Goal: Feedback & Contribution: Leave review/rating

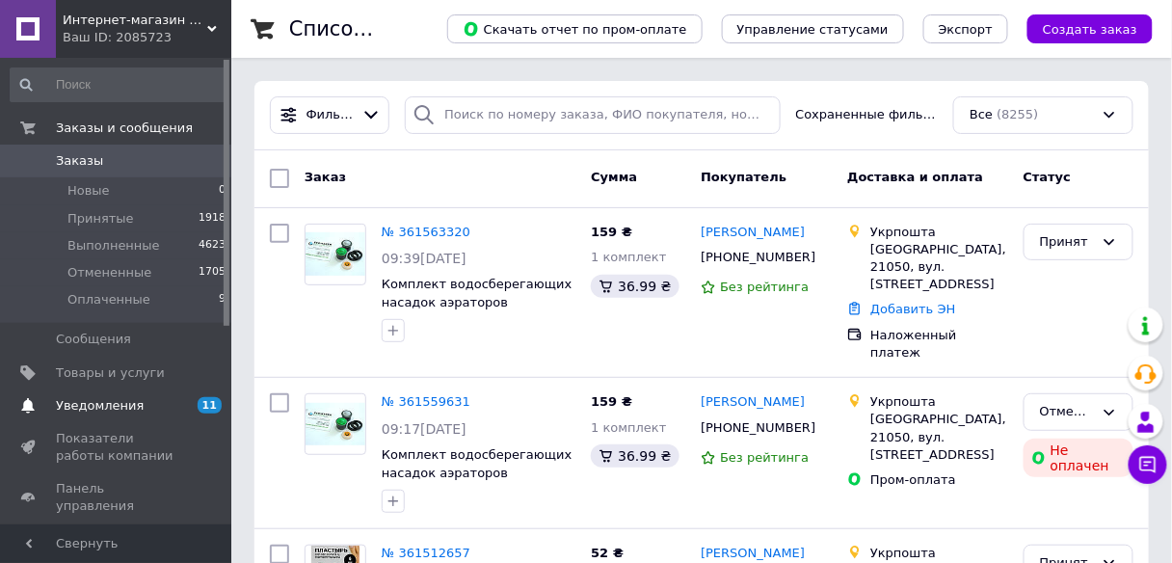
click at [159, 410] on span "Уведомления" at bounding box center [117, 405] width 122 height 17
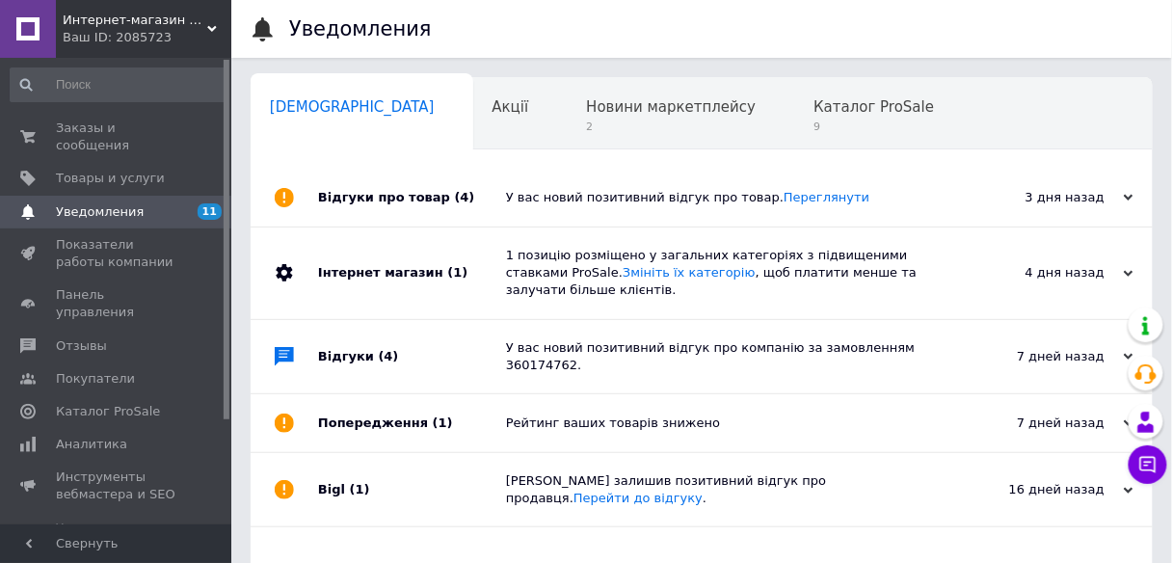
scroll to position [0, 10]
click at [111, 139] on link "Заказы и сообщения 0 0" at bounding box center [118, 137] width 237 height 50
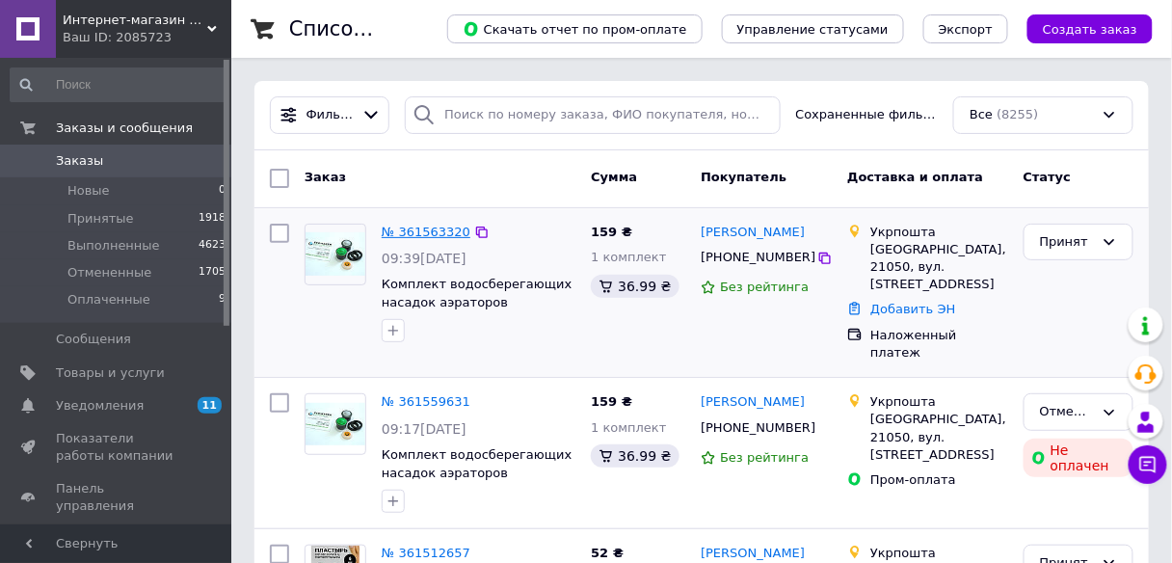
click at [448, 226] on link "№ 361563320" at bounding box center [426, 232] width 89 height 14
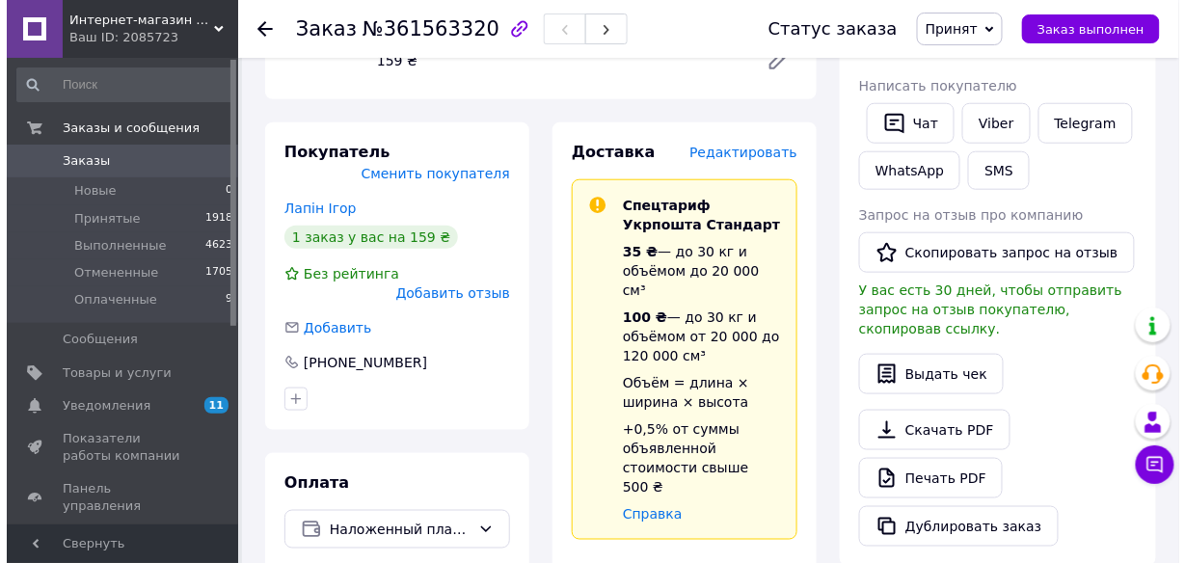
scroll to position [382, 0]
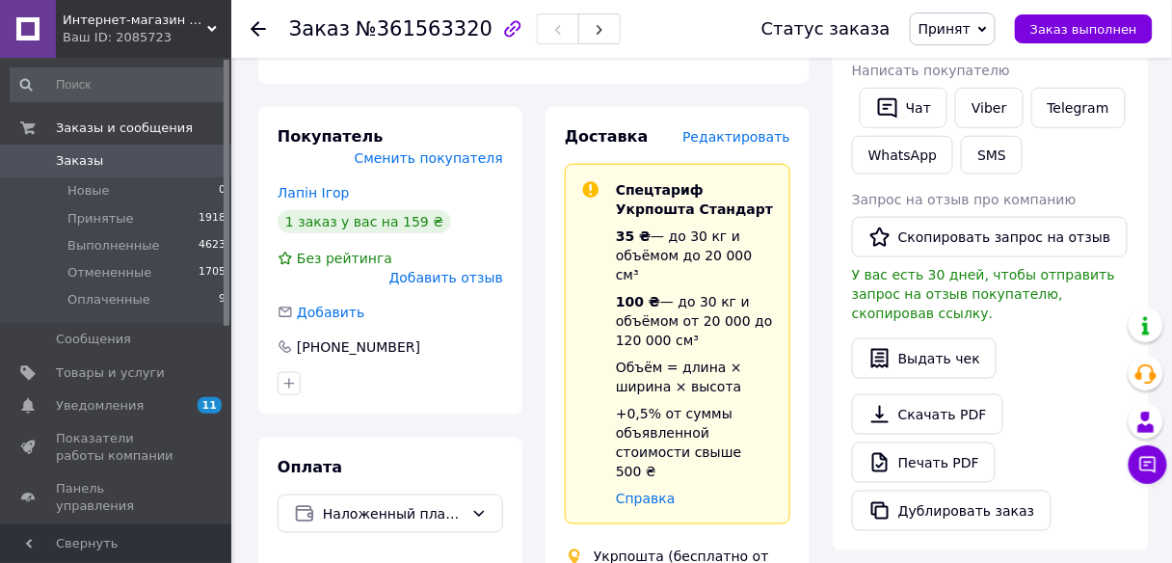
click at [741, 129] on span "Редактировать" at bounding box center [736, 136] width 108 height 15
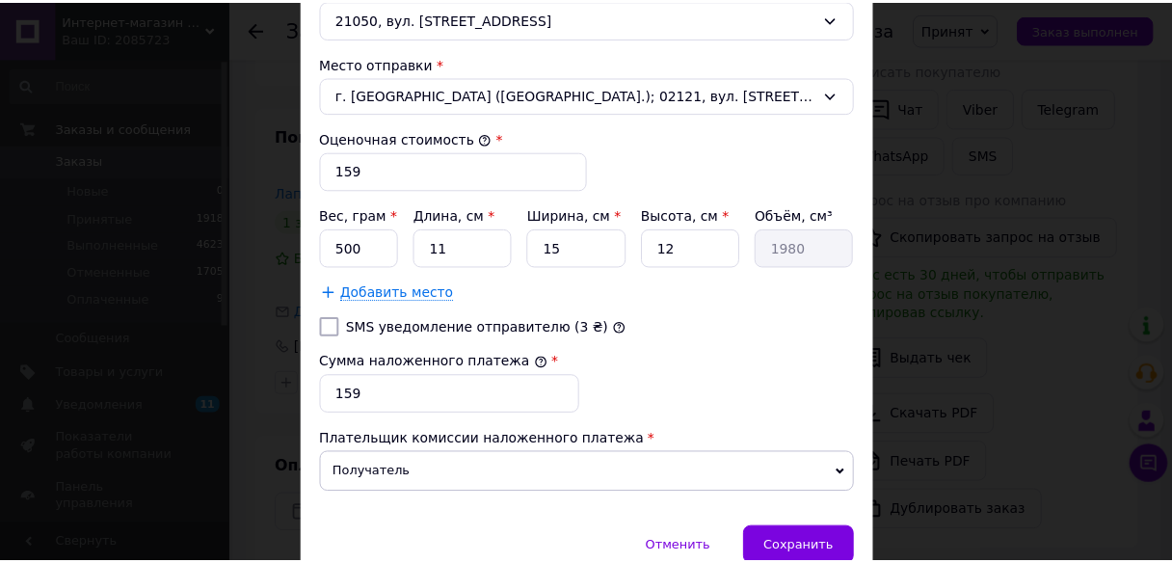
scroll to position [721, 0]
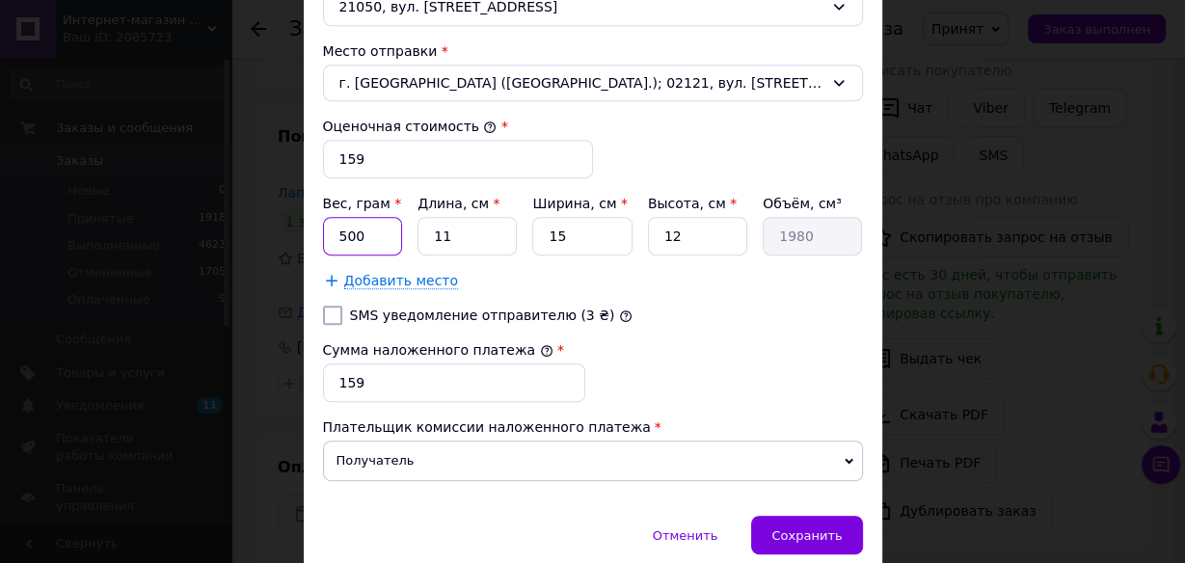
click at [364, 227] on input "500" at bounding box center [363, 236] width 80 height 39
type input "50"
click at [500, 227] on input "11" at bounding box center [466, 236] width 99 height 39
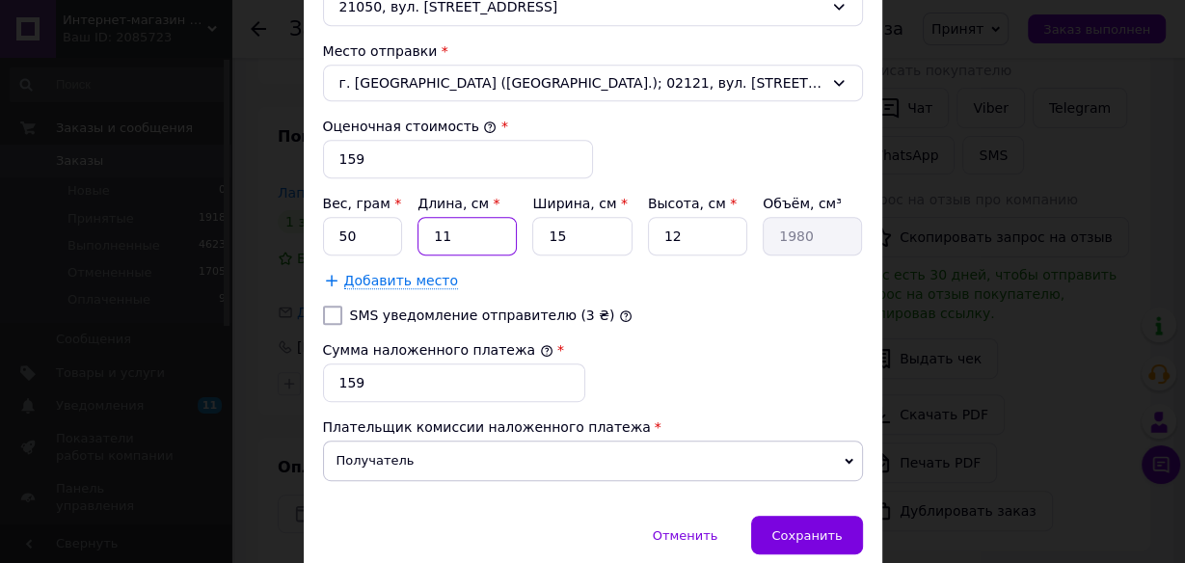
type input "2"
type input "360"
type input "20"
type input "3600"
type input "20"
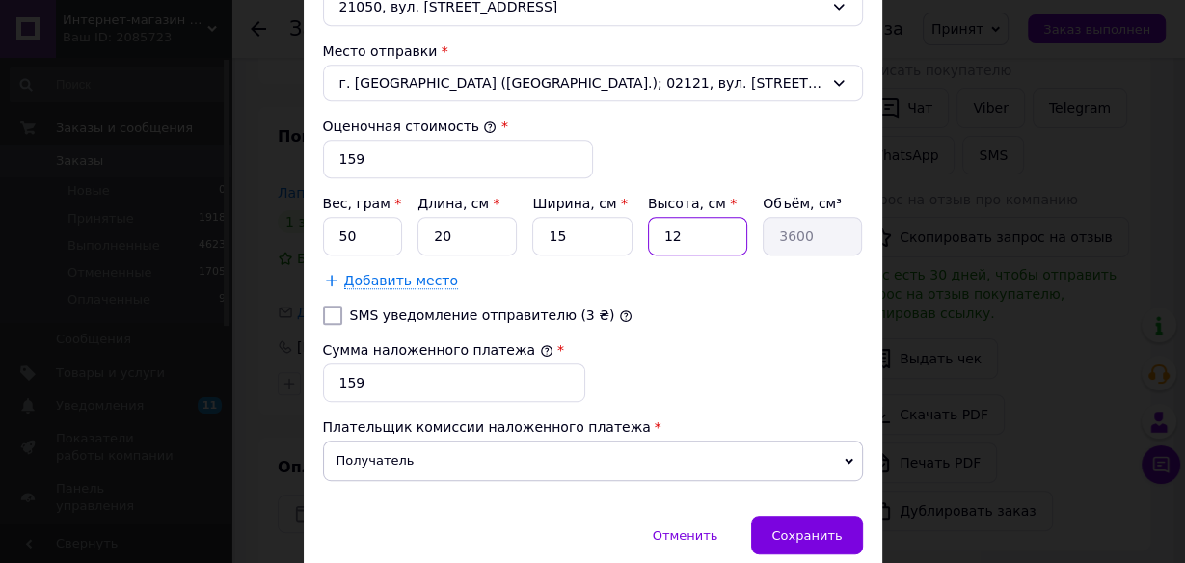
click at [722, 241] on input "12" at bounding box center [697, 236] width 99 height 39
type input "1"
type input "300"
type input "1"
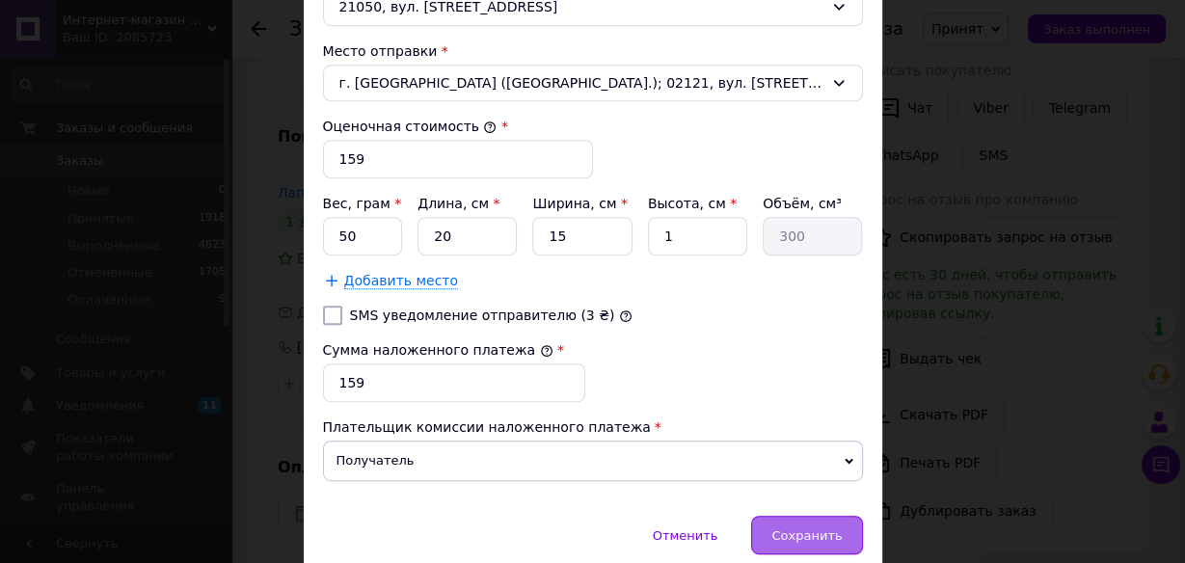
click at [823, 531] on span "Сохранить" at bounding box center [806, 535] width 70 height 14
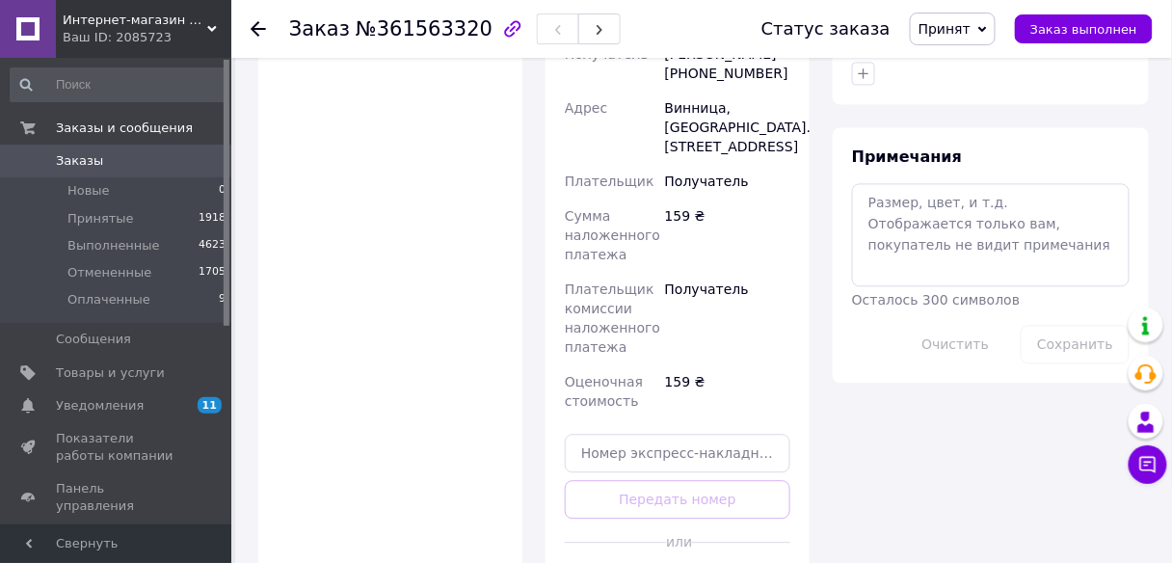
scroll to position [1014, 0]
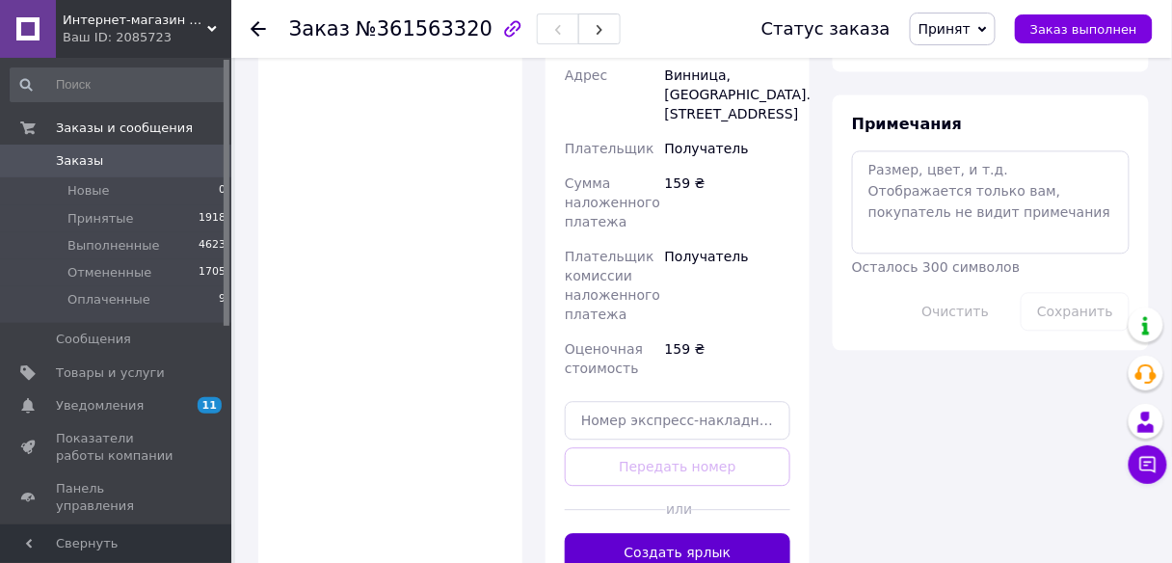
click at [721, 533] on button "Создать ярлык" at bounding box center [678, 552] width 226 height 39
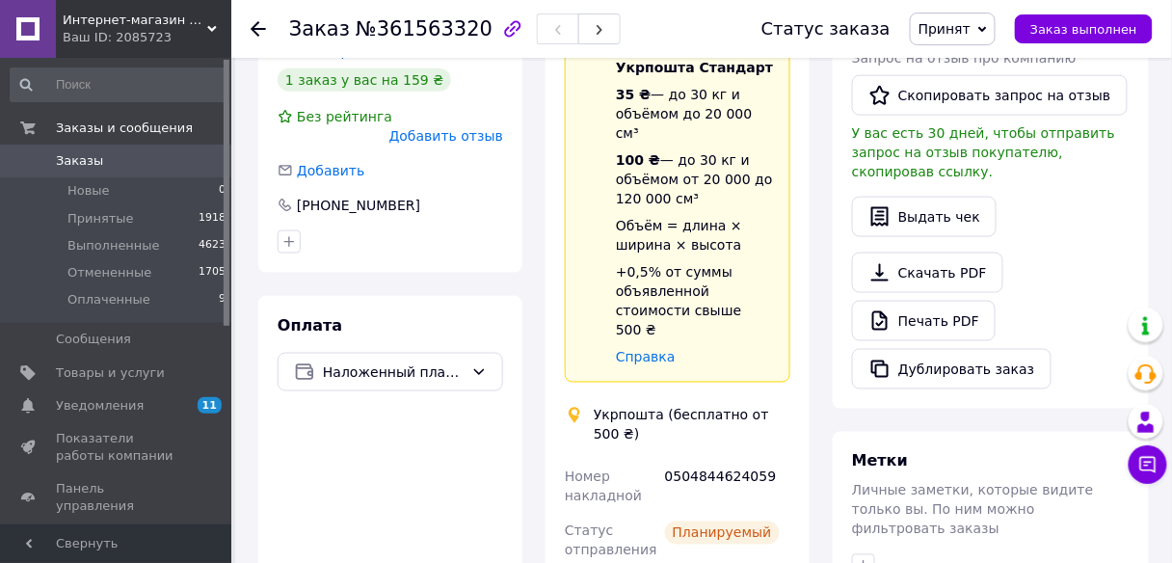
scroll to position [530, 0]
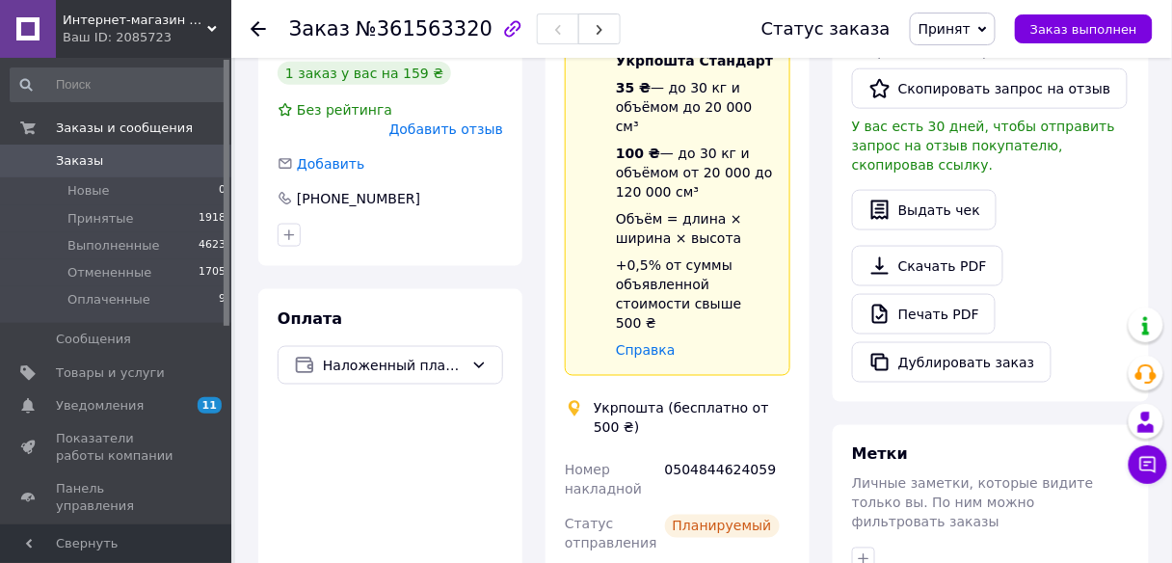
click at [1067, 190] on div "Выдать чек" at bounding box center [991, 210] width 278 height 40
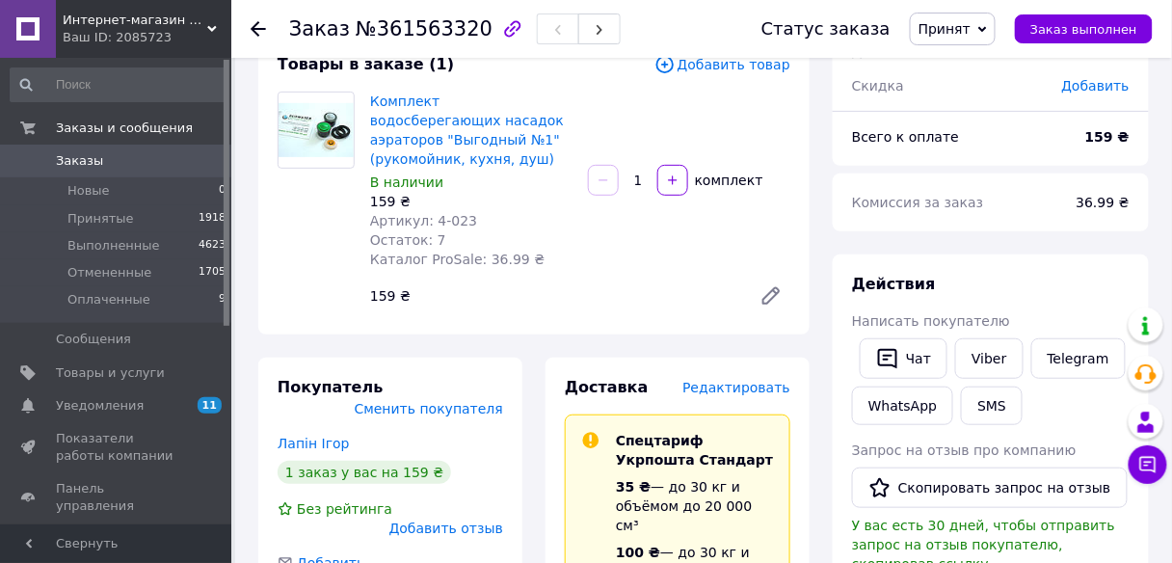
scroll to position [104, 0]
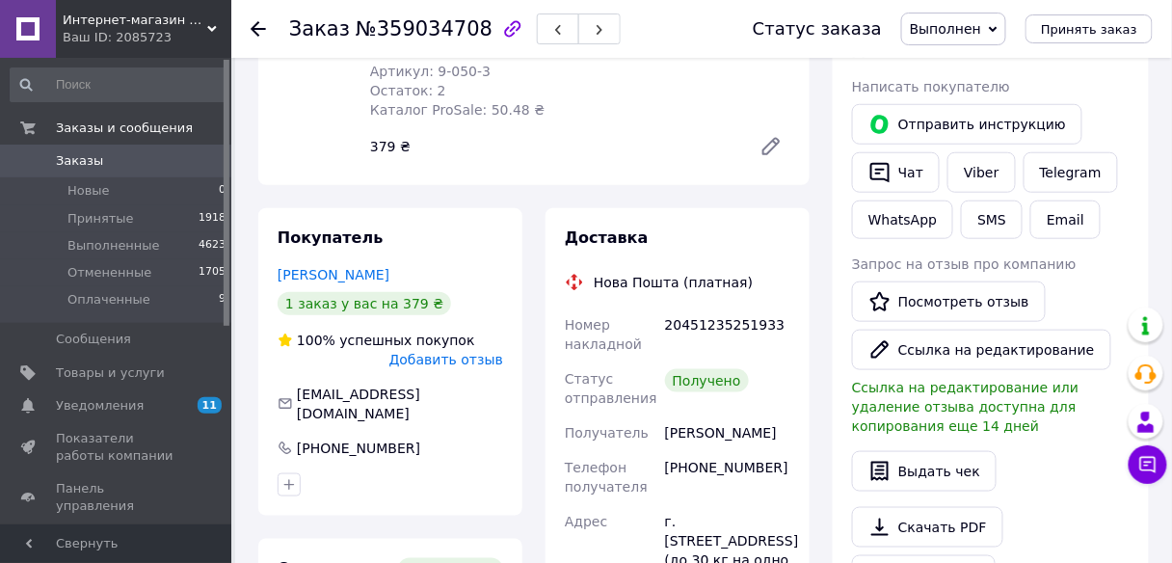
scroll to position [332, 0]
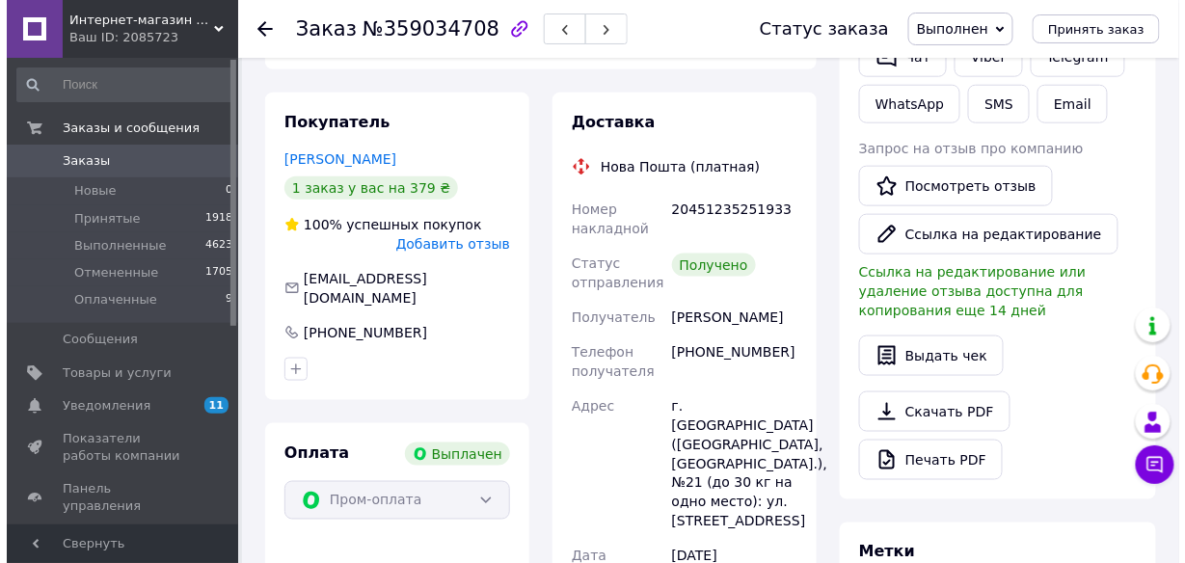
scroll to position [448, 0]
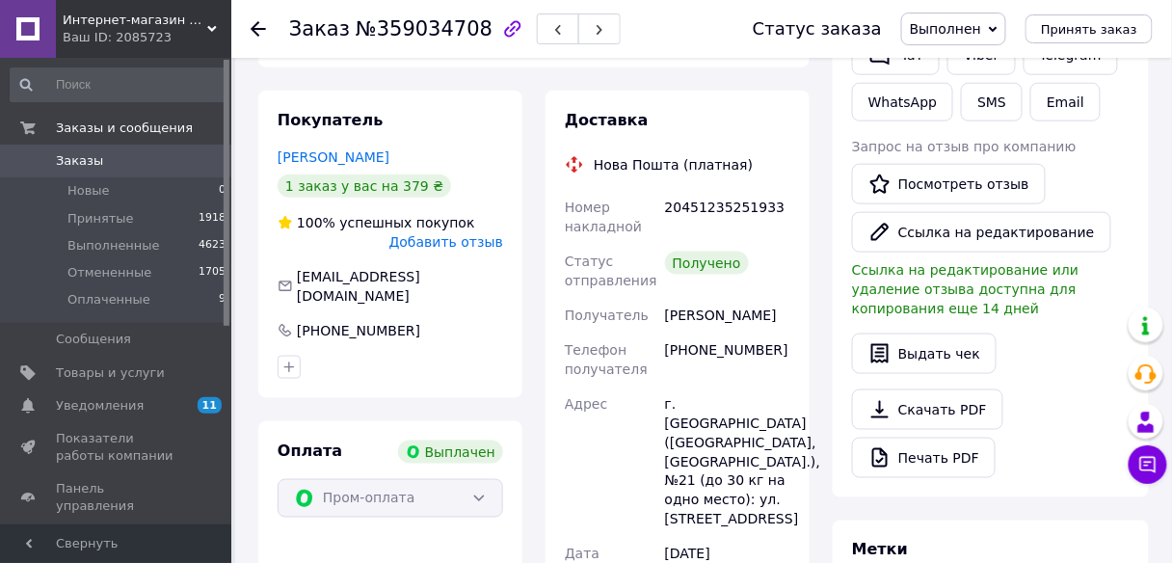
click at [471, 234] on span "Добавить отзыв" at bounding box center [446, 241] width 114 height 15
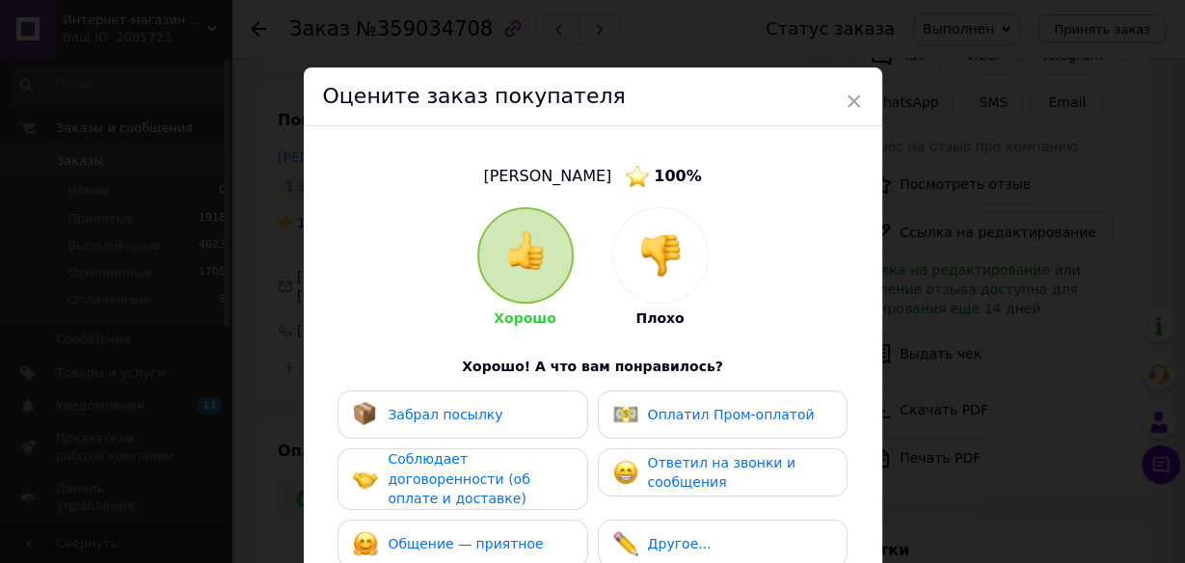
scroll to position [189, 0]
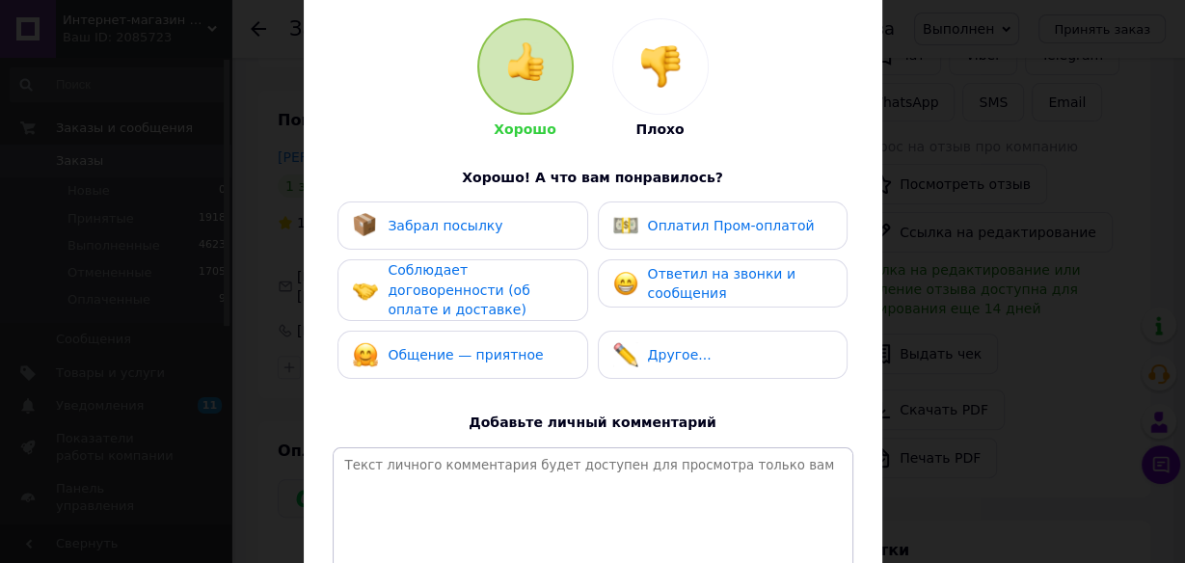
click at [496, 216] on div "Забрал посылку" at bounding box center [462, 225] width 219 height 25
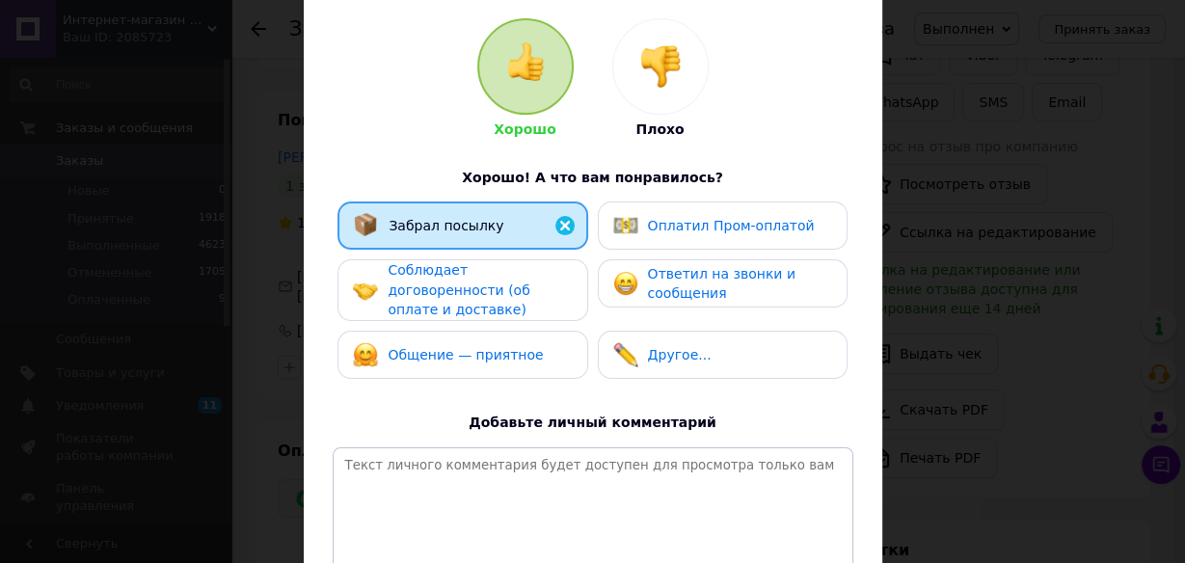
click at [680, 293] on span "Ответил на звонки и сообщения" at bounding box center [721, 284] width 147 height 36
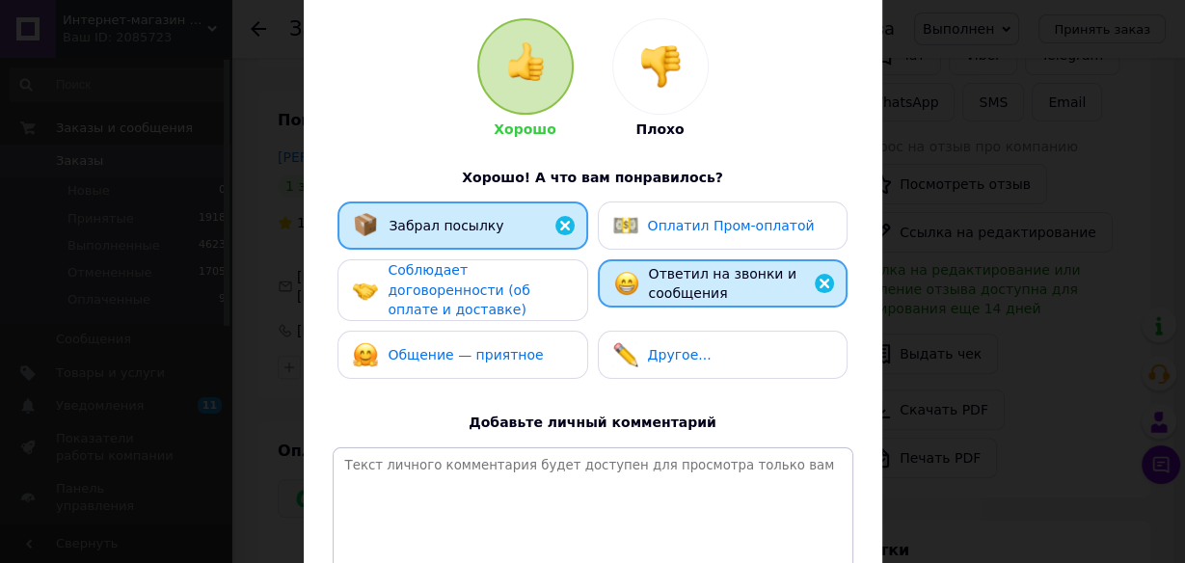
click at [538, 282] on div "Соблюдает договоренности (об оплате и доставке)" at bounding box center [478, 290] width 183 height 60
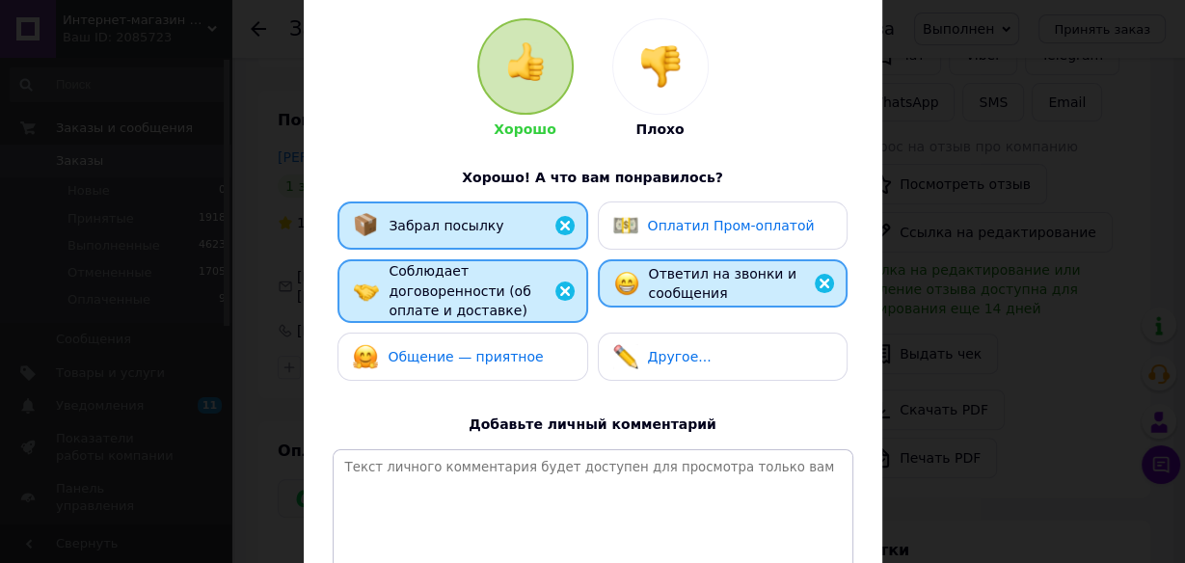
click at [535, 354] on div "Общение — приятное" at bounding box center [462, 357] width 250 height 48
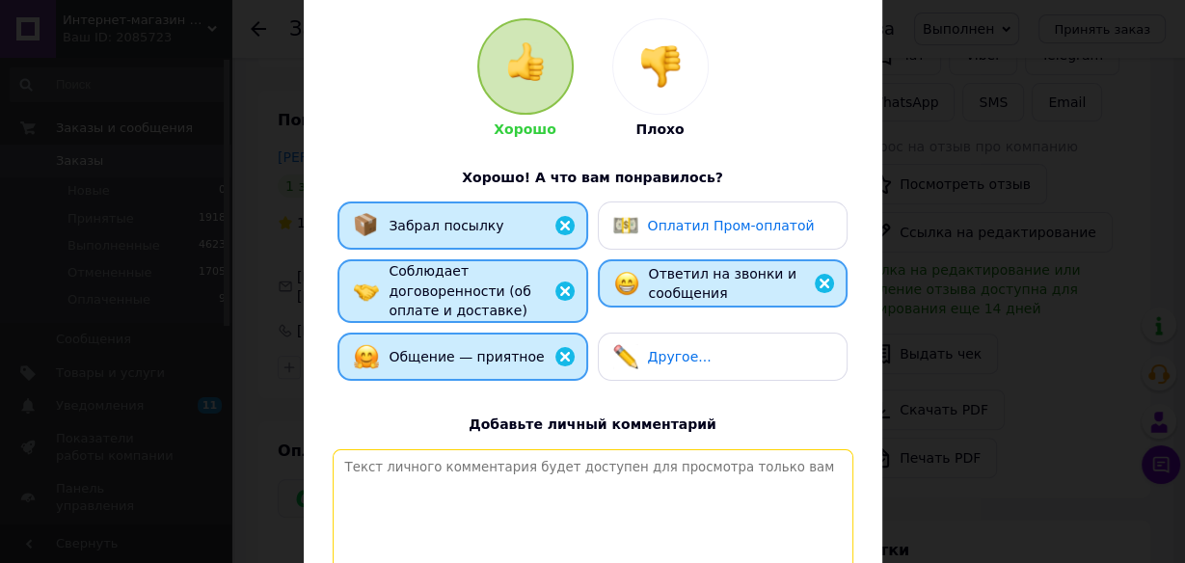
click at [505, 478] on textarea at bounding box center [593, 517] width 520 height 137
paste textarea "Вітаємо! Серйозний покупець, швидка оплата замовлення, дякуємо за вибір нашого …"
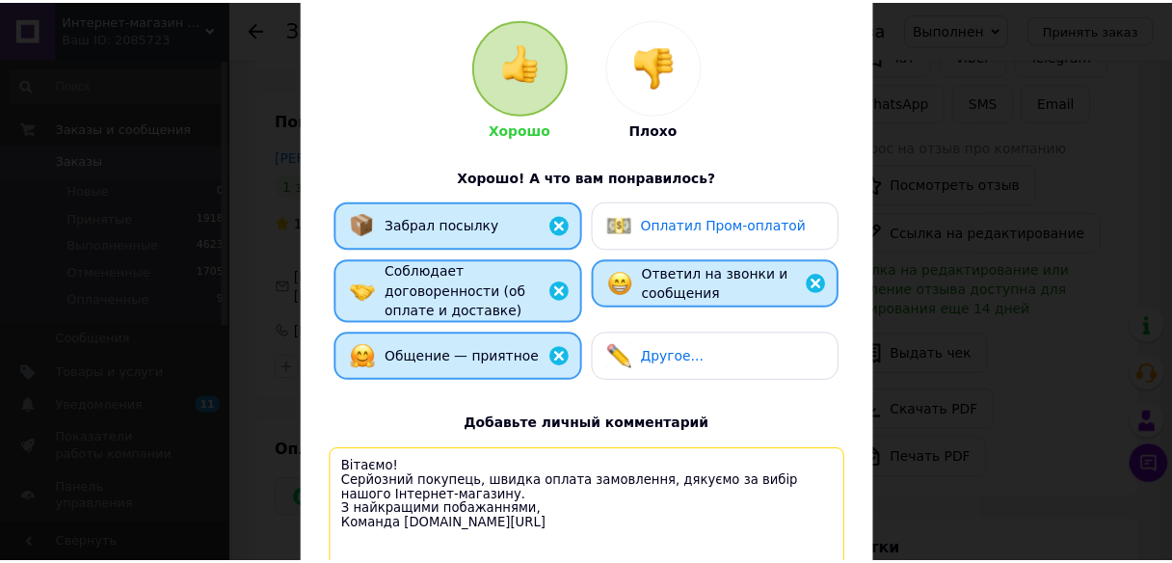
scroll to position [376, 0]
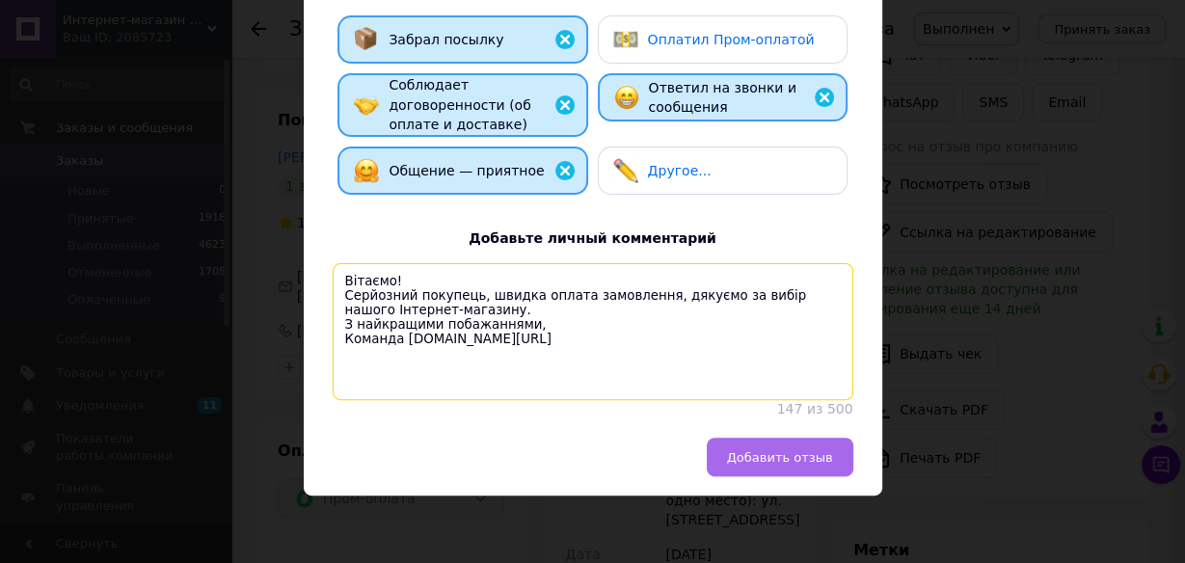
type textarea "Вітаємо! Серйозний покупець, швидка оплата замовлення, дякуємо за вибір нашого …"
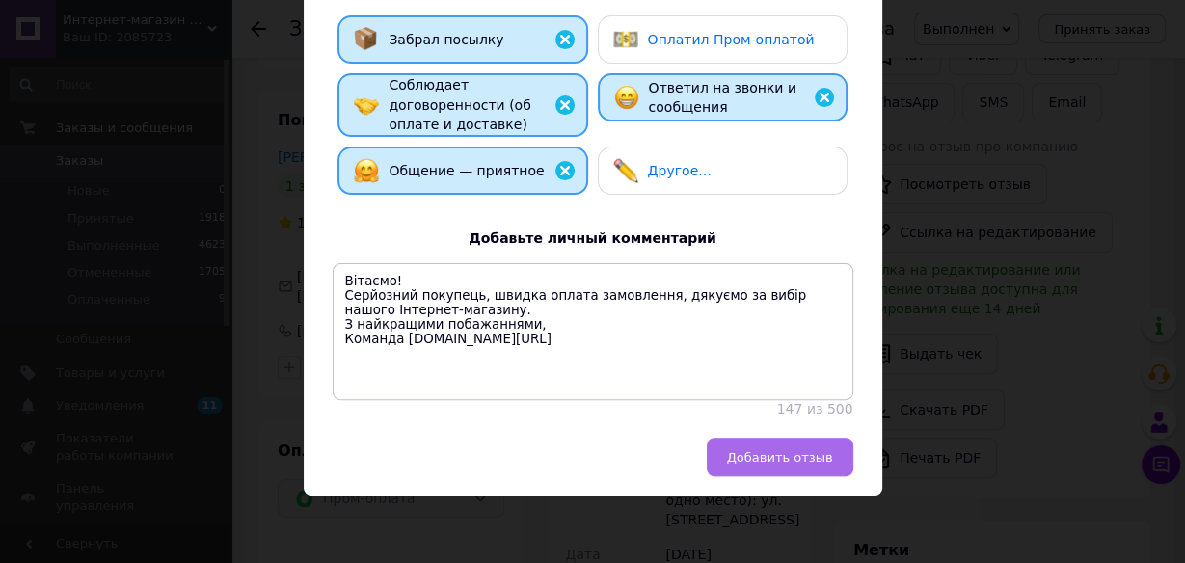
click at [779, 466] on button "Добавить отзыв" at bounding box center [780, 457] width 147 height 39
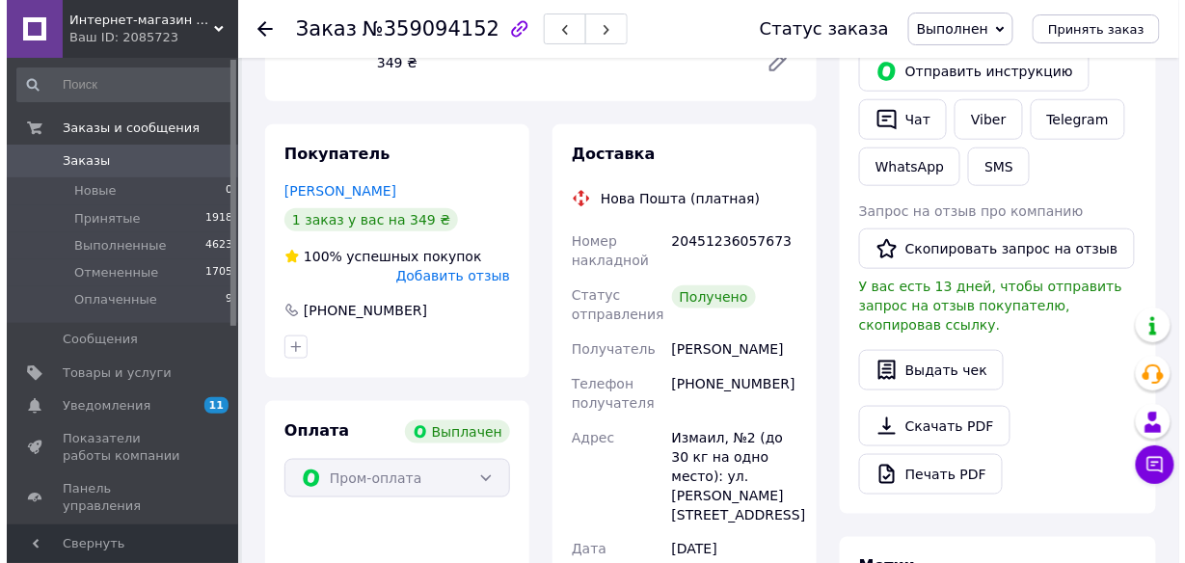
scroll to position [398, 0]
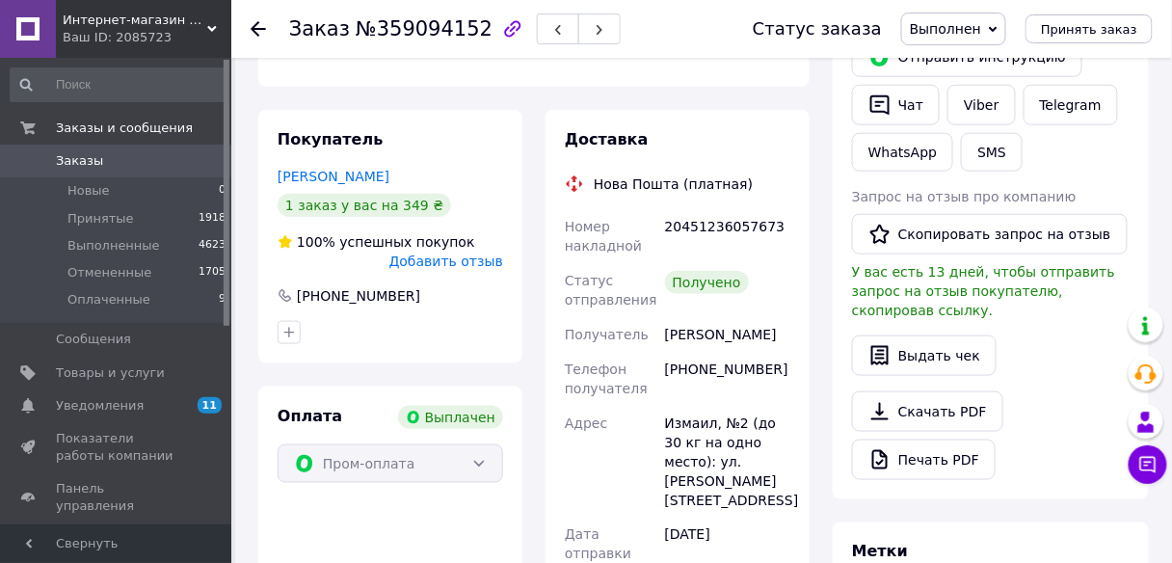
click at [467, 253] on span "Добавить отзыв" at bounding box center [446, 260] width 114 height 15
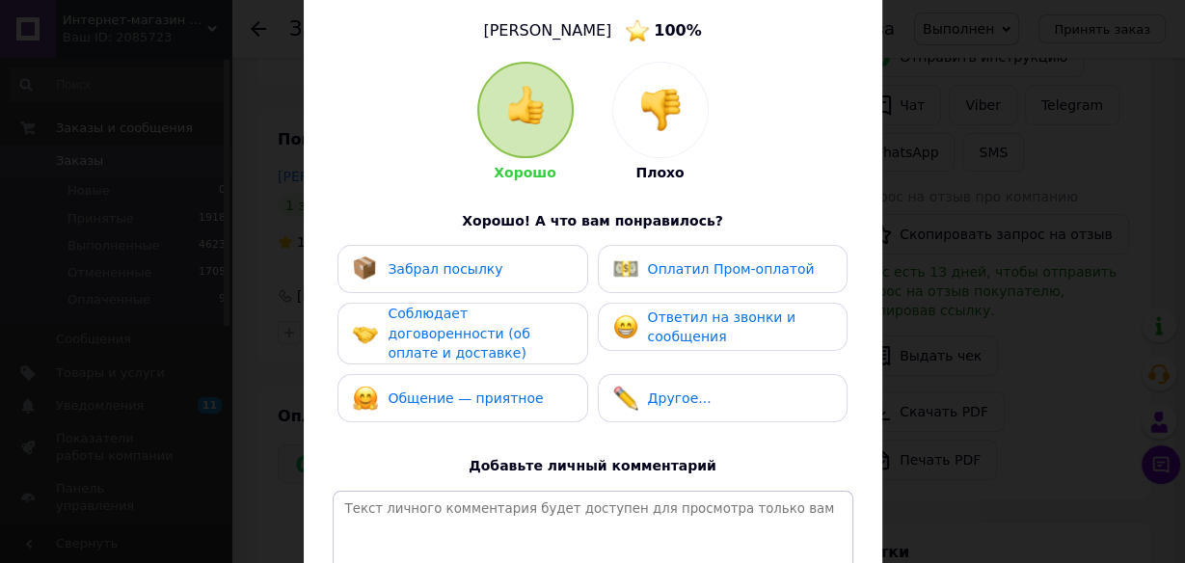
scroll to position [163, 0]
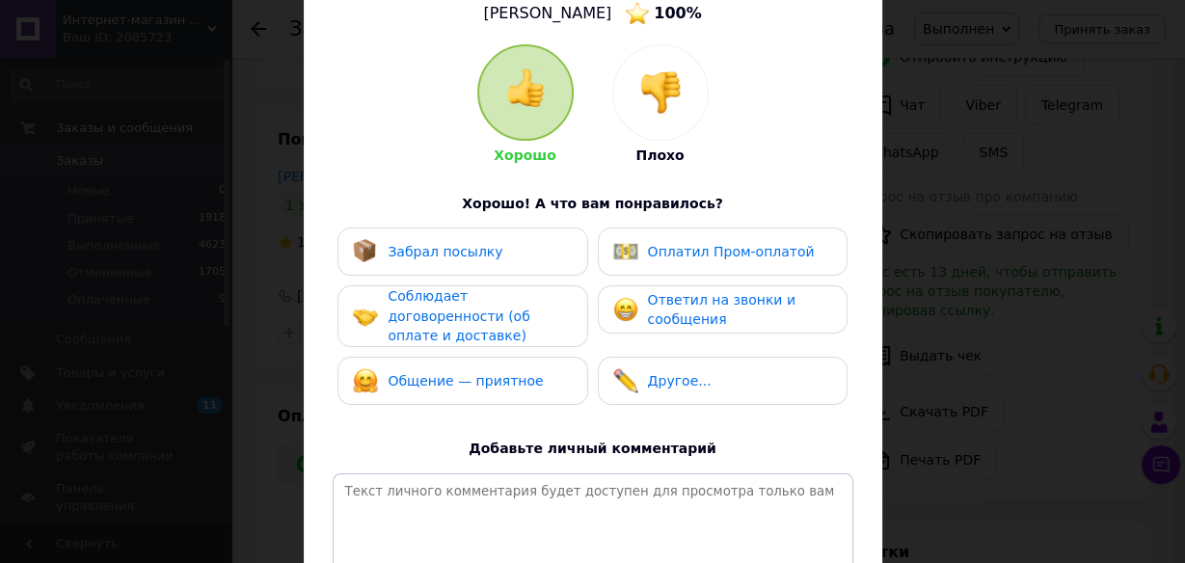
click at [648, 253] on span "Оплатил Пром-оплатой" at bounding box center [731, 251] width 167 height 15
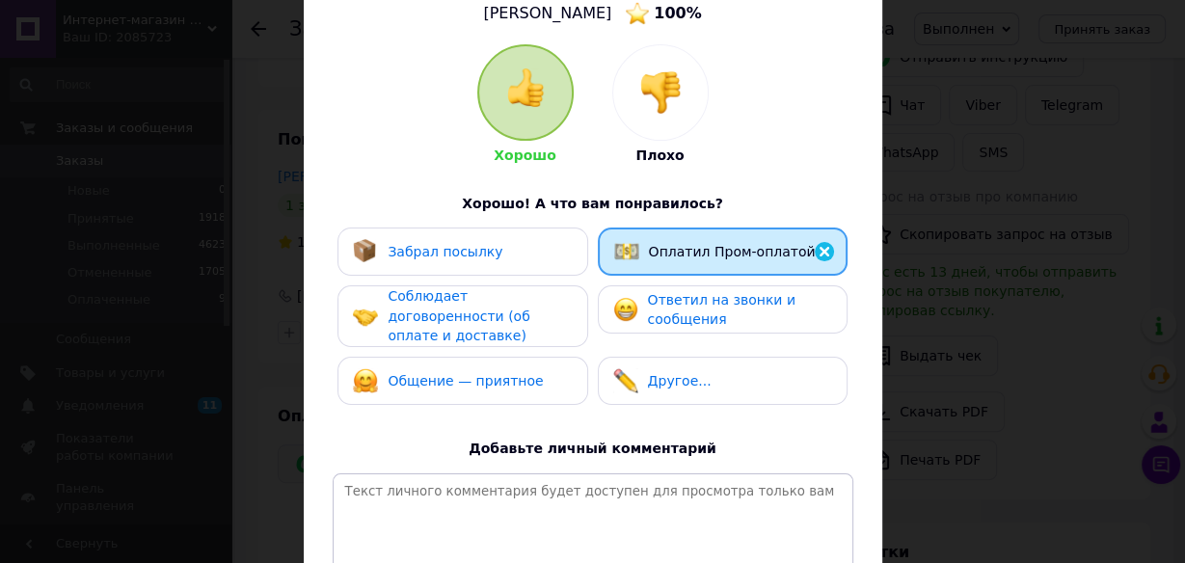
click at [648, 292] on span "Ответил на звонки и сообщения" at bounding box center [721, 310] width 147 height 36
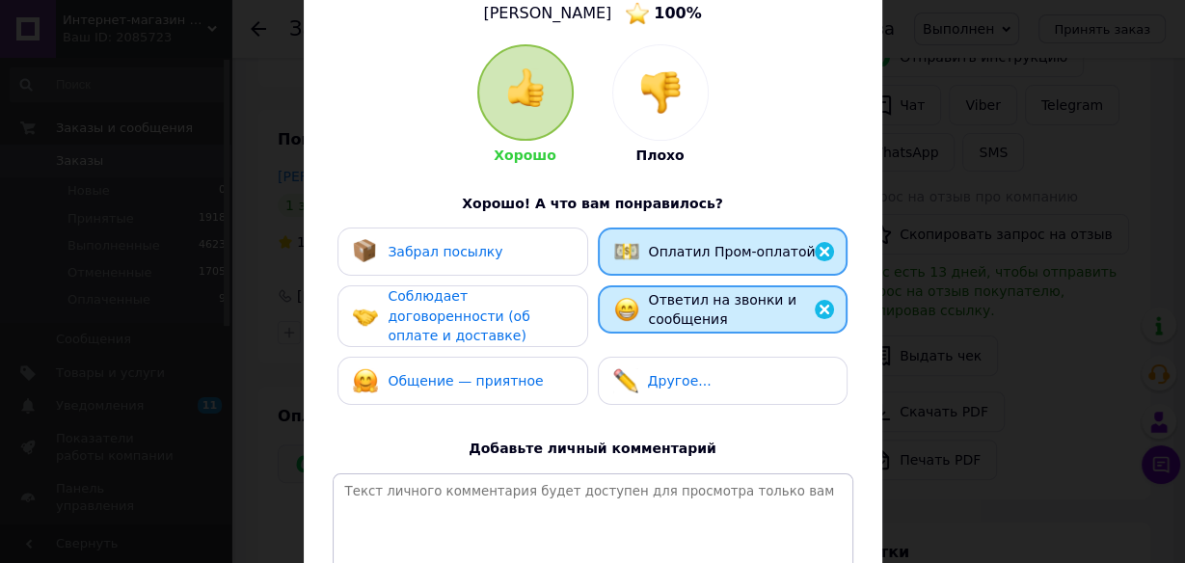
click at [549, 368] on div "Общение — приятное" at bounding box center [462, 380] width 219 height 25
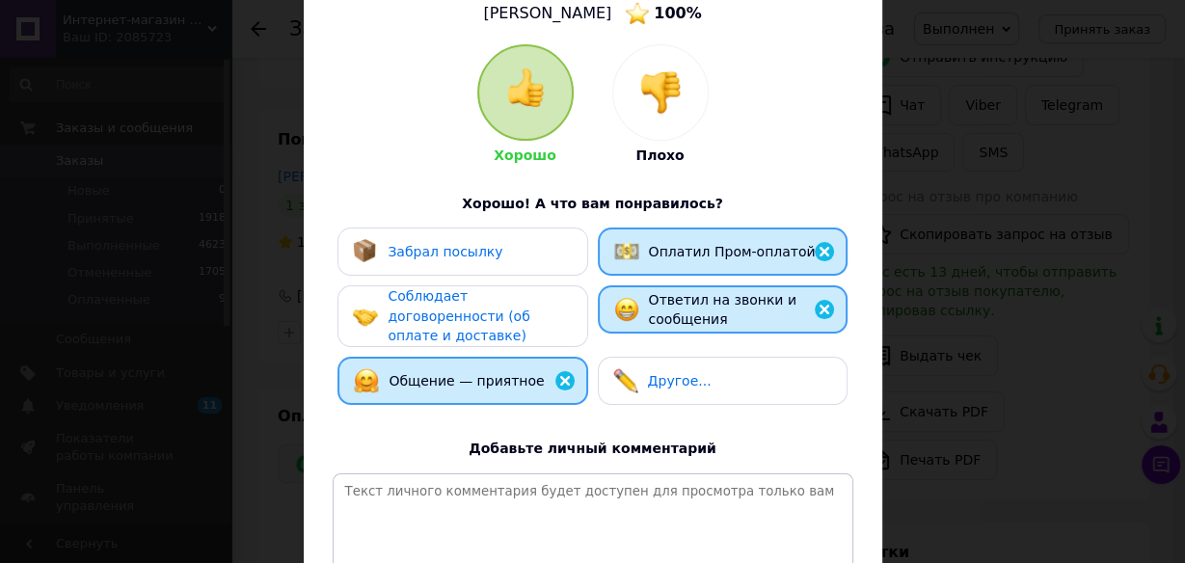
click at [534, 310] on div "Соблюдает договоренности (об оплате и доставке)" at bounding box center [478, 316] width 183 height 60
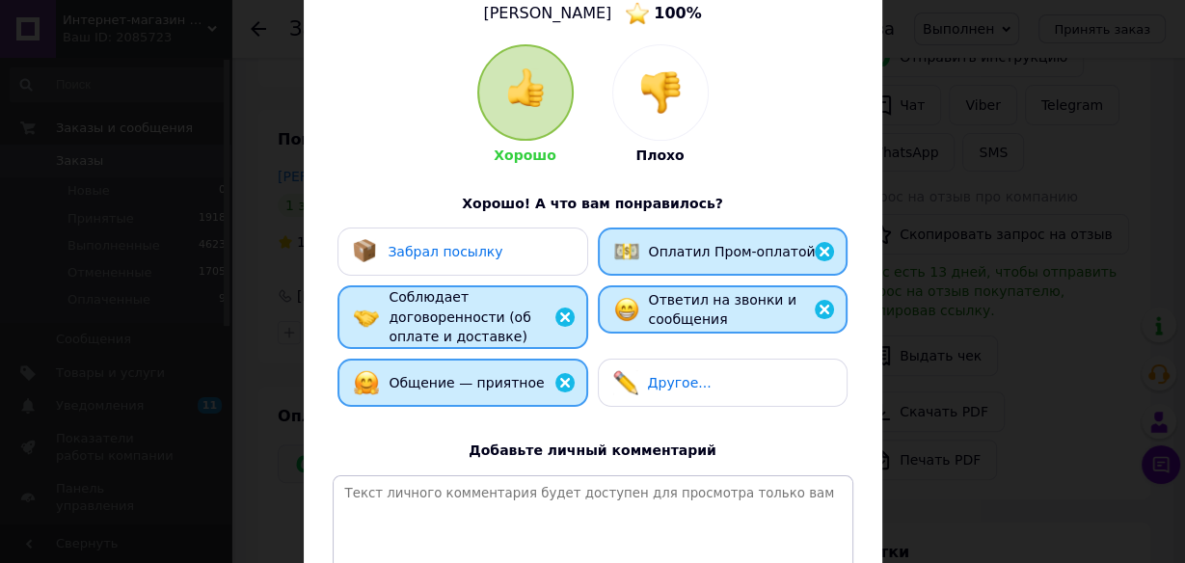
click at [527, 262] on div "Забрал посылку" at bounding box center [462, 251] width 219 height 25
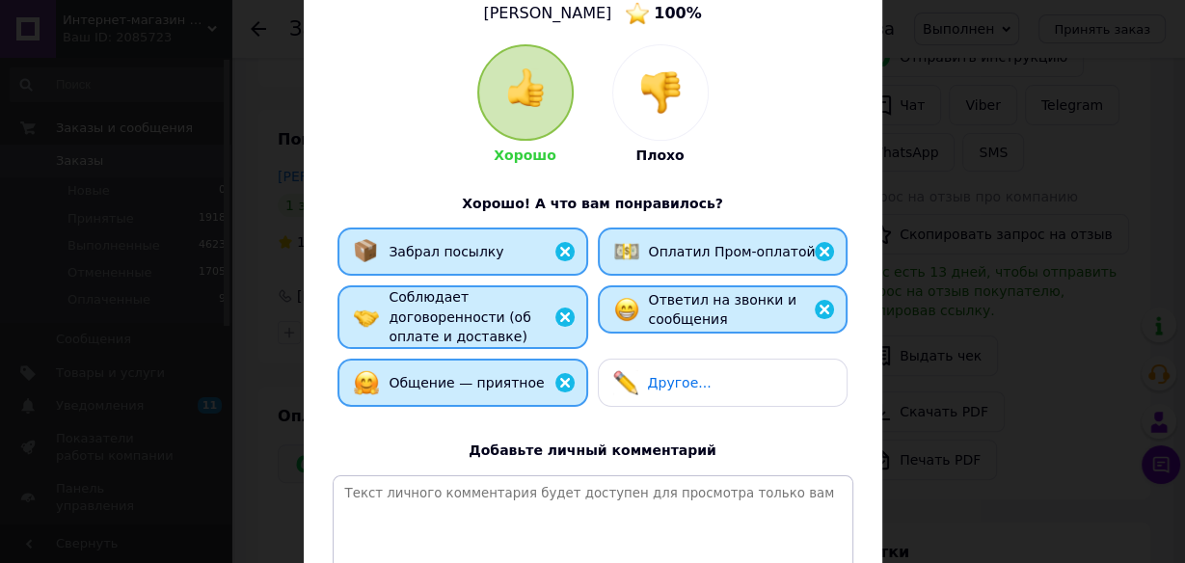
click at [692, 251] on span "Оплатил Пром-оплатой" at bounding box center [732, 251] width 167 height 15
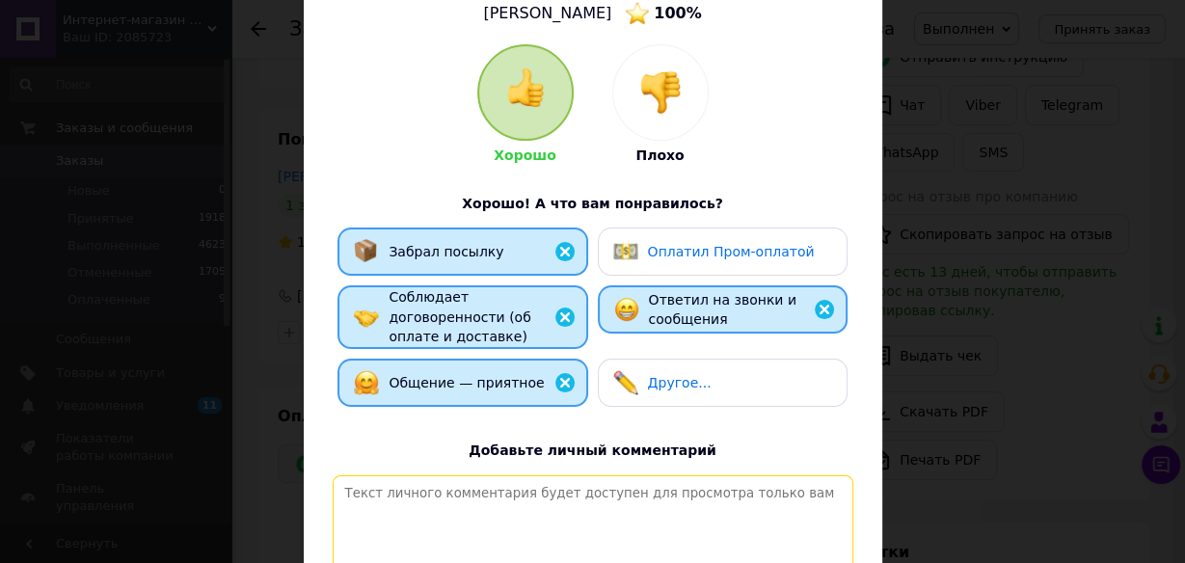
click at [430, 483] on textarea at bounding box center [593, 543] width 520 height 137
paste textarea "Вітаємо! Відповідальний покупець, своєчасна оплата замовлення післяплатою, дяку…"
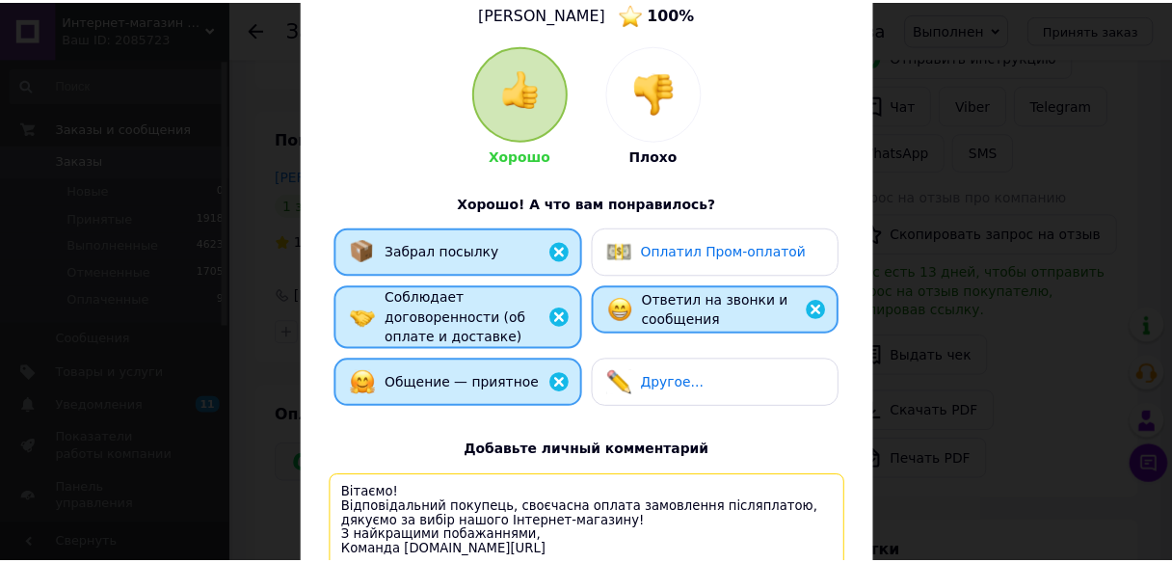
scroll to position [340, 0]
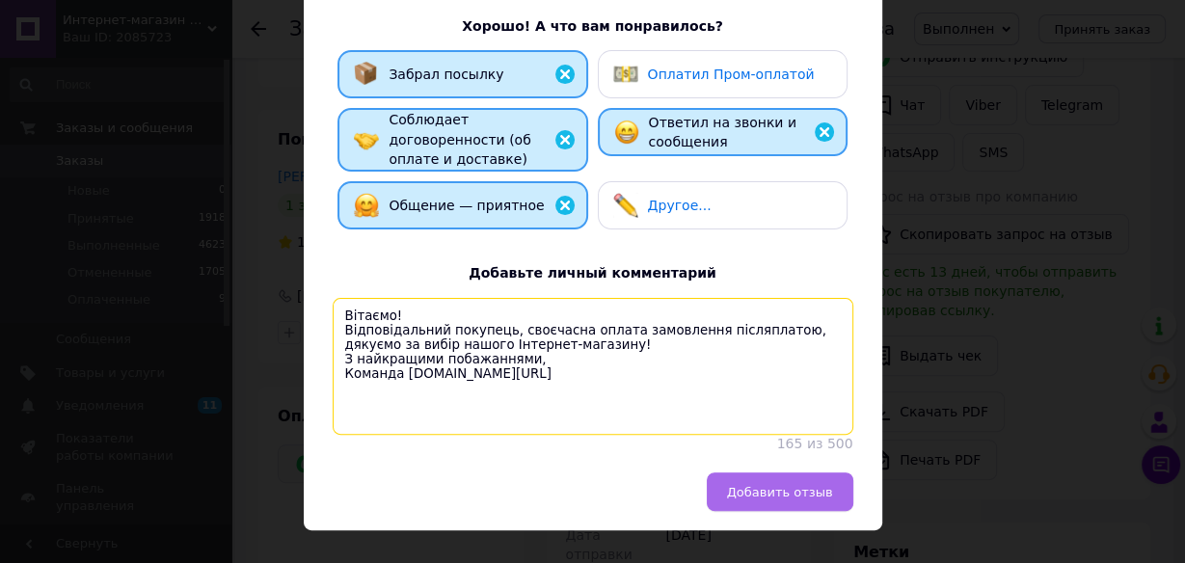
type textarea "Вітаємо! Відповідальний покупець, своєчасна оплата замовлення післяплатою, дяку…"
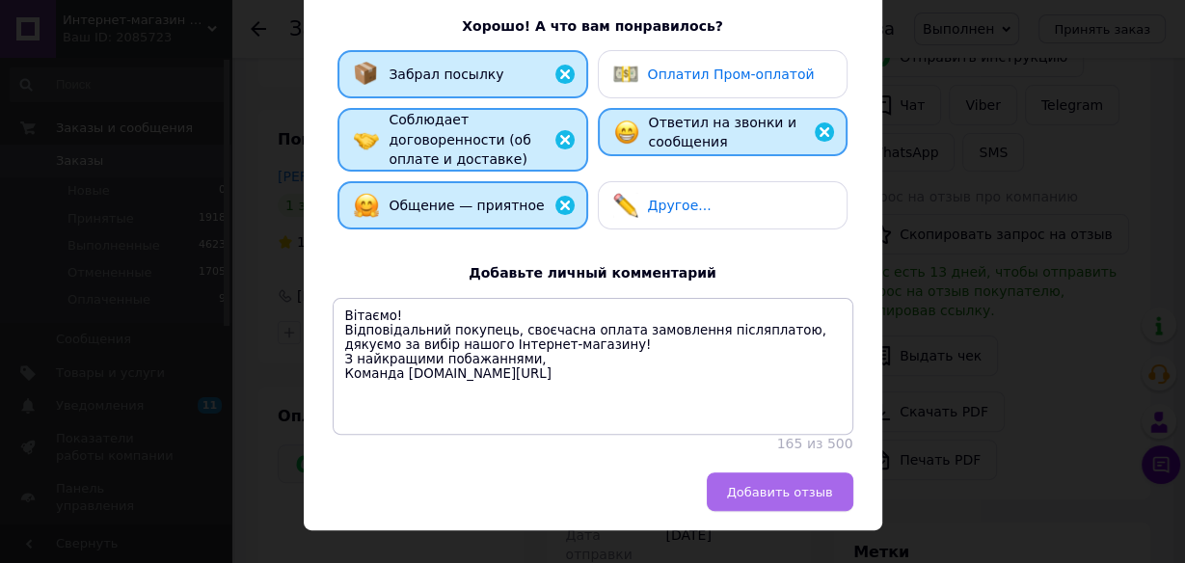
click at [807, 488] on span "Добавить отзыв" at bounding box center [780, 492] width 106 height 14
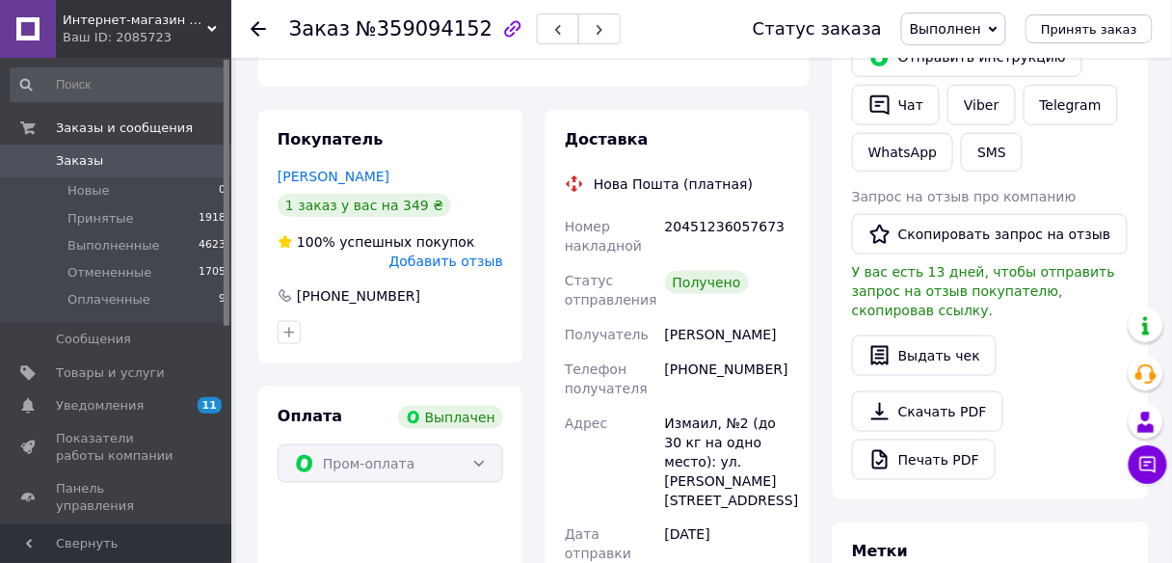
click at [439, 253] on span "Добавить отзыв" at bounding box center [446, 260] width 114 height 15
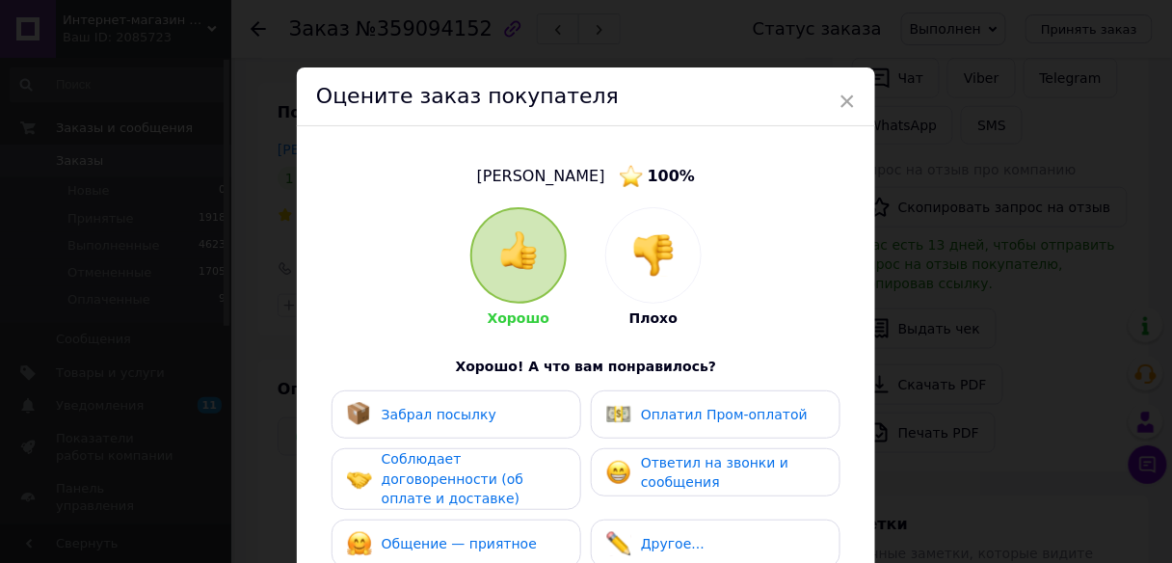
scroll to position [333, 0]
click at [851, 104] on span "×" at bounding box center [847, 101] width 17 height 33
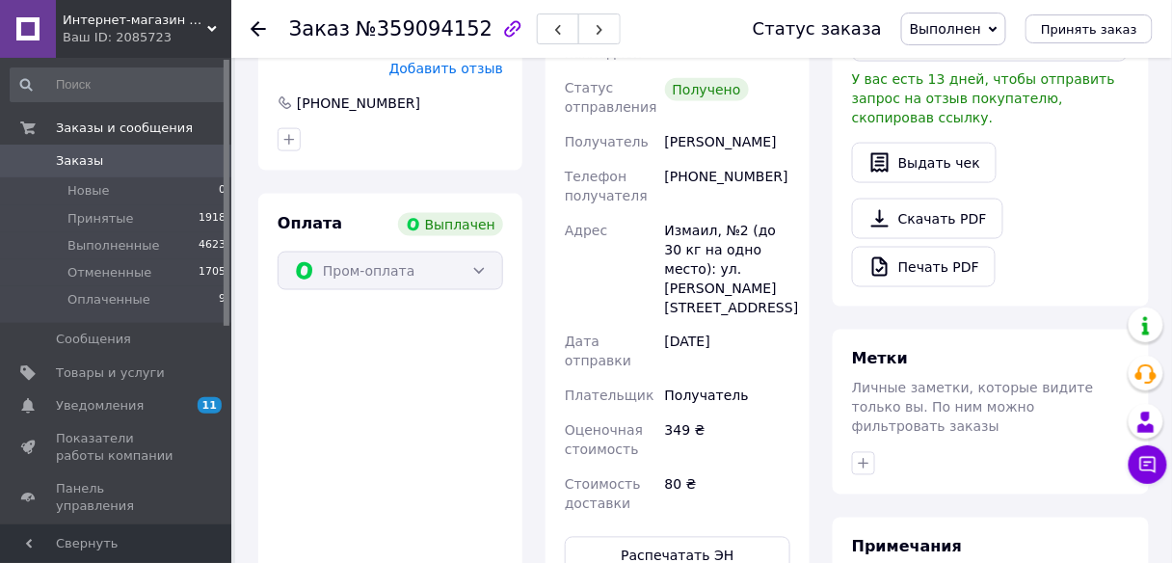
scroll to position [617, 0]
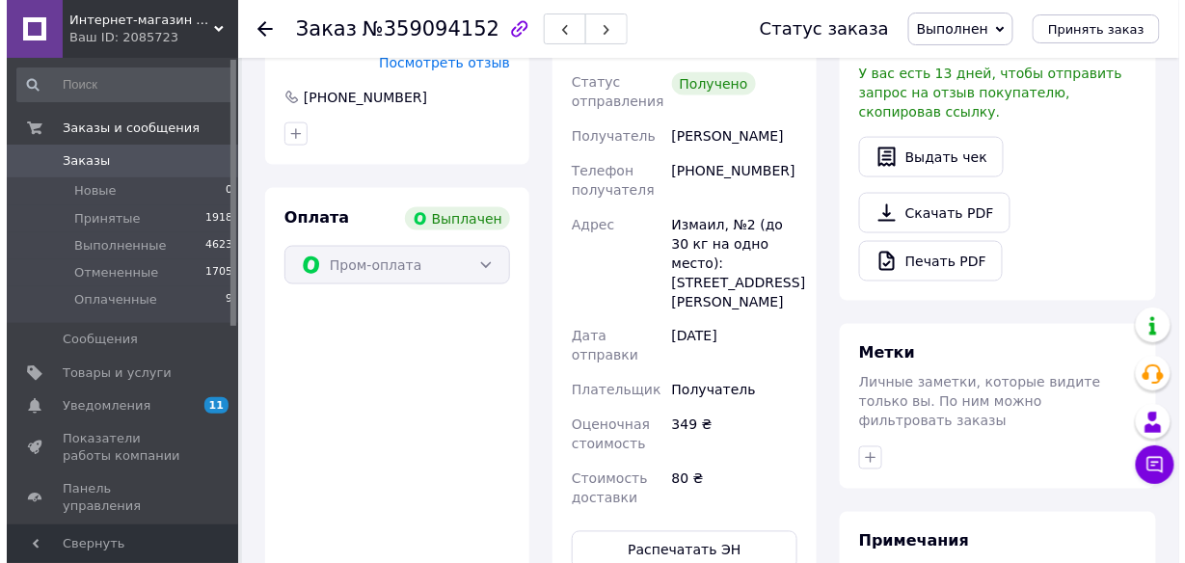
scroll to position [428, 0]
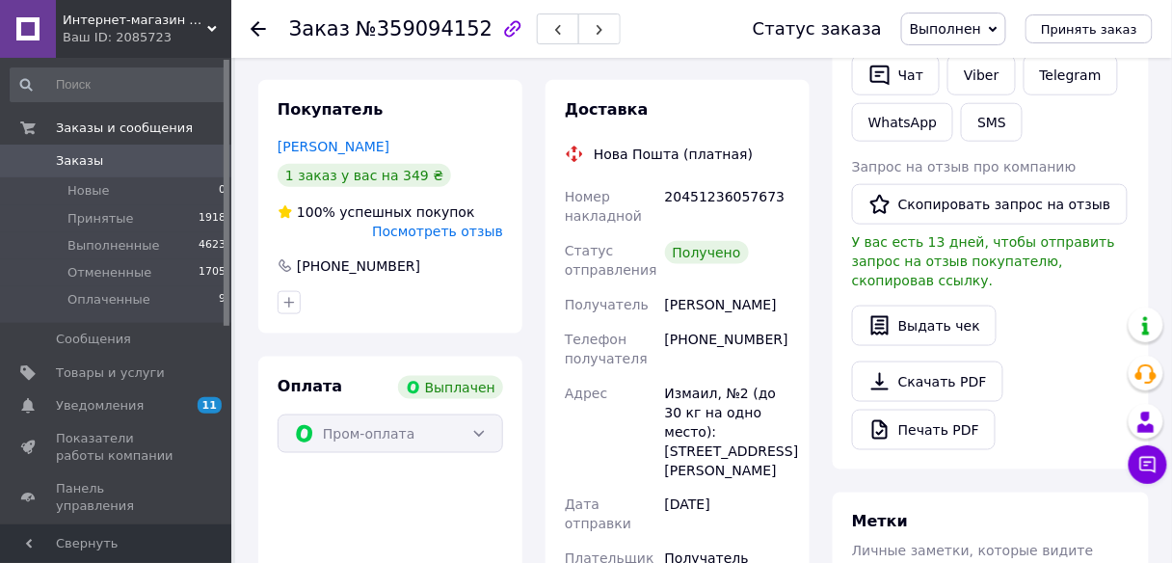
click at [445, 224] on span "Посмотреть отзыв" at bounding box center [437, 231] width 131 height 15
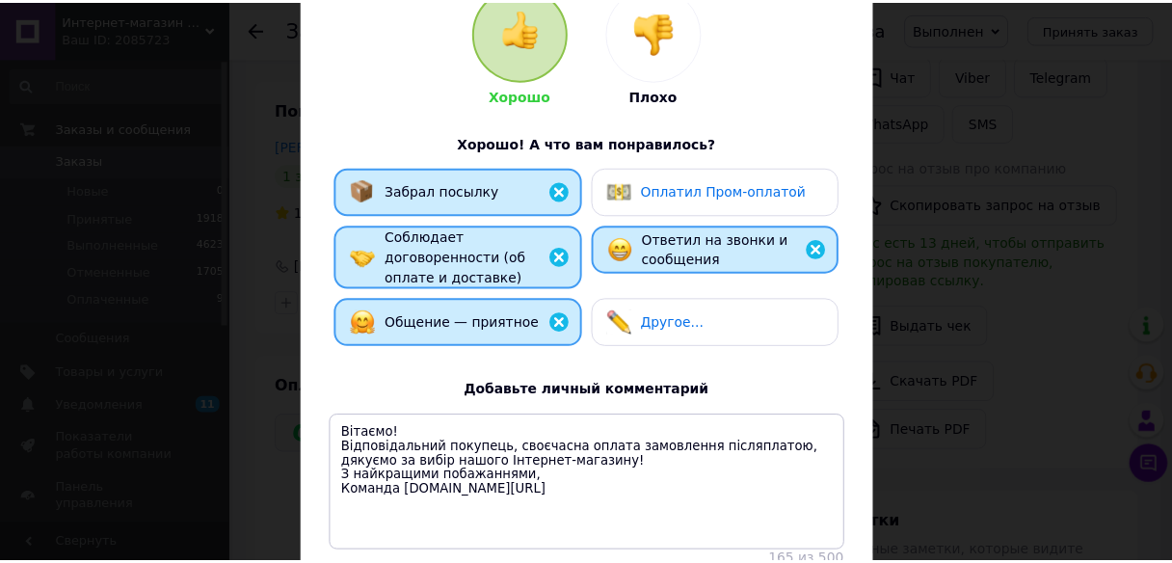
scroll to position [413, 0]
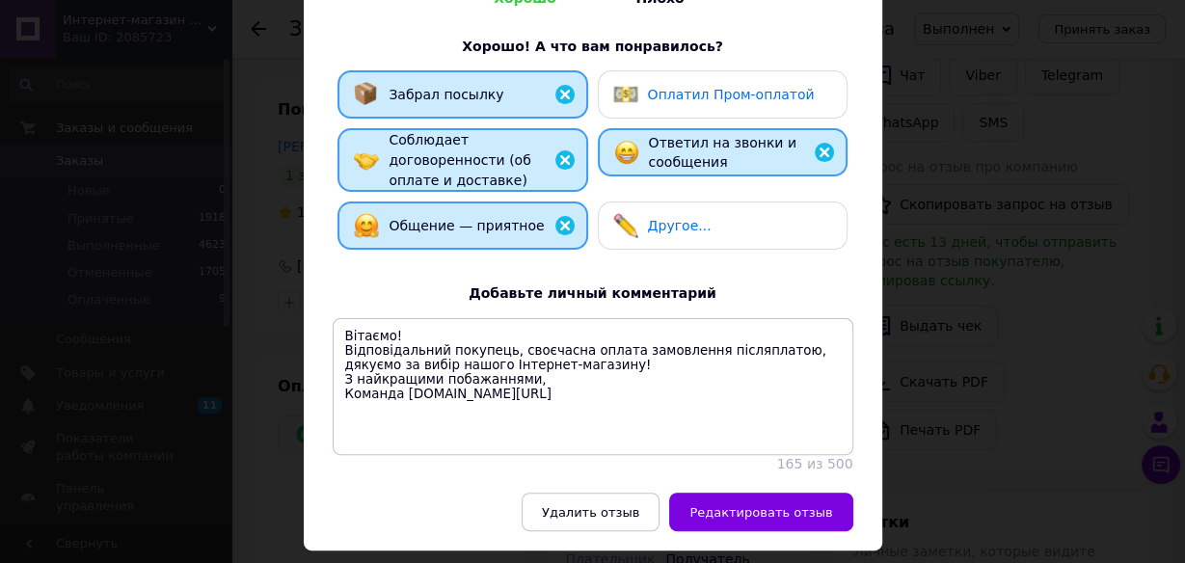
click at [709, 87] on span "Оплатил Пром-оплатой" at bounding box center [731, 94] width 167 height 15
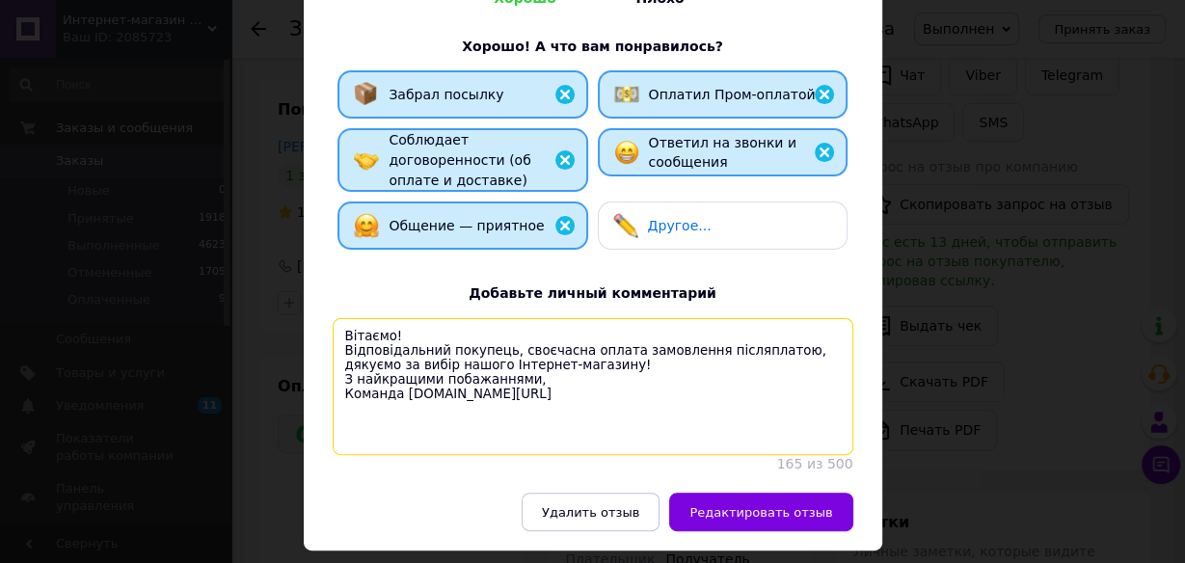
drag, startPoint x: 499, startPoint y: 357, endPoint x: 312, endPoint y: 260, distance: 210.4
click at [312, 260] on div "Вы можете изменить, дополнить или удалить ранее оставленный отзыв [PERSON_NAME]…" at bounding box center [593, 103] width 578 height 779
paste textarea "ерйозний покупець, швидка оплата замовлення, дякуємо за вибір нашого Інтернет-м…"
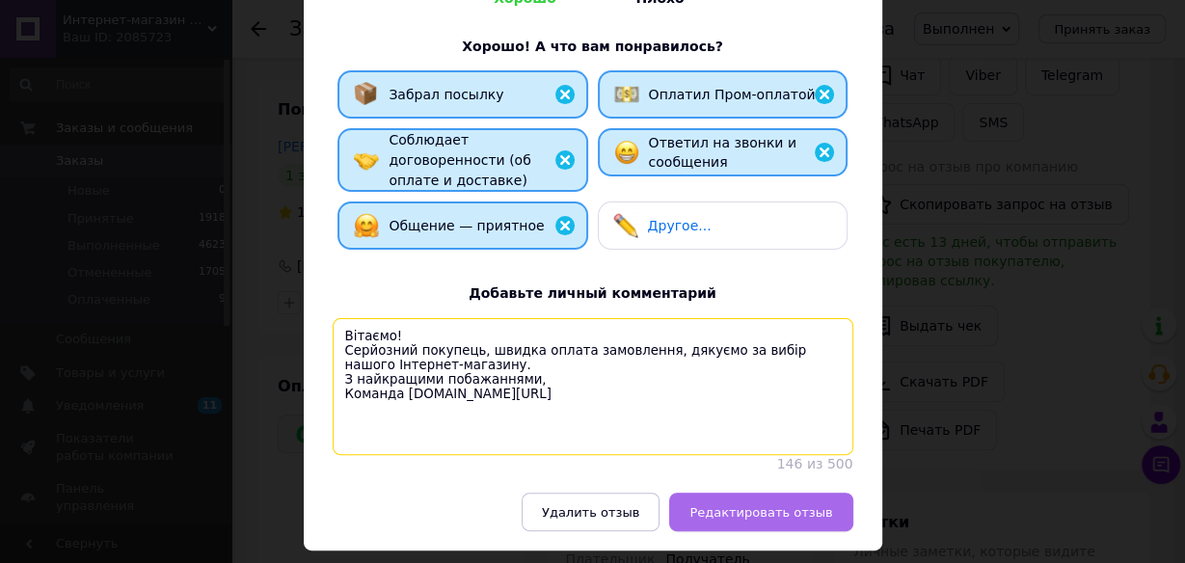
type textarea "Вітаємо! Серйозний покупець, швидка оплата замовлення, дякуємо за вибір нашого …"
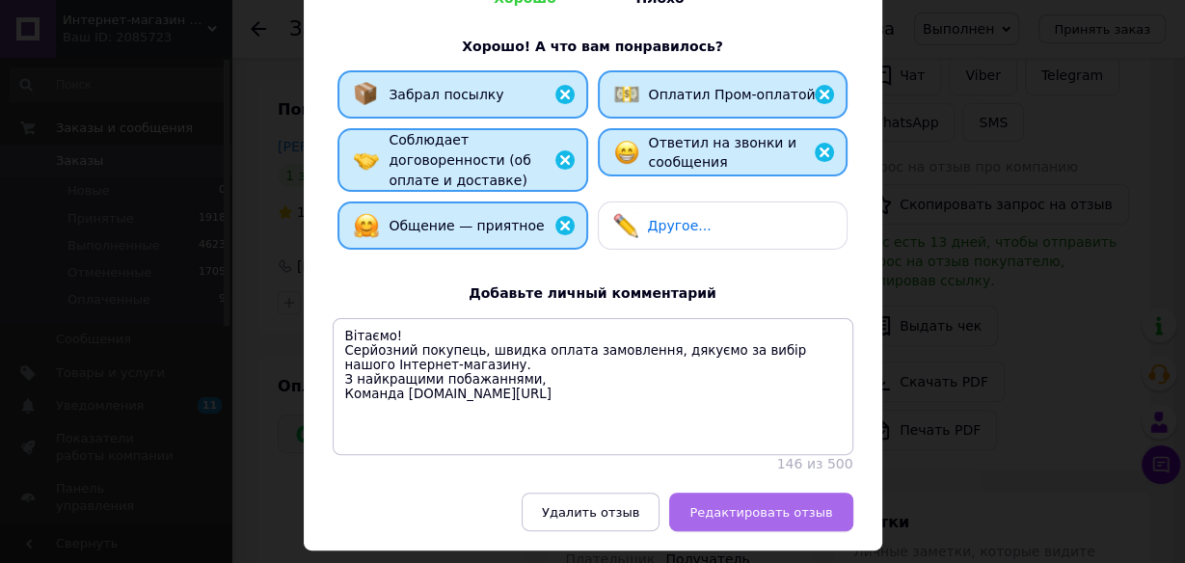
click at [815, 505] on span "Редактировать отзыв" at bounding box center [760, 512] width 143 height 14
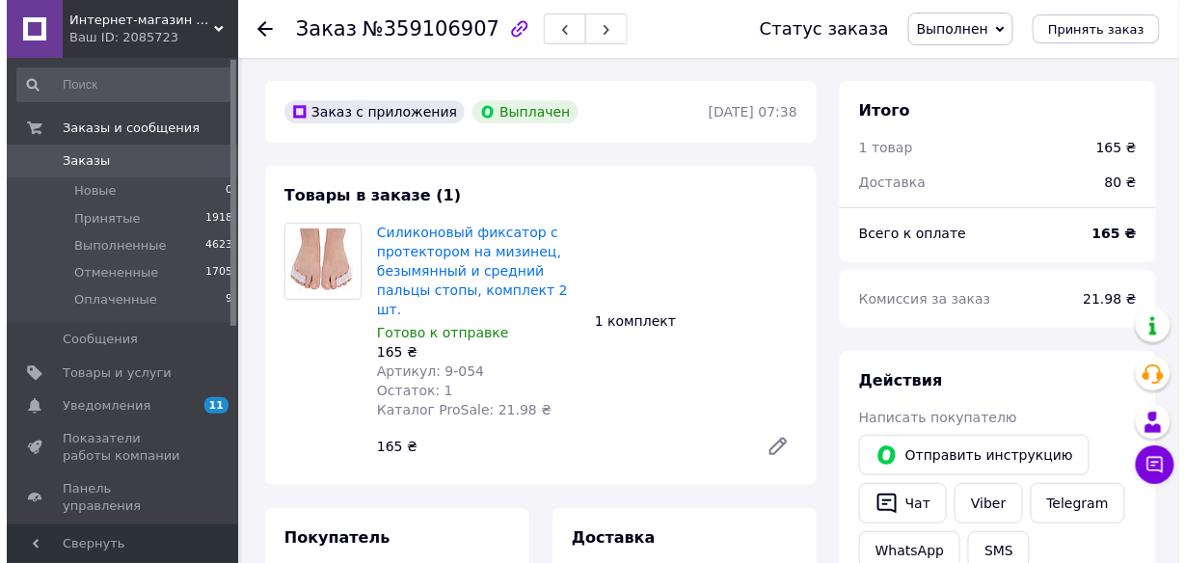
scroll to position [439, 0]
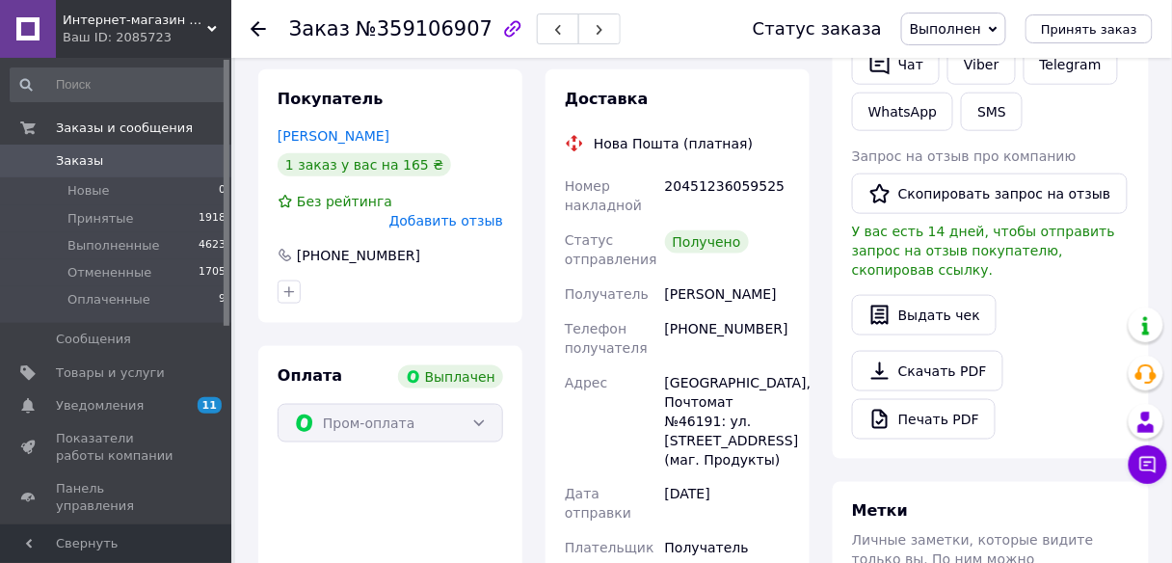
click at [442, 213] on span "Добавить отзыв" at bounding box center [446, 220] width 114 height 15
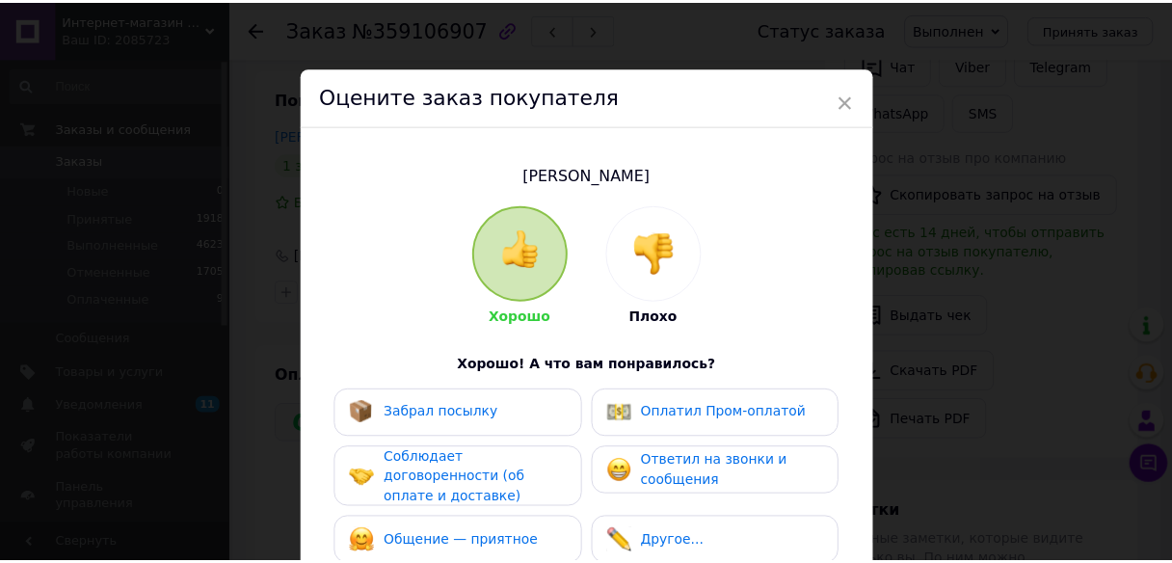
scroll to position [277, 0]
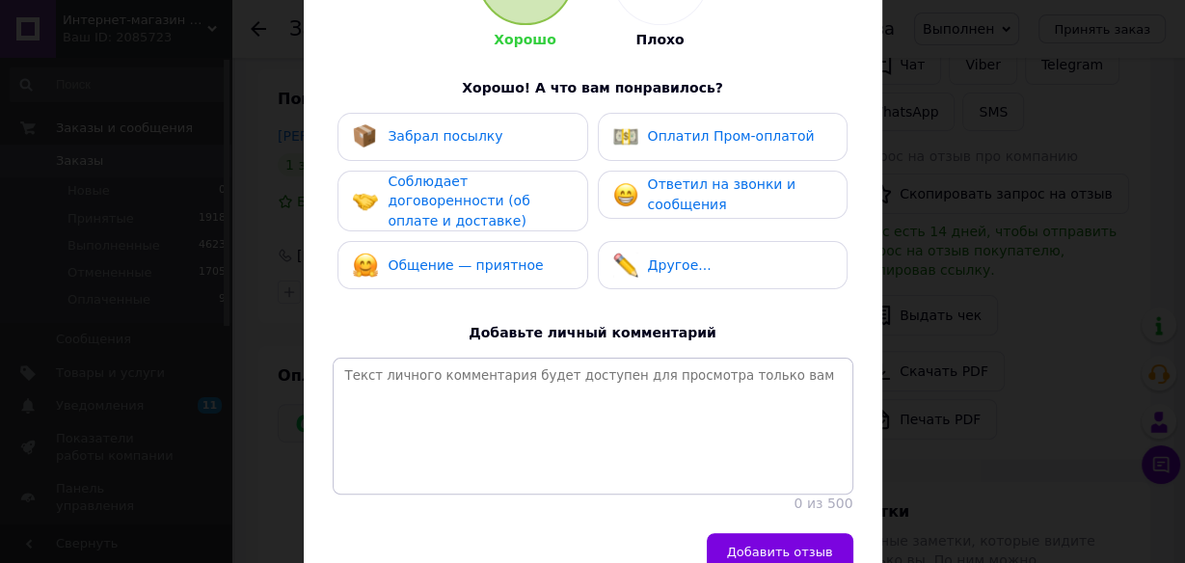
click at [671, 177] on span "Ответил на звонки и сообщения" at bounding box center [721, 194] width 147 height 36
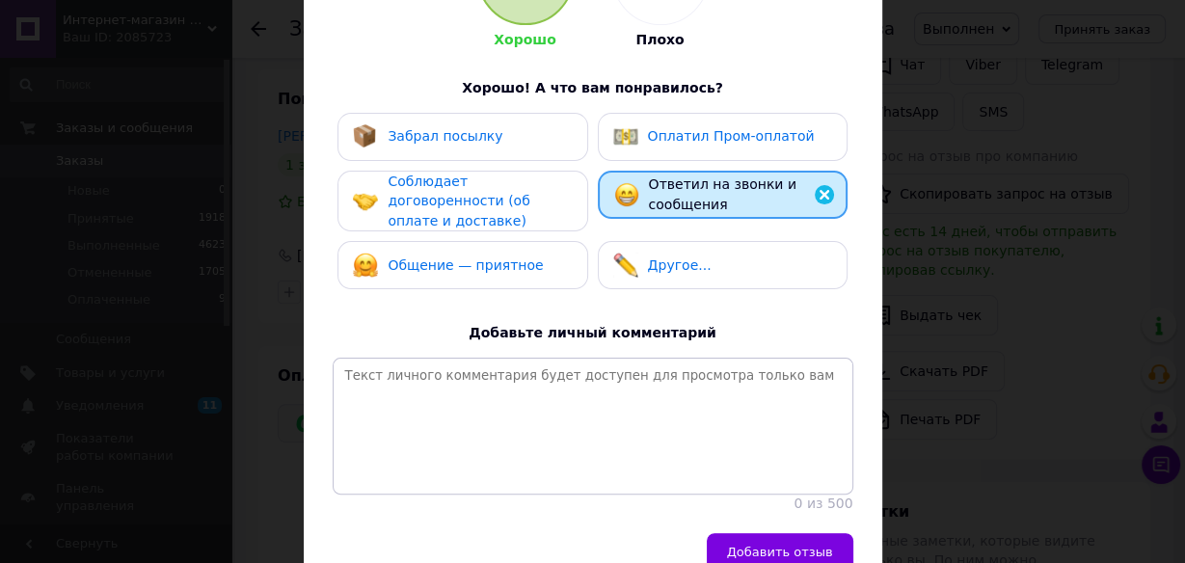
click at [658, 144] on div "Оплатил Пром-оплатой" at bounding box center [731, 136] width 167 height 20
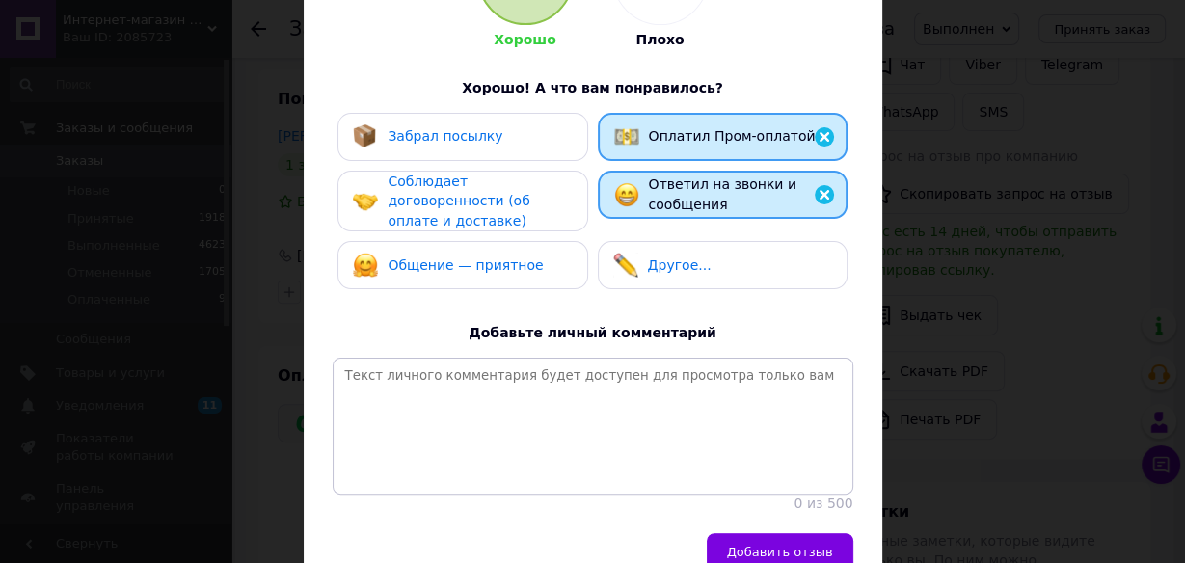
click at [547, 149] on div "Забрал посылку" at bounding box center [462, 137] width 250 height 48
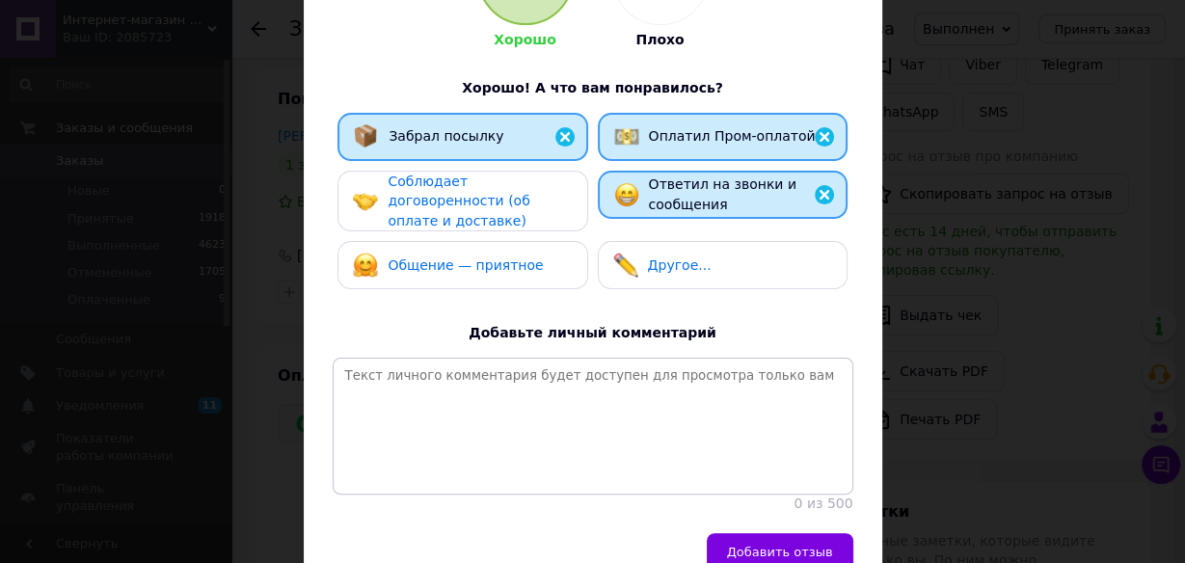
click at [529, 184] on span "Соблюдает договоренности (об оплате и доставке)" at bounding box center [458, 200] width 142 height 55
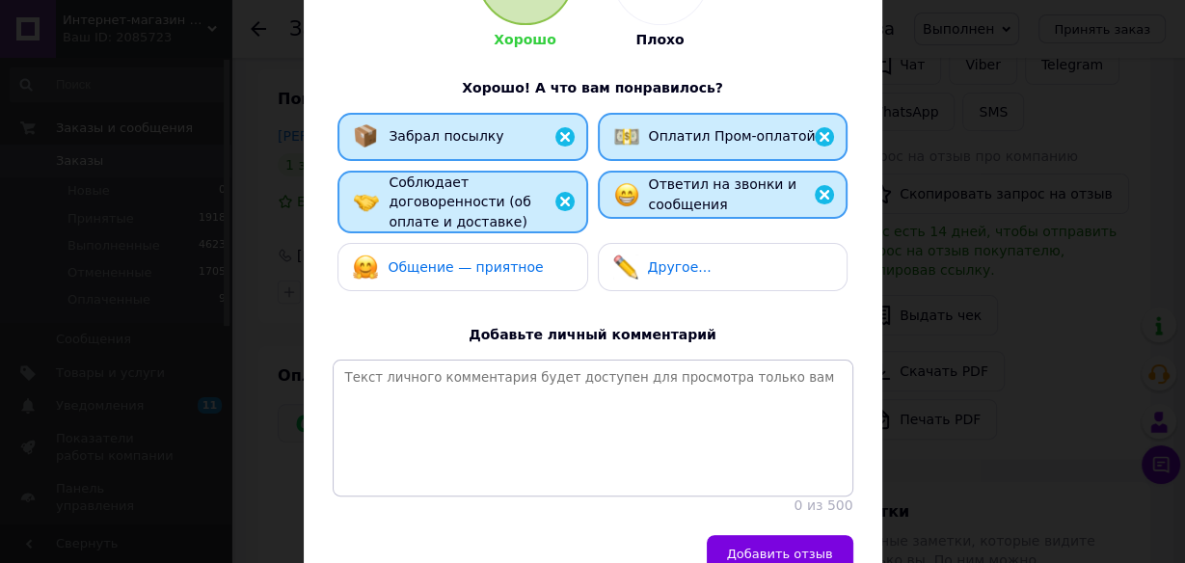
click at [546, 254] on div "Общение — приятное" at bounding box center [462, 266] width 219 height 25
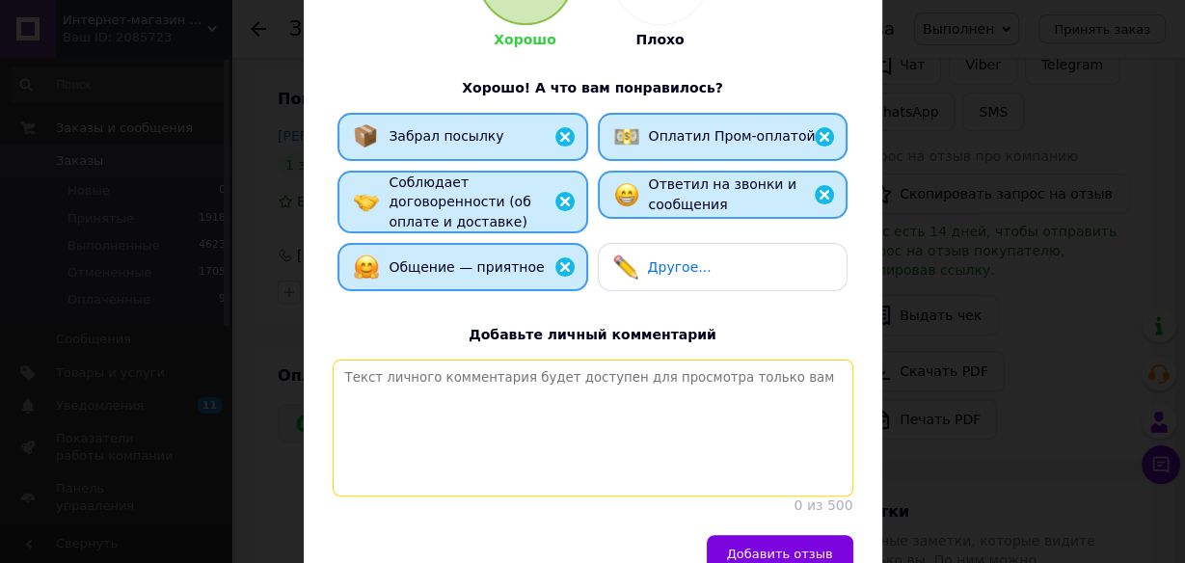
click at [543, 410] on textarea at bounding box center [593, 428] width 520 height 137
paste textarea "Вітаємо! Серйозний покупець, швидка оплата замовлення, дякуємо за вибір нашого …"
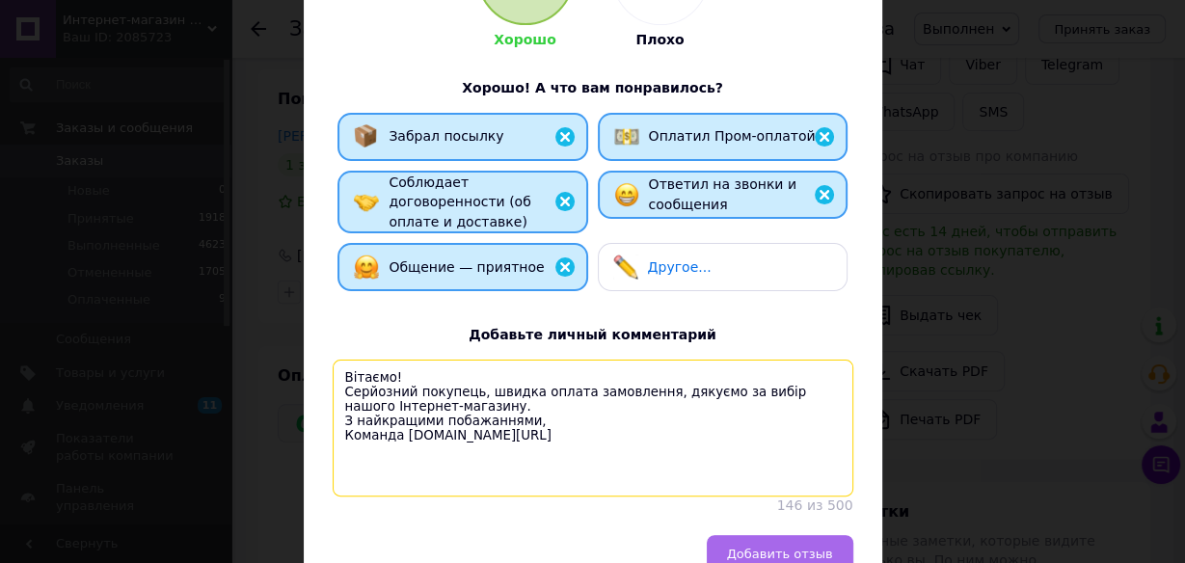
type textarea "Вітаємо! Серйозний покупець, швидка оплата замовлення, дякуємо за вибір нашого …"
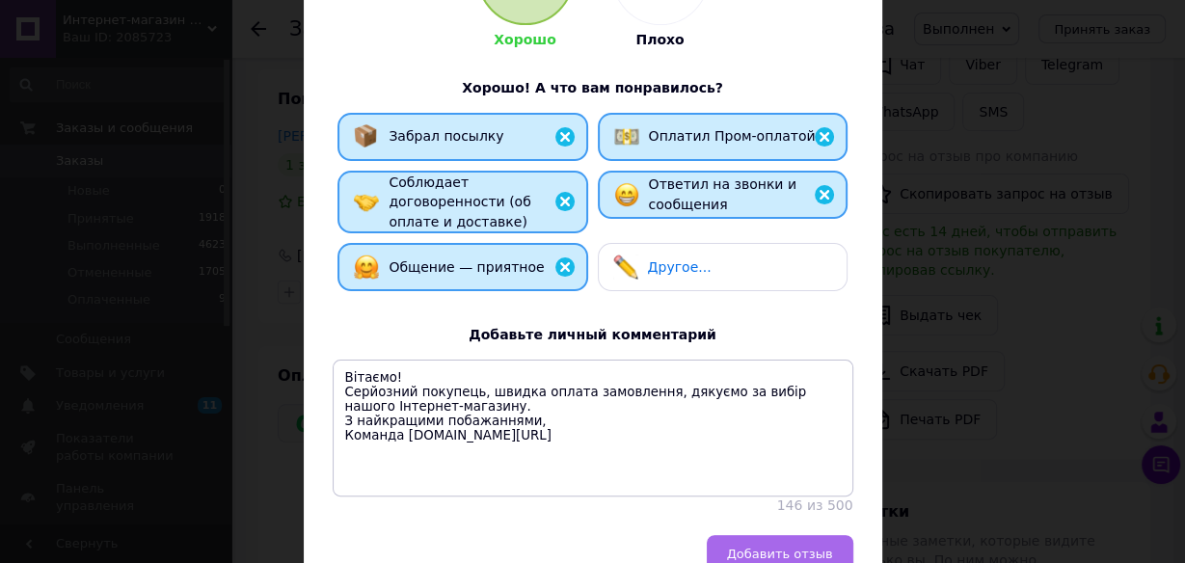
click at [787, 541] on button "Добавить отзыв" at bounding box center [780, 554] width 147 height 39
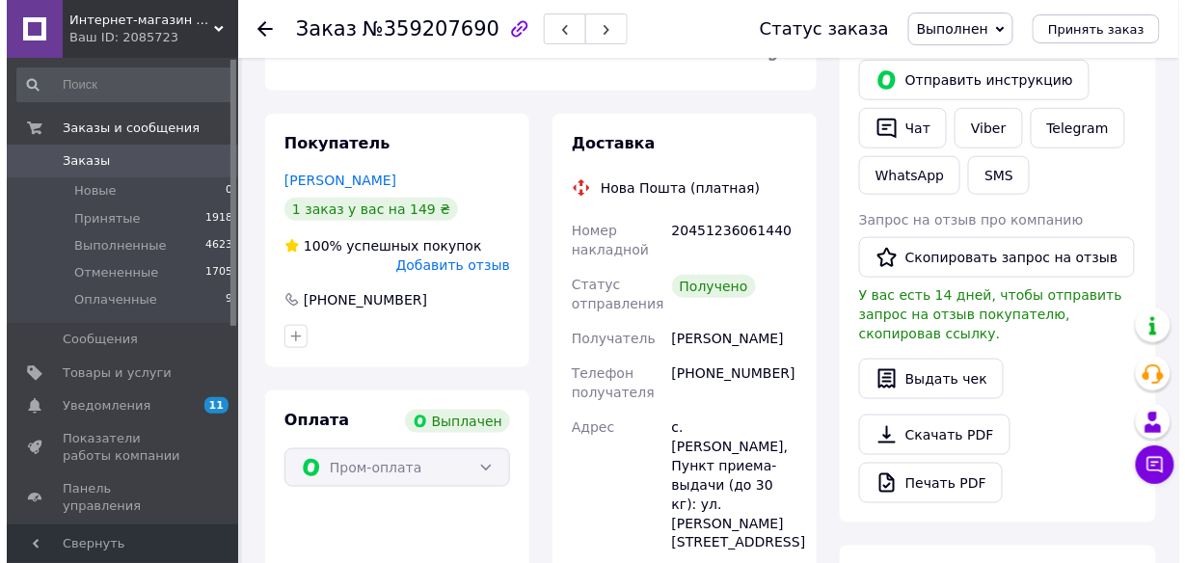
scroll to position [379, 0]
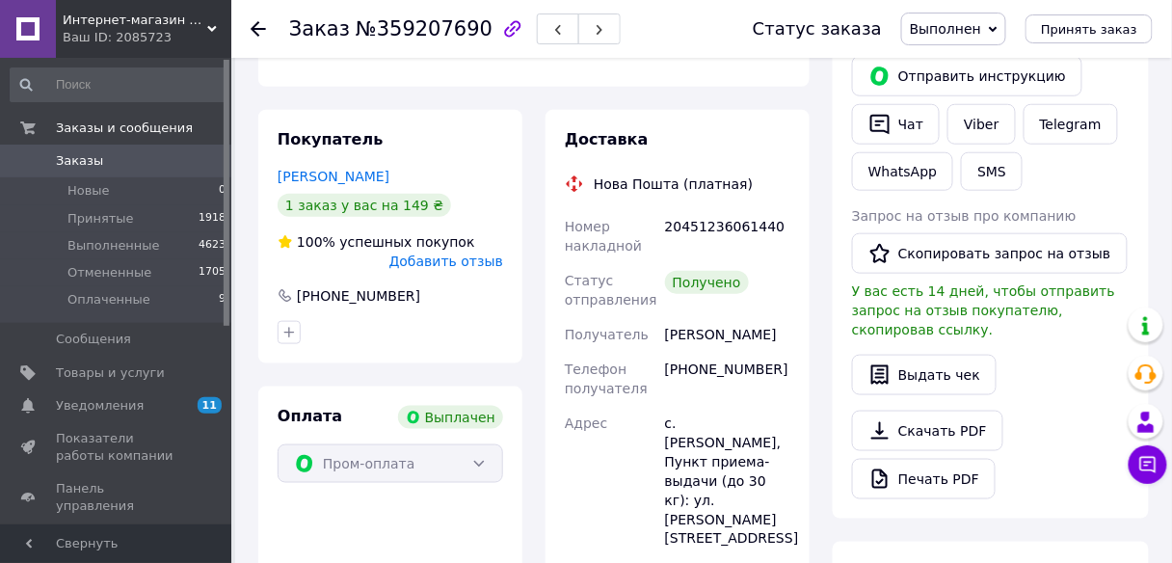
click at [483, 266] on span "Добавить отзыв" at bounding box center [446, 260] width 114 height 15
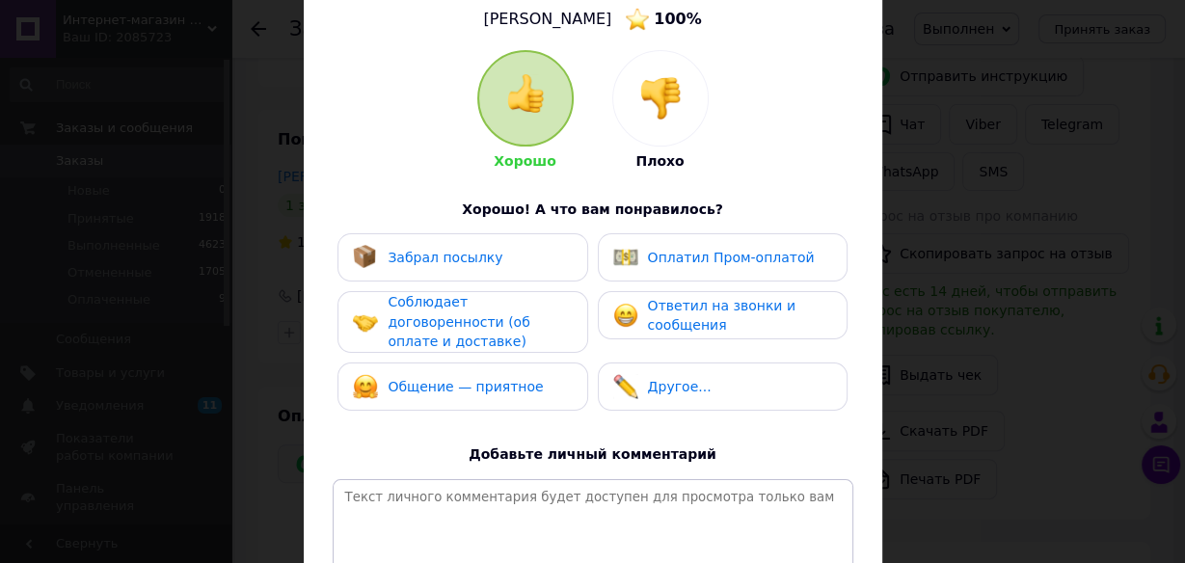
scroll to position [164, 0]
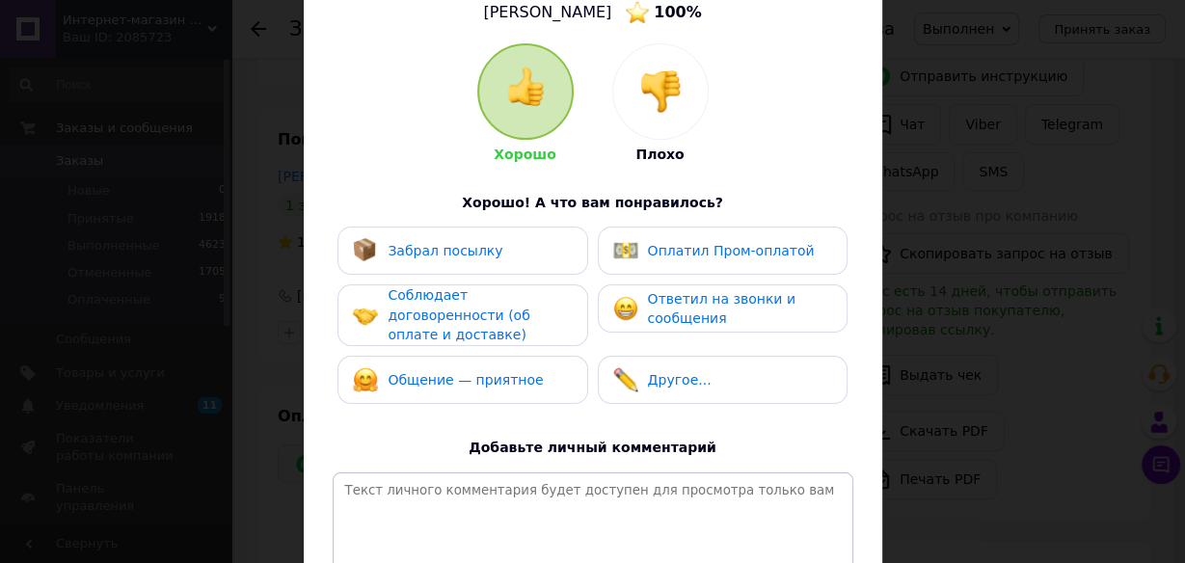
click at [664, 245] on span "Оплатил Пром-оплатой" at bounding box center [731, 250] width 167 height 15
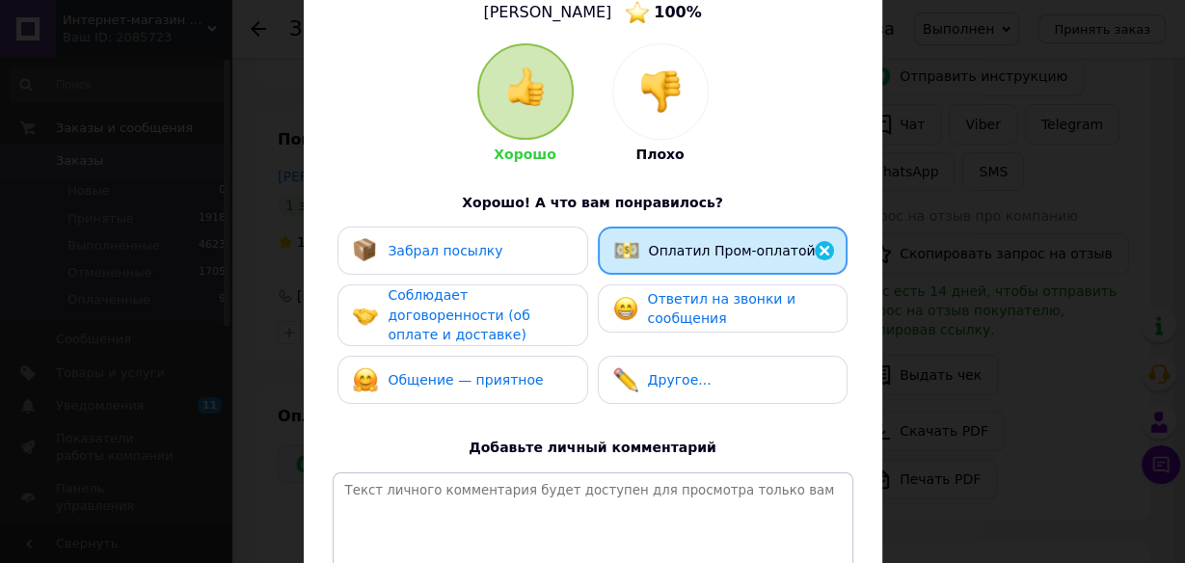
click at [655, 307] on span "Ответил на звонки и сообщения" at bounding box center [721, 309] width 147 height 36
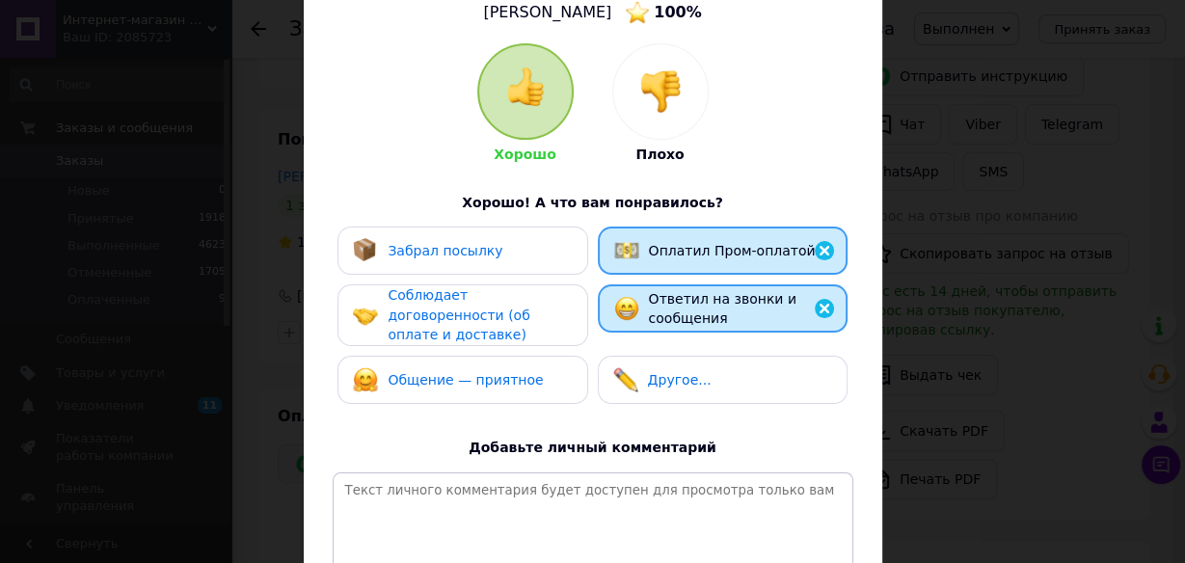
click at [517, 377] on div "Общение — приятное" at bounding box center [448, 379] width 190 height 25
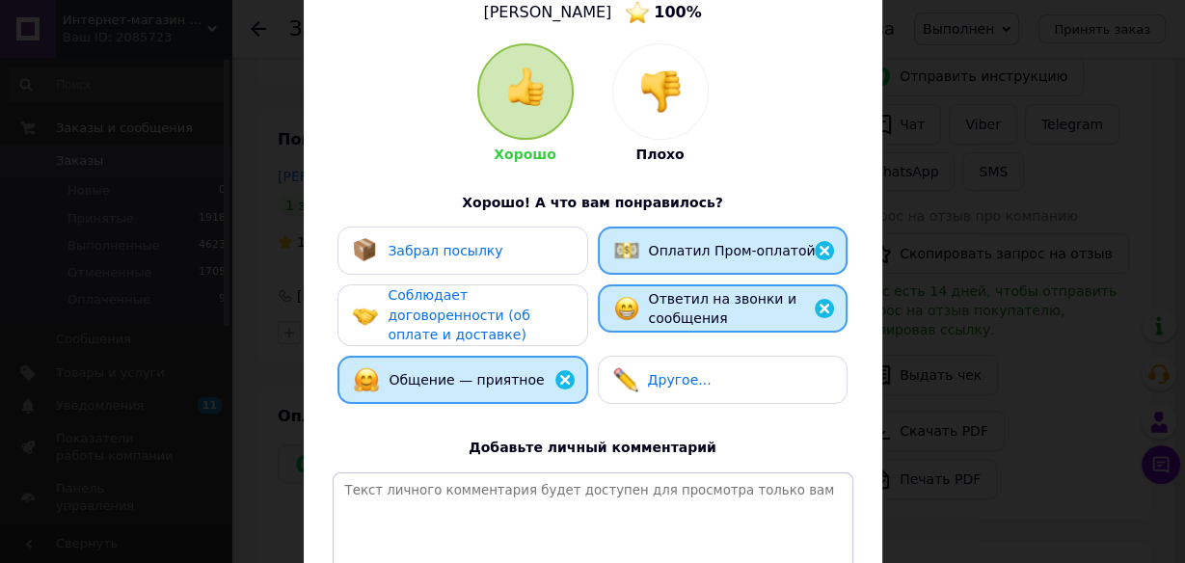
click at [512, 309] on span "Соблюдает договоренности (об оплате и доставке)" at bounding box center [458, 314] width 142 height 55
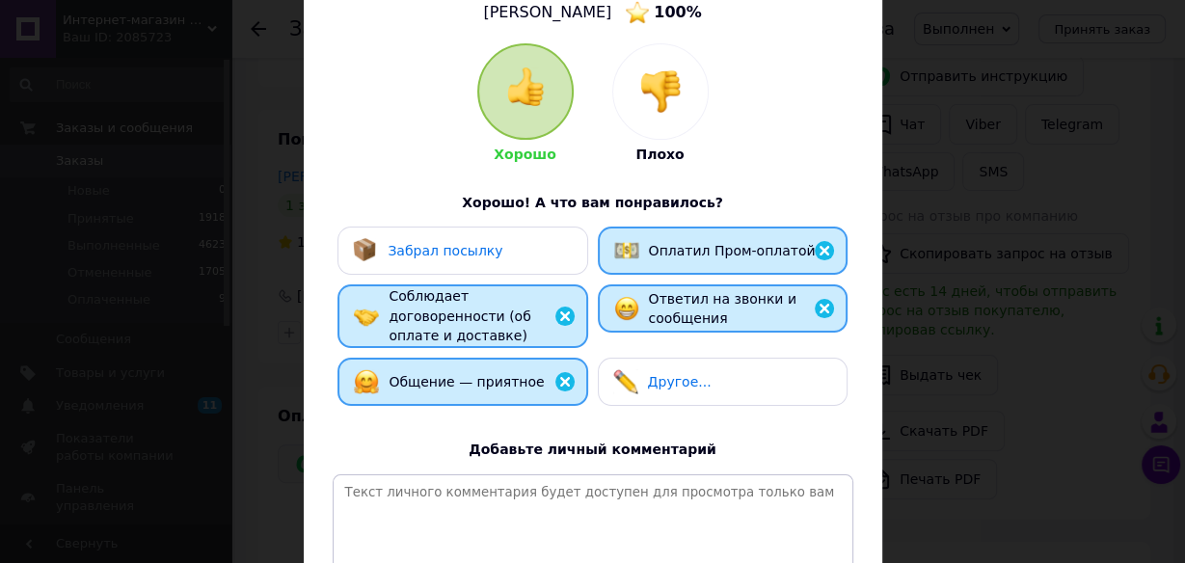
click at [529, 256] on div "Забрал посылку" at bounding box center [462, 250] width 219 height 25
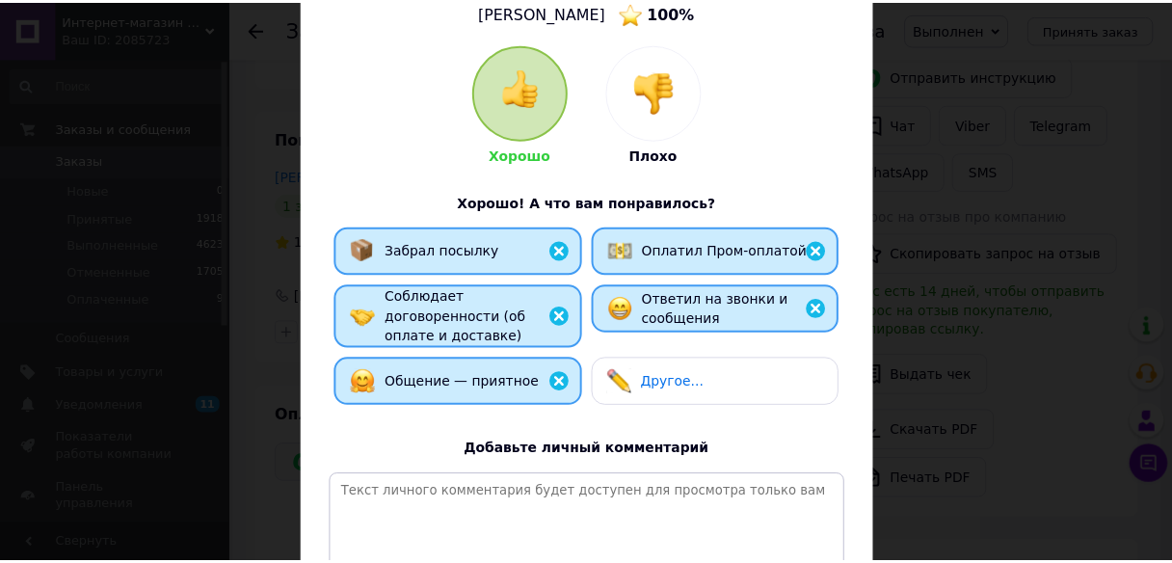
scroll to position [376, 0]
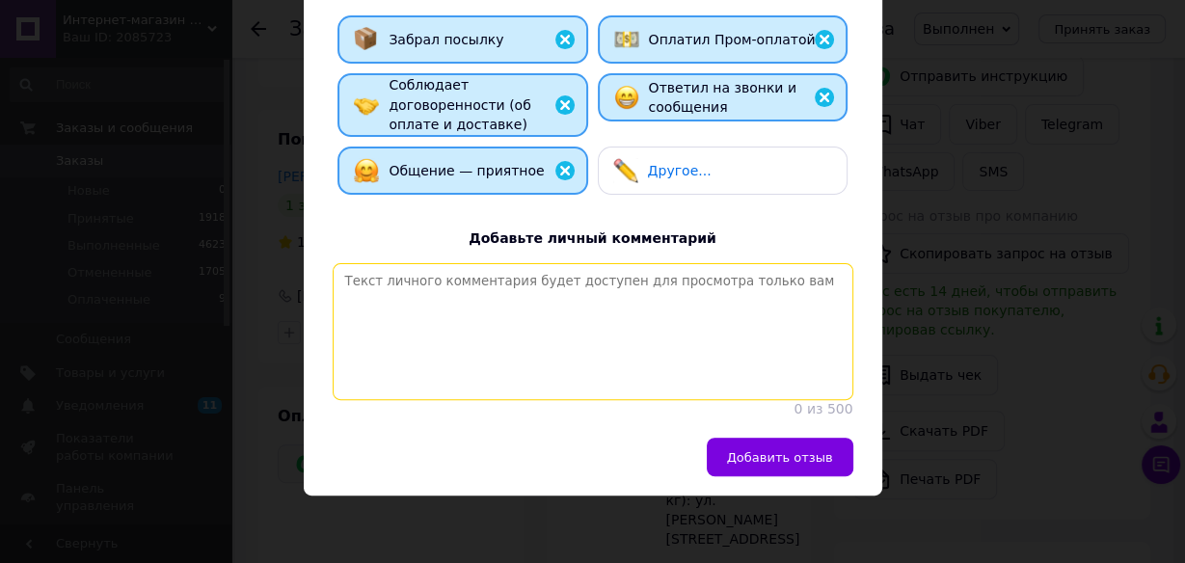
click at [737, 381] on textarea at bounding box center [593, 331] width 520 height 137
paste textarea "Вітаємо! Серйозний покупець, швидка оплата замовлення, дякуємо за вибір нашого …"
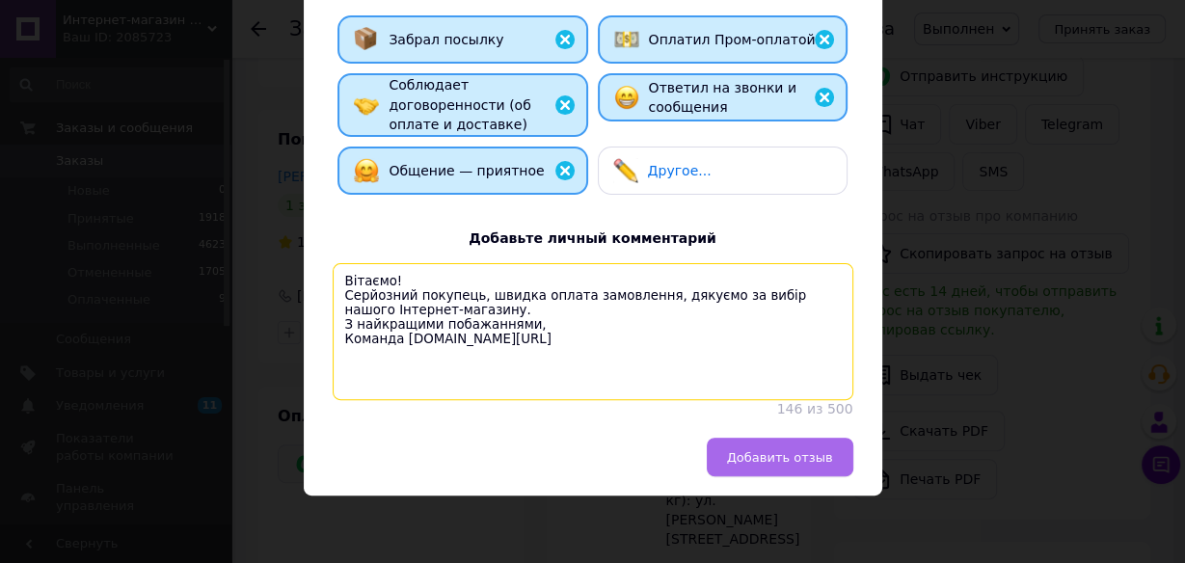
type textarea "Вітаємо! Серйозний покупець, швидка оплата замовлення, дякуємо за вибір нашого …"
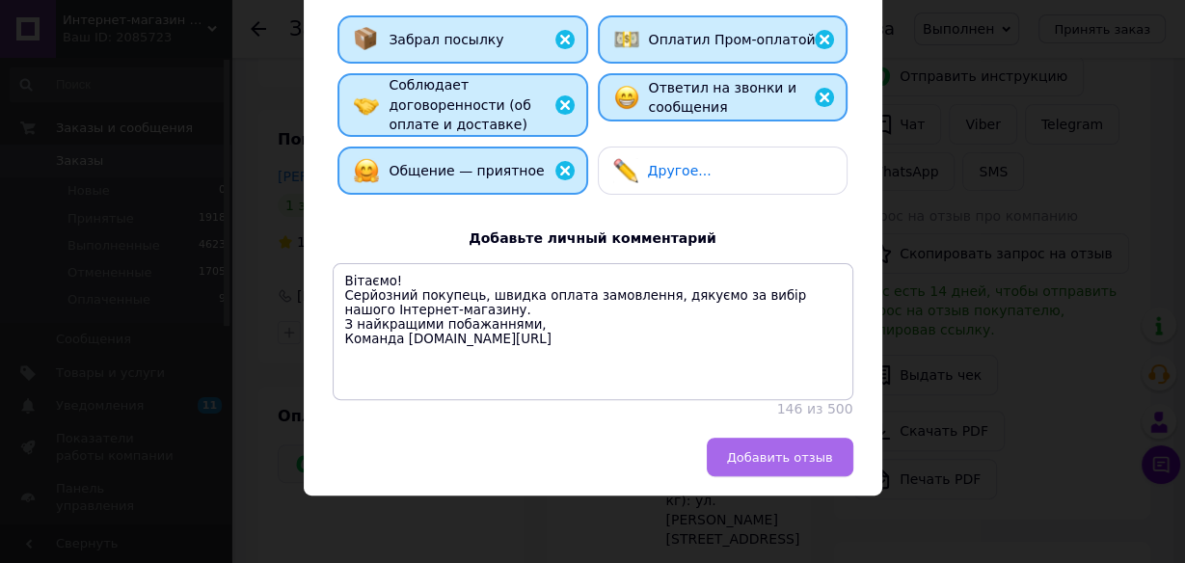
click at [787, 459] on span "Добавить отзыв" at bounding box center [780, 457] width 106 height 14
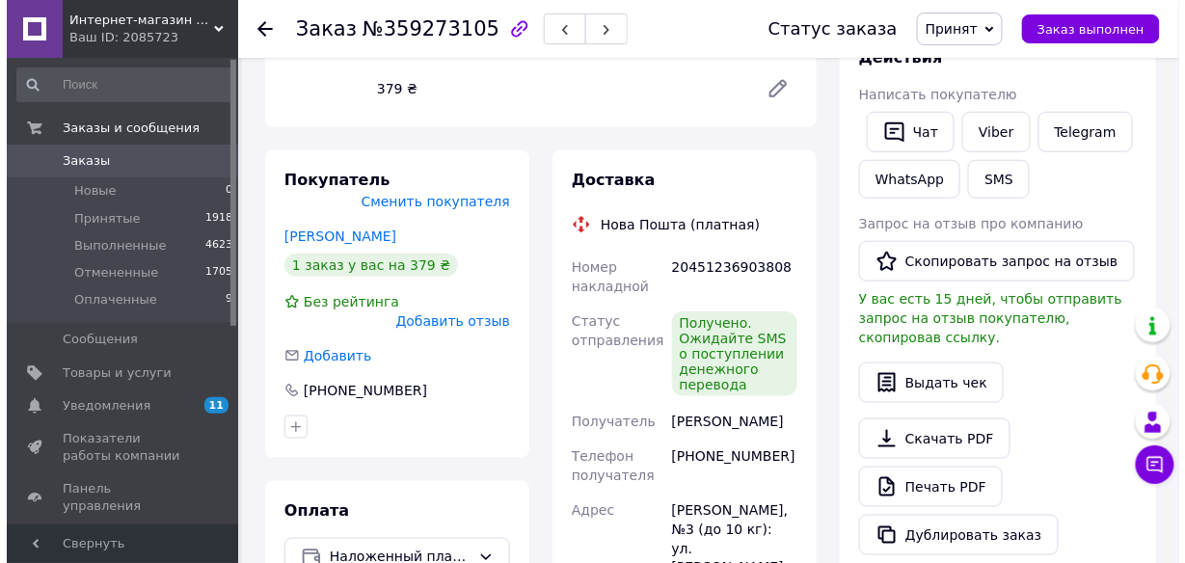
scroll to position [360, 0]
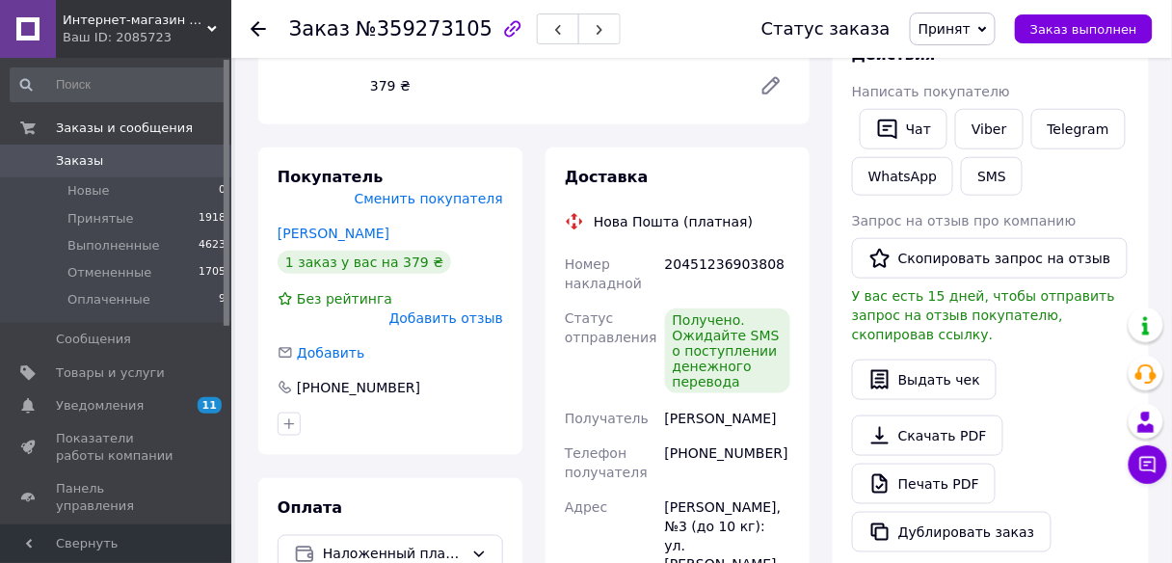
click at [971, 22] on span "Принят" at bounding box center [945, 28] width 52 height 15
click at [976, 75] on li "Выполнен" at bounding box center [962, 67] width 102 height 29
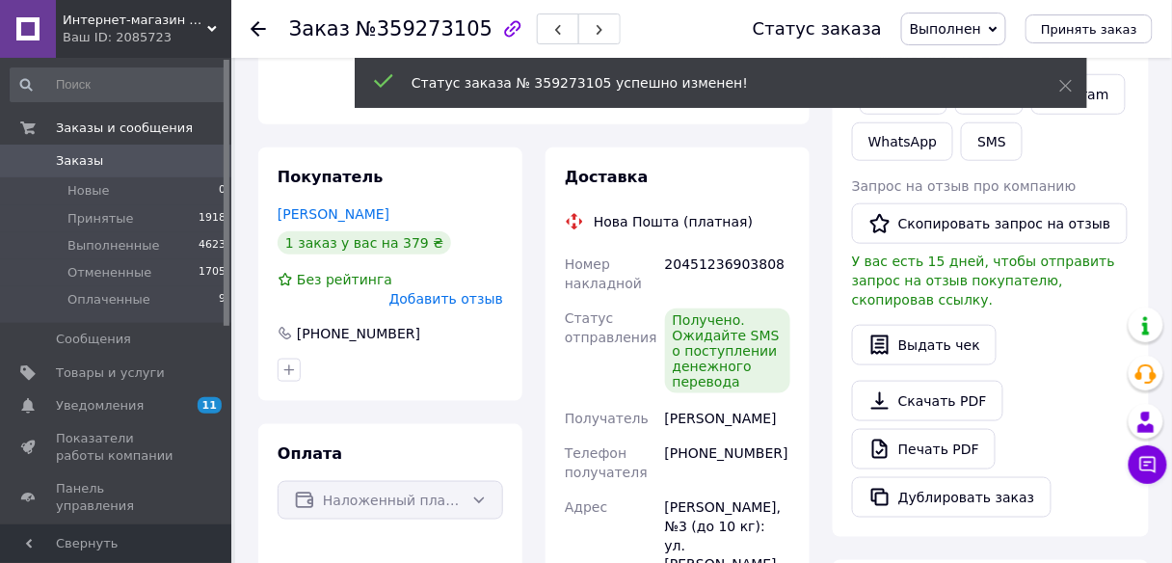
click at [448, 291] on span "Добавить отзыв" at bounding box center [446, 298] width 114 height 15
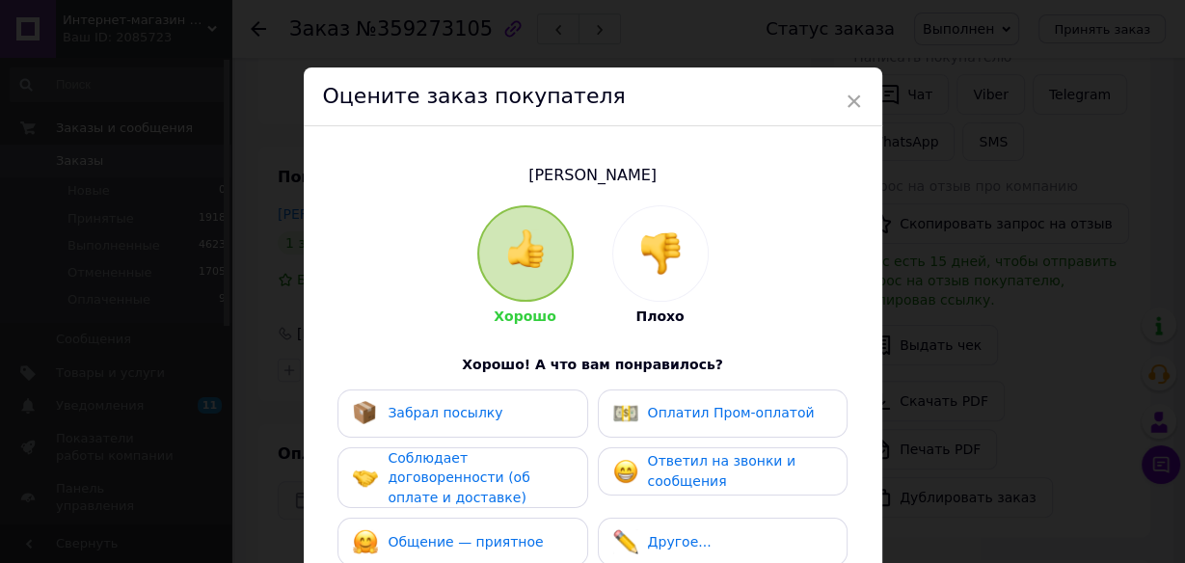
scroll to position [223, 0]
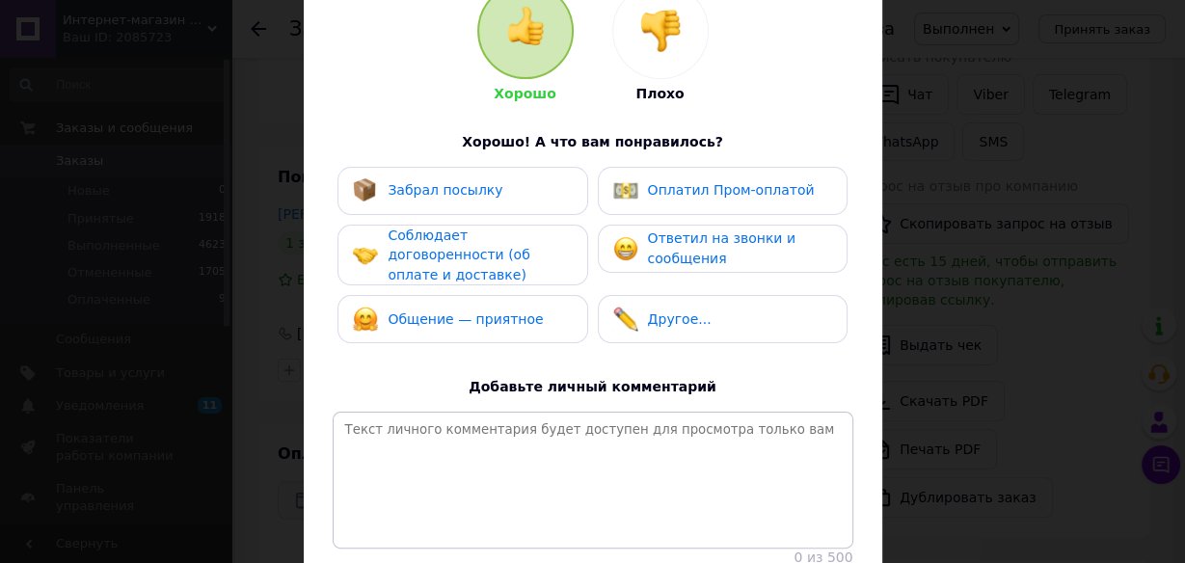
click at [520, 185] on div "Забрал посылку" at bounding box center [462, 190] width 219 height 25
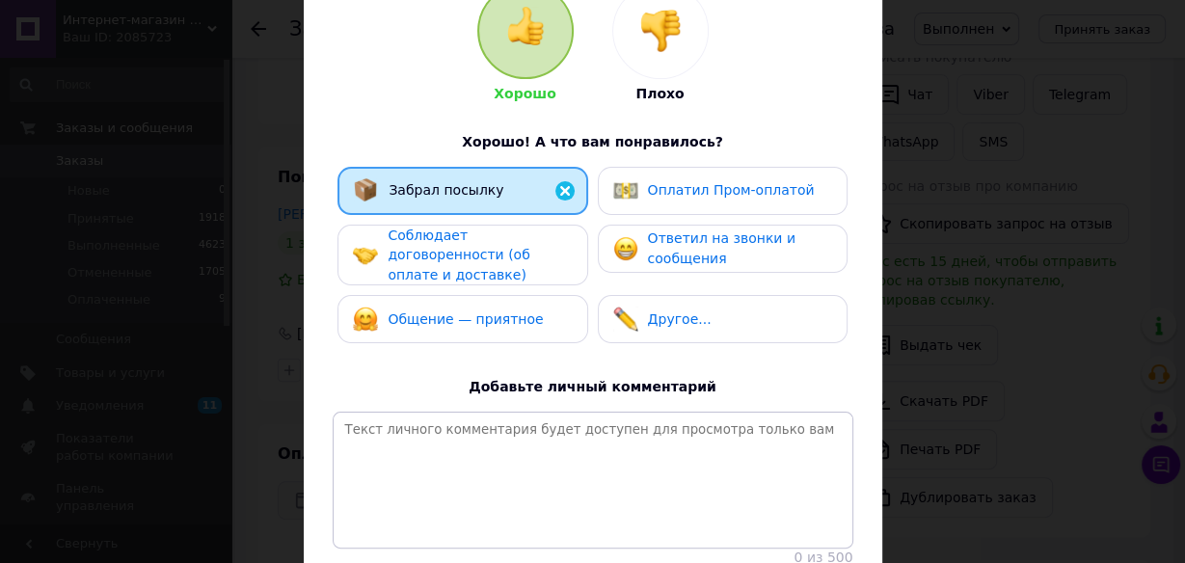
click at [520, 274] on div "Забрал посылку Оплатил Пром-оплатой Соблюдает договоренности (об оплате и доста…" at bounding box center [593, 260] width 520 height 187
click at [527, 307] on div "Общение — приятное" at bounding box center [462, 319] width 219 height 25
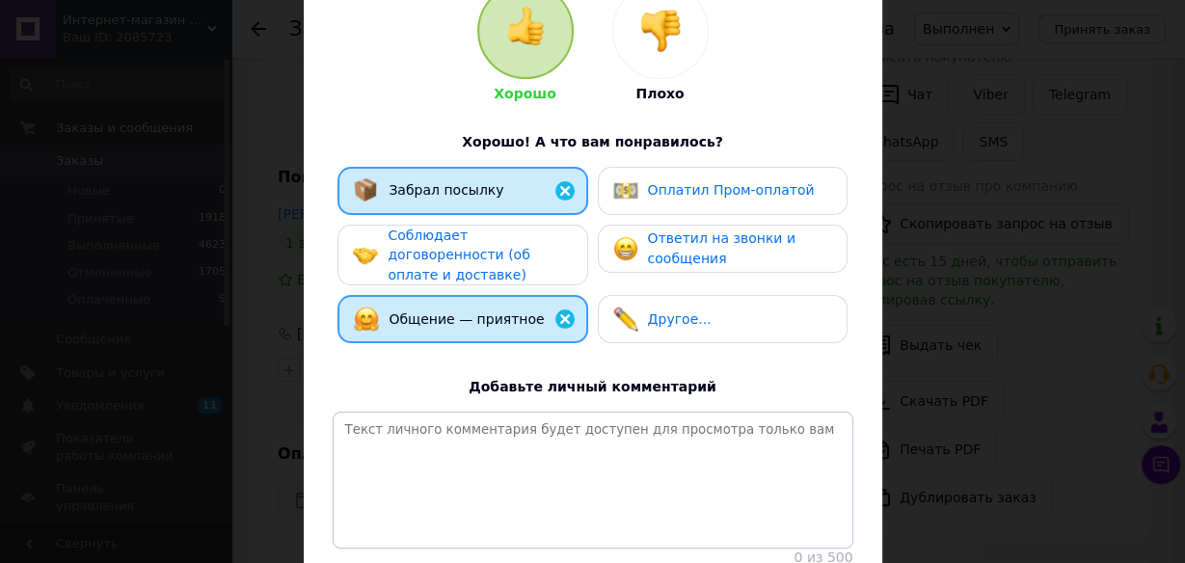
click at [529, 243] on span "Соблюдает договоренности (об оплате и доставке)" at bounding box center [458, 254] width 142 height 55
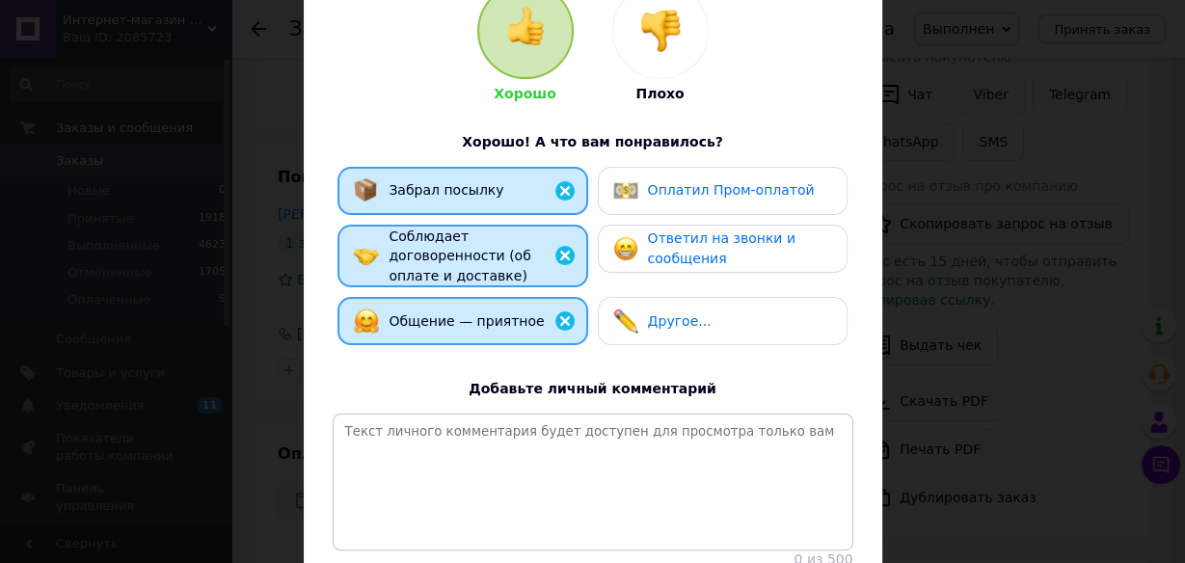
click at [627, 245] on img at bounding box center [625, 248] width 25 height 25
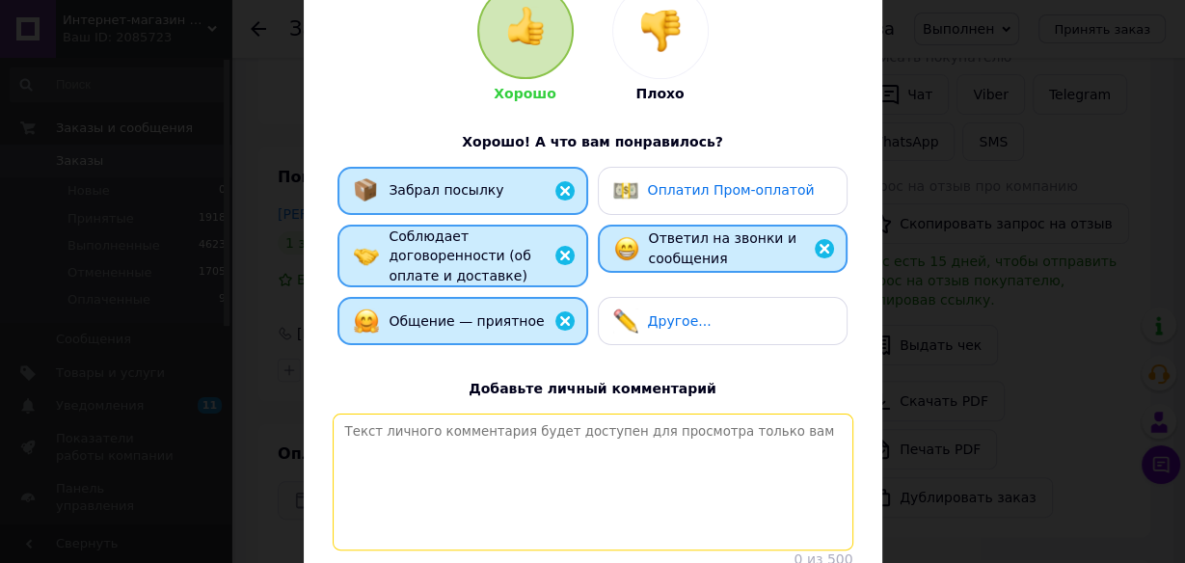
click at [480, 444] on textarea at bounding box center [593, 482] width 520 height 137
paste textarea "Вітаємо! Відповідальний покупець, своєчасна оплата замовлення післяплатою, дяку…"
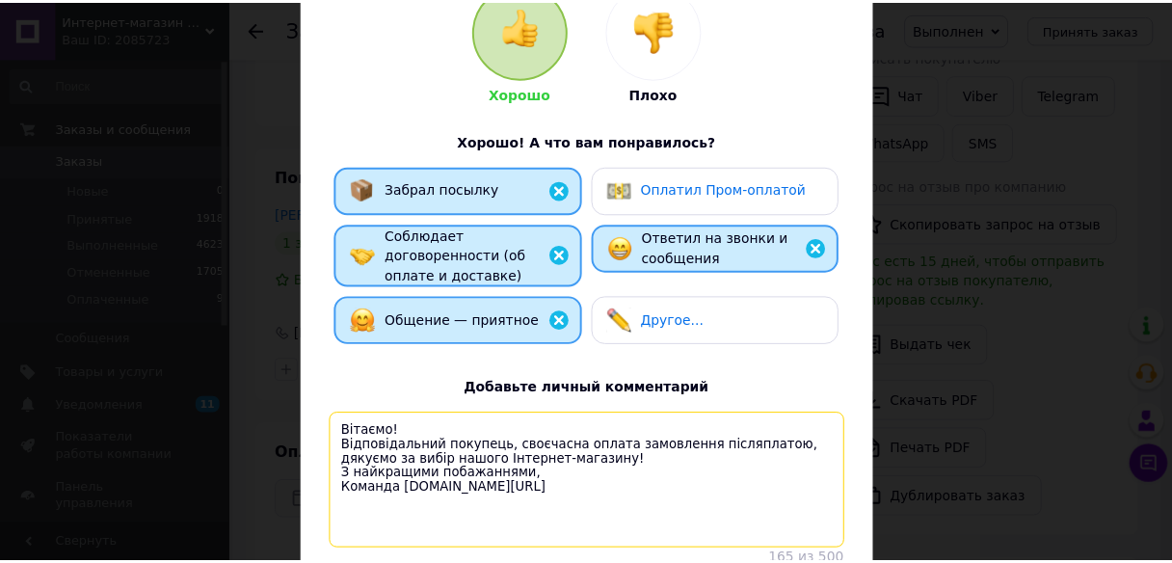
scroll to position [374, 0]
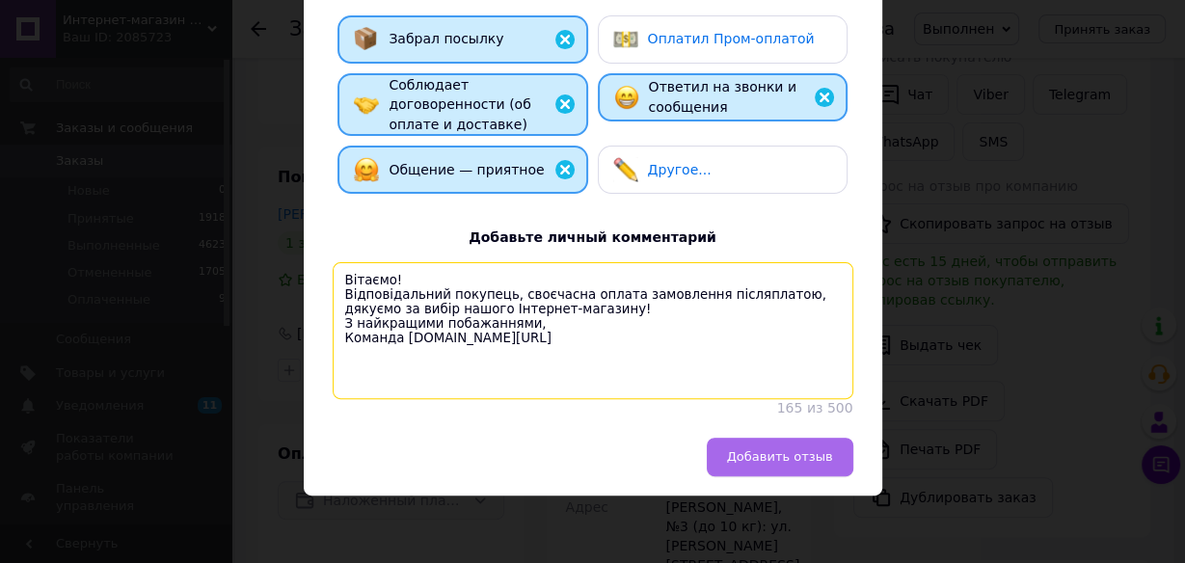
type textarea "Вітаємо! Відповідальний покупець, своєчасна оплата замовлення післяплатою, дяку…"
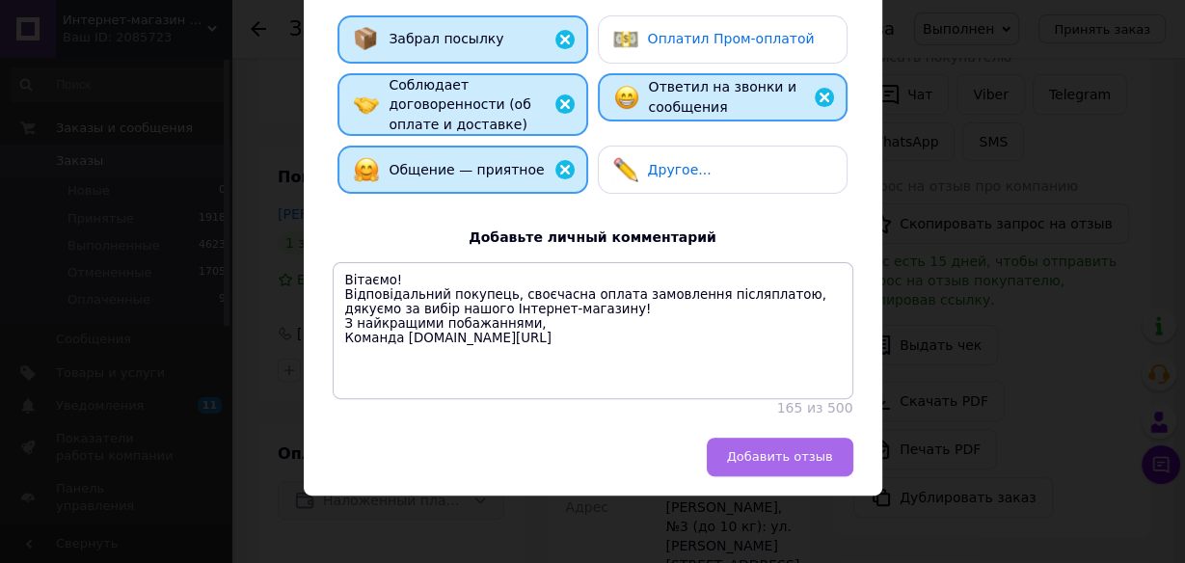
click at [791, 467] on button "Добавить отзыв" at bounding box center [780, 457] width 147 height 39
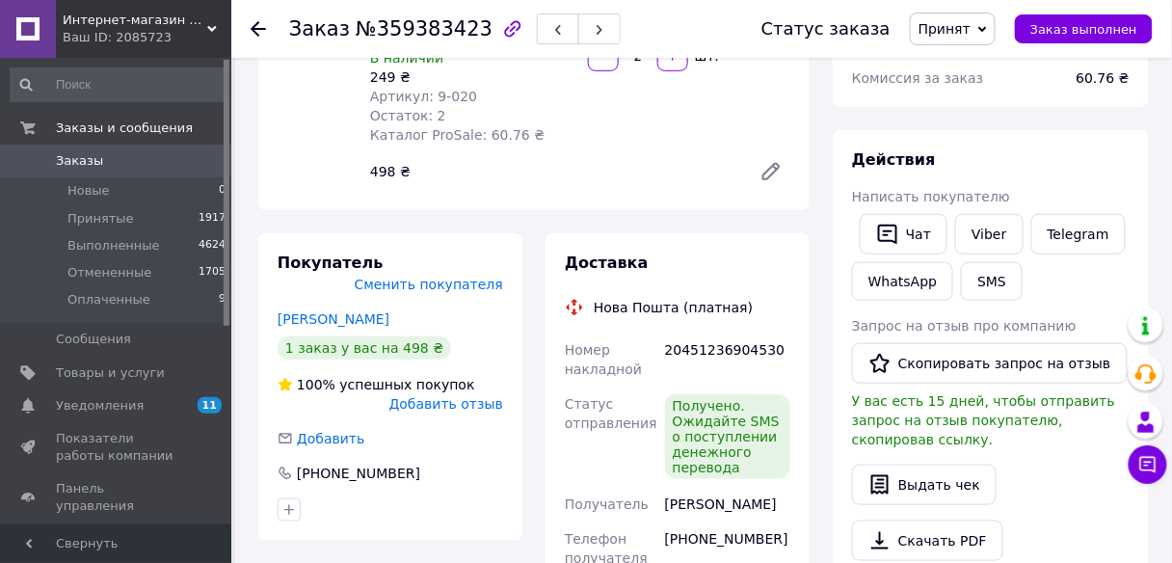
scroll to position [258, 0]
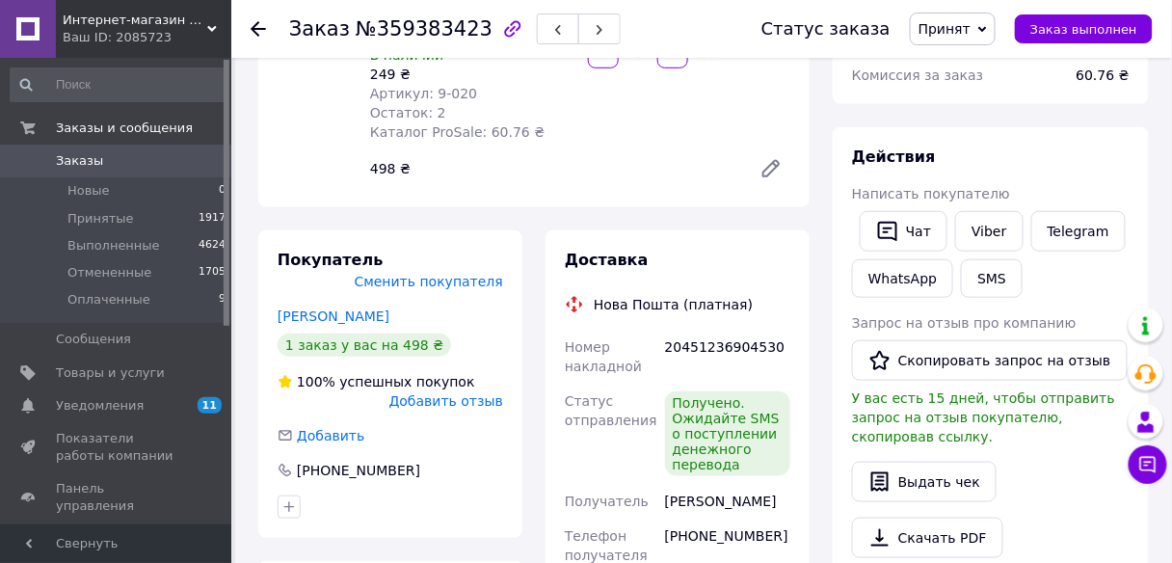
click at [971, 30] on span "Принят" at bounding box center [945, 28] width 52 height 15
click at [979, 58] on li "Выполнен" at bounding box center [962, 67] width 102 height 29
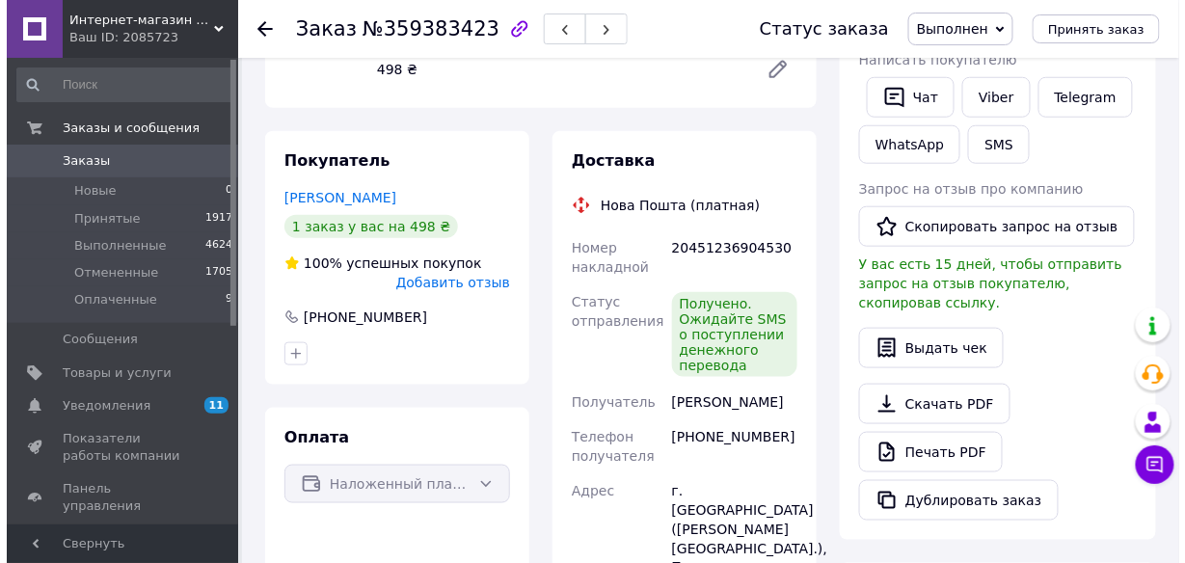
scroll to position [356, 0]
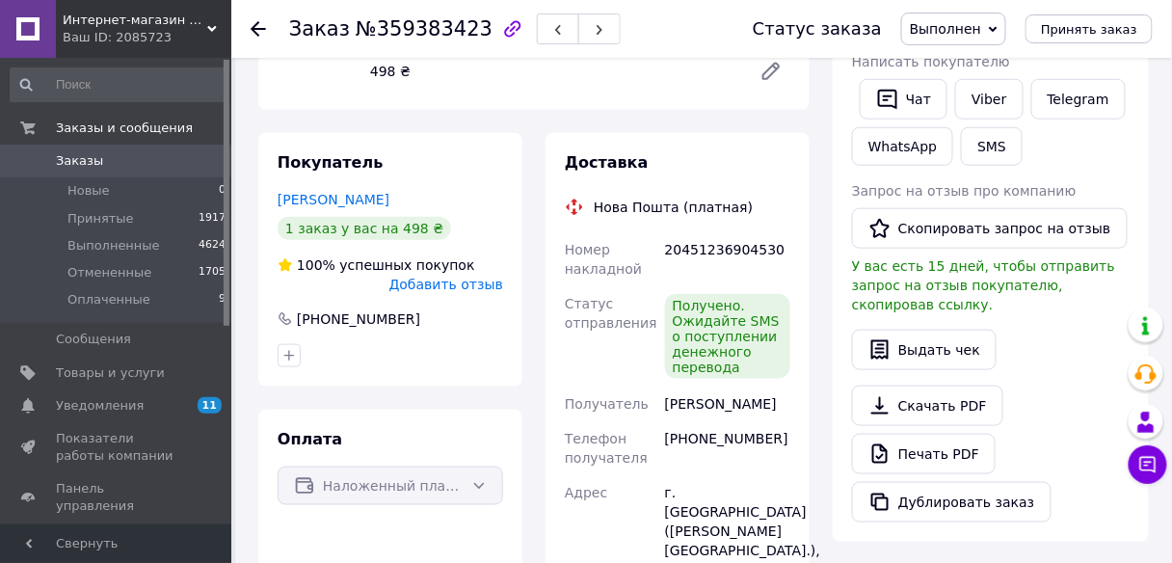
click at [420, 277] on span "Добавить отзыв" at bounding box center [446, 284] width 114 height 15
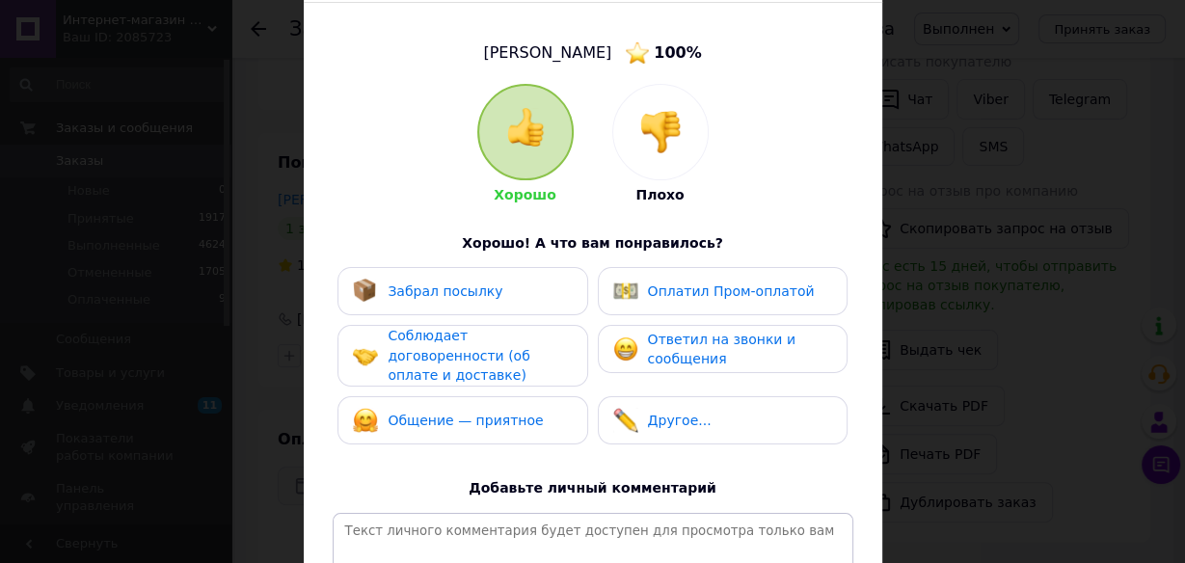
scroll to position [126, 0]
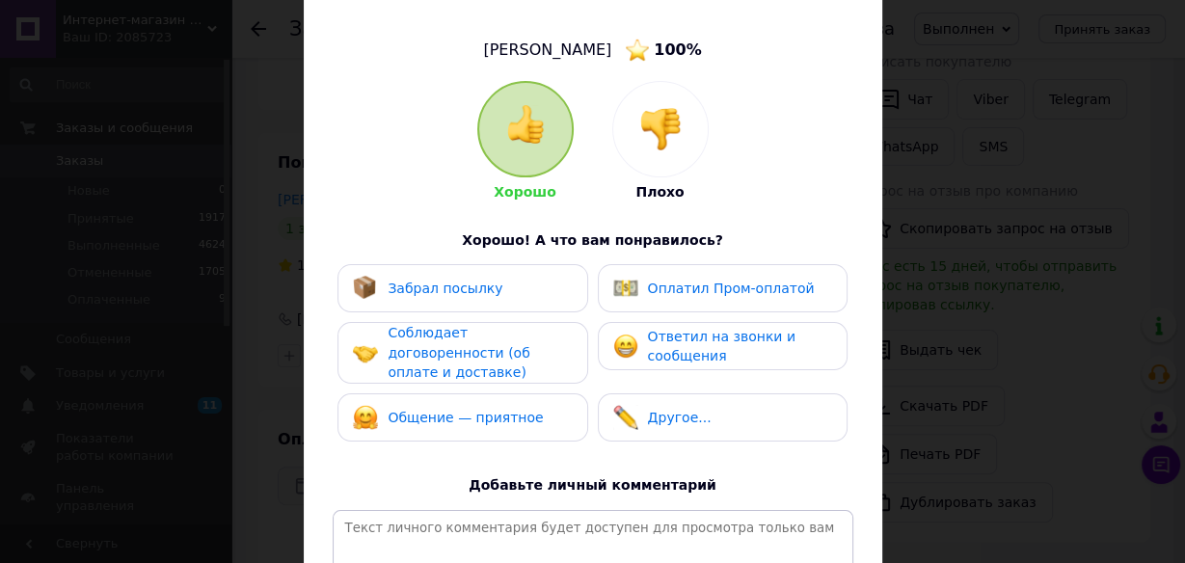
drag, startPoint x: 657, startPoint y: 348, endPoint x: 545, endPoint y: 350, distance: 112.8
click at [545, 350] on div "Забрал посылку Оплатил Пром-оплатой Соблюдает договоренности (об оплате и доста…" at bounding box center [593, 357] width 520 height 187
click at [545, 350] on div "Соблюдает договоренности (об оплате и доставке)" at bounding box center [478, 353] width 183 height 60
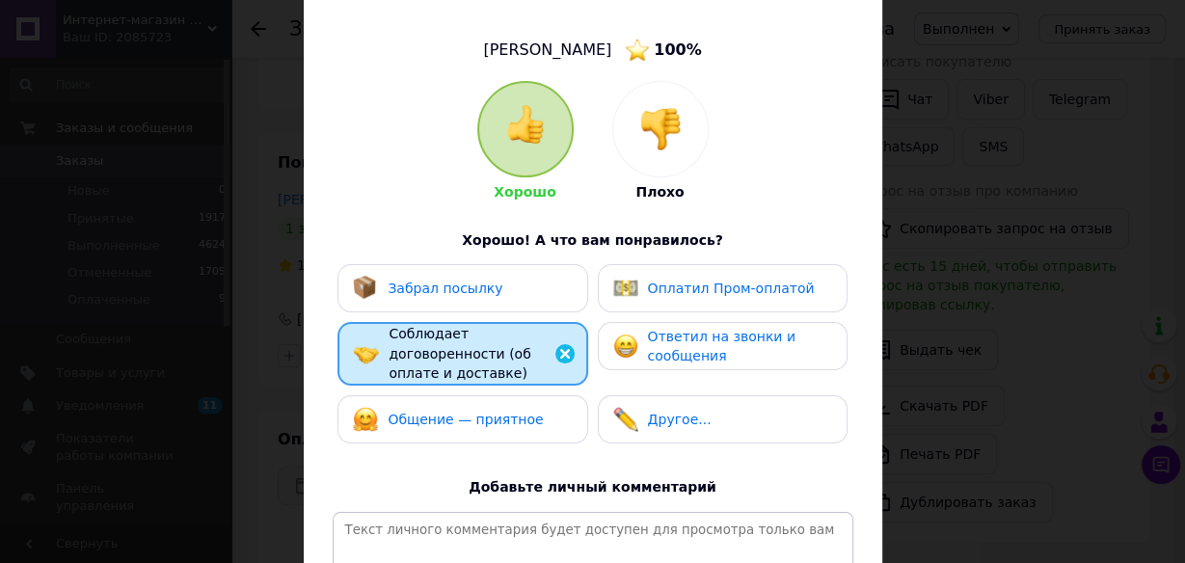
click at [536, 407] on div "Общение — приятное" at bounding box center [462, 419] width 219 height 25
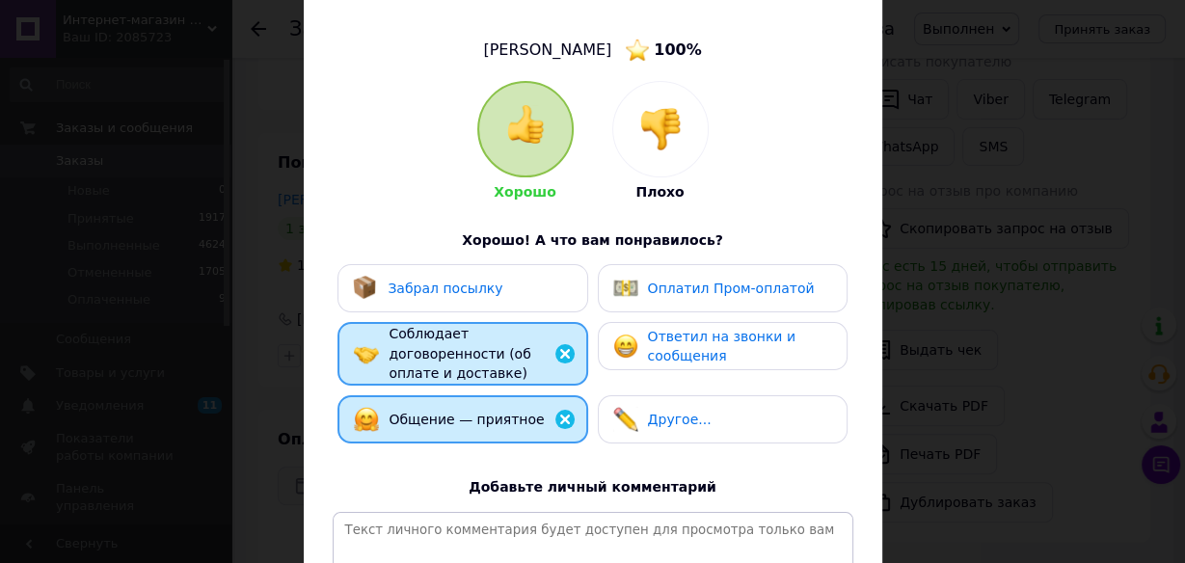
click at [529, 282] on div "Забрал посылку" at bounding box center [462, 288] width 219 height 25
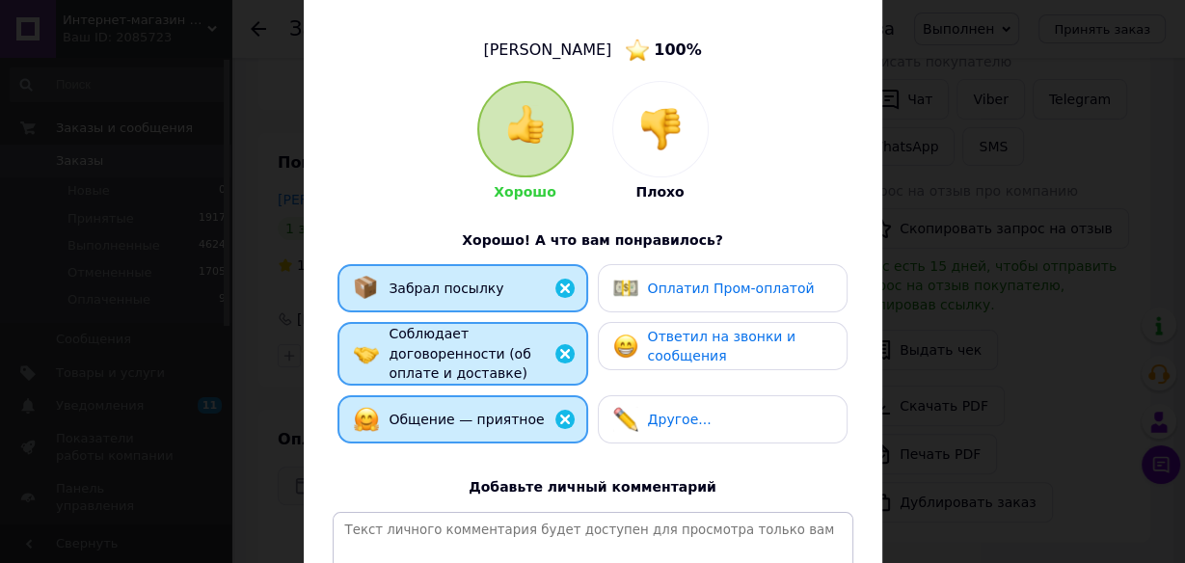
click at [663, 352] on span "Ответил на звонки и сообщения" at bounding box center [721, 347] width 147 height 36
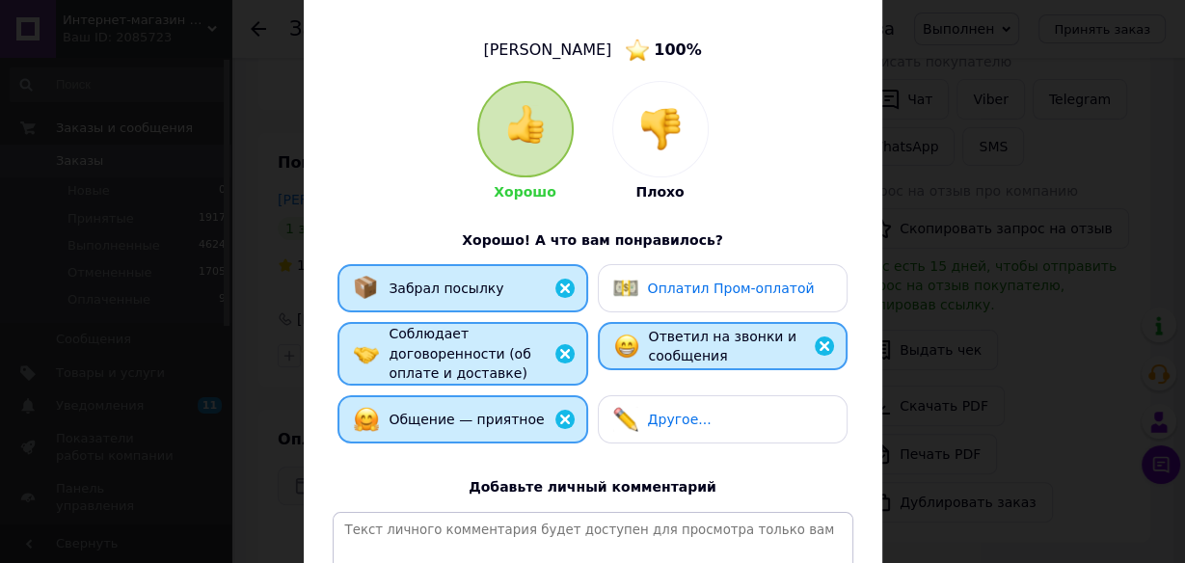
scroll to position [250, 0]
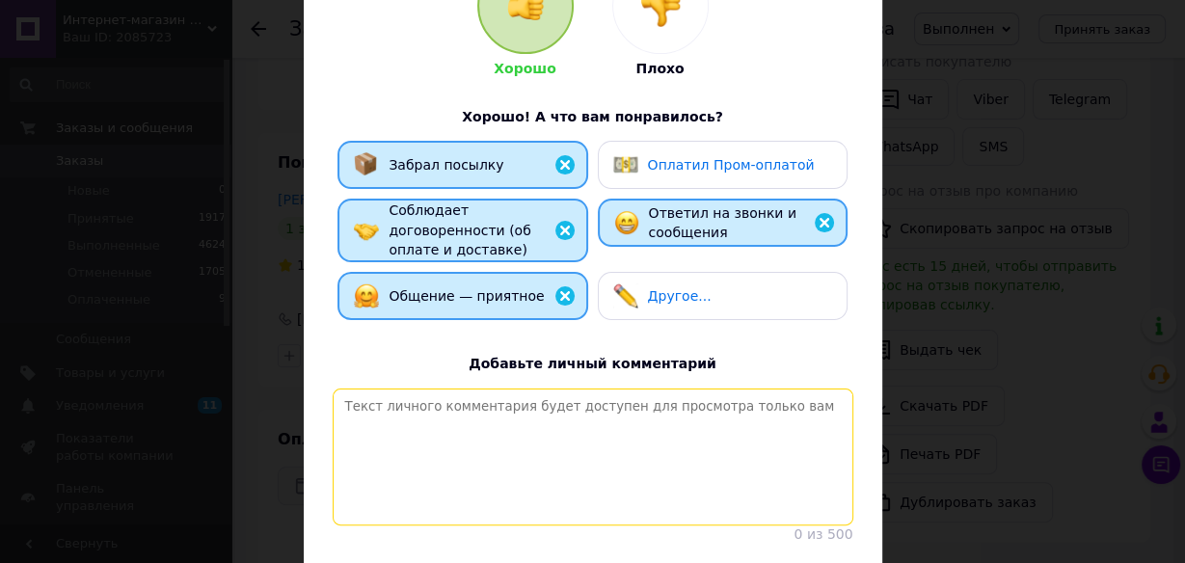
click at [622, 467] on textarea at bounding box center [593, 456] width 520 height 137
paste textarea "Вітаємо! Відповідальний покупець, своєчасна оплата замовлення післяплатою, дяку…"
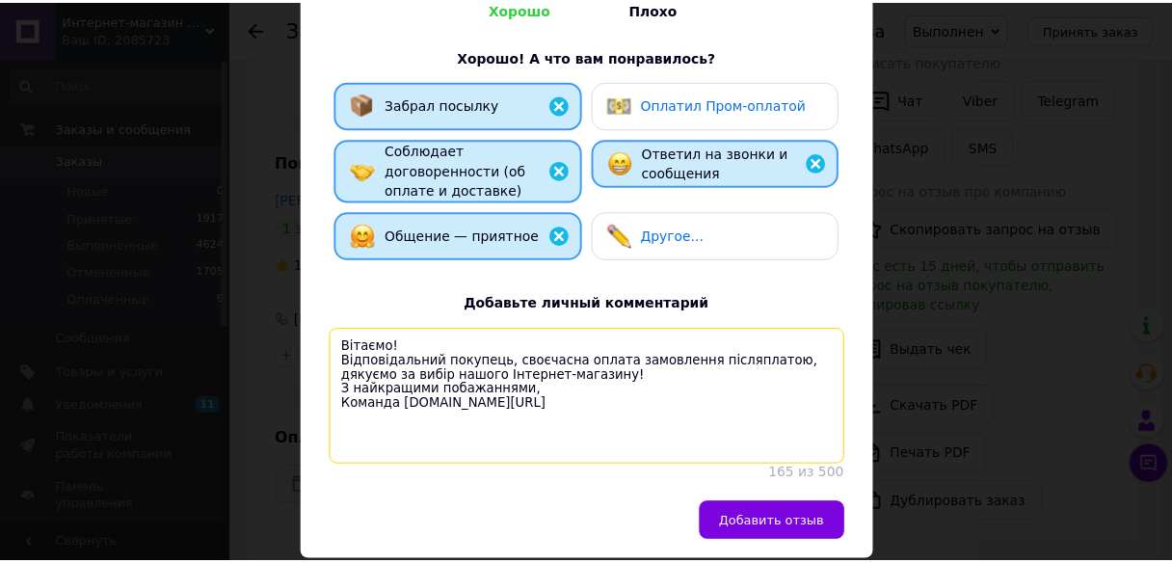
scroll to position [305, 0]
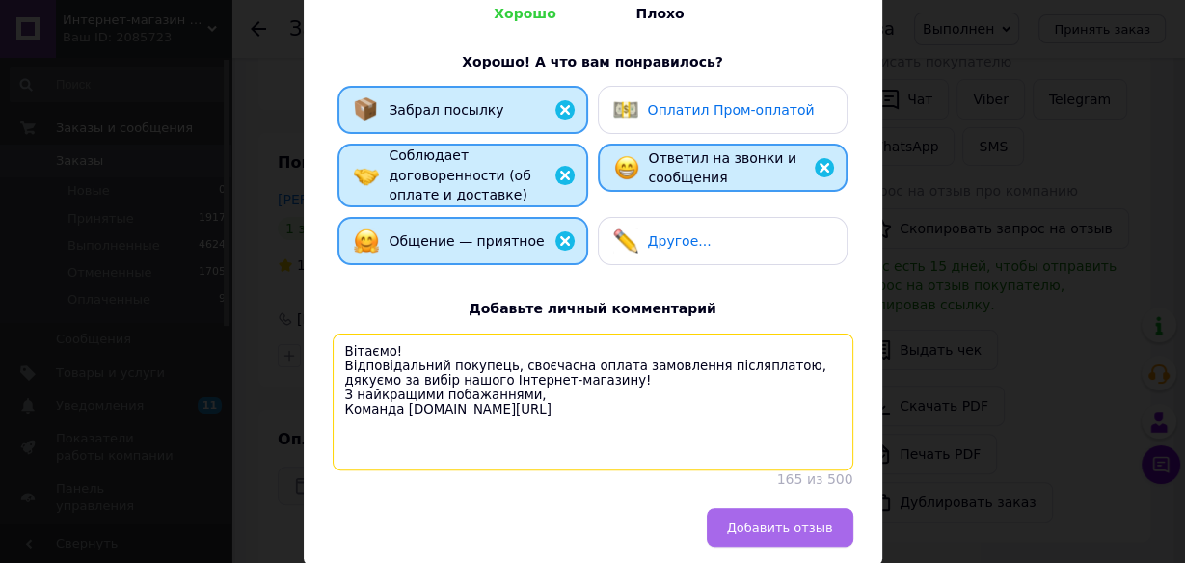
type textarea "Вітаємо! Відповідальний покупець, своєчасна оплата замовлення післяплатою, дяку…"
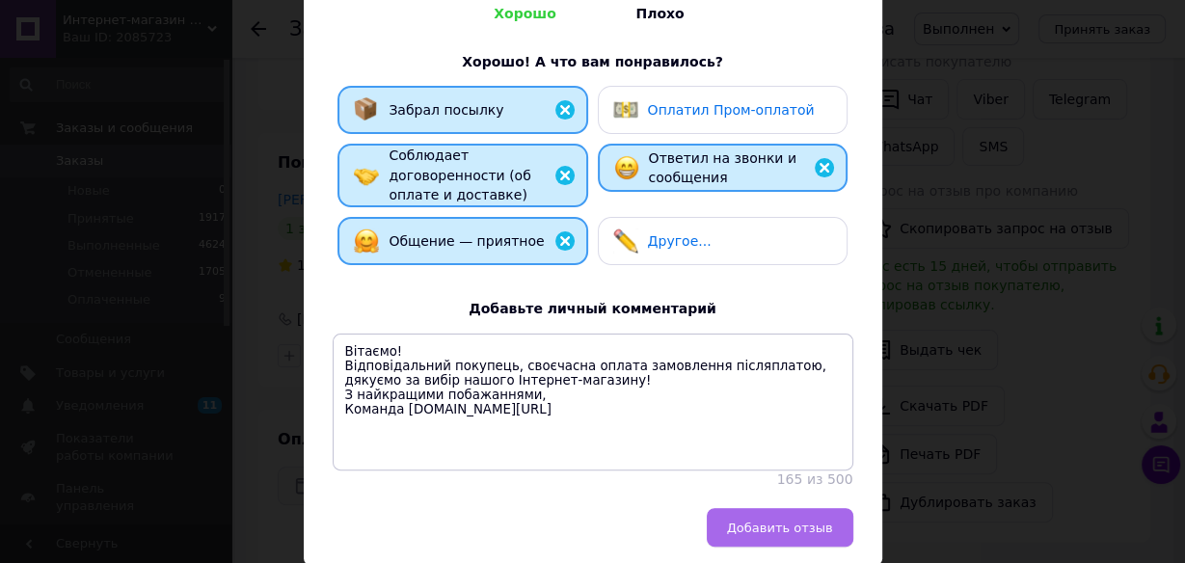
click at [769, 540] on button "Добавить отзыв" at bounding box center [780, 527] width 147 height 39
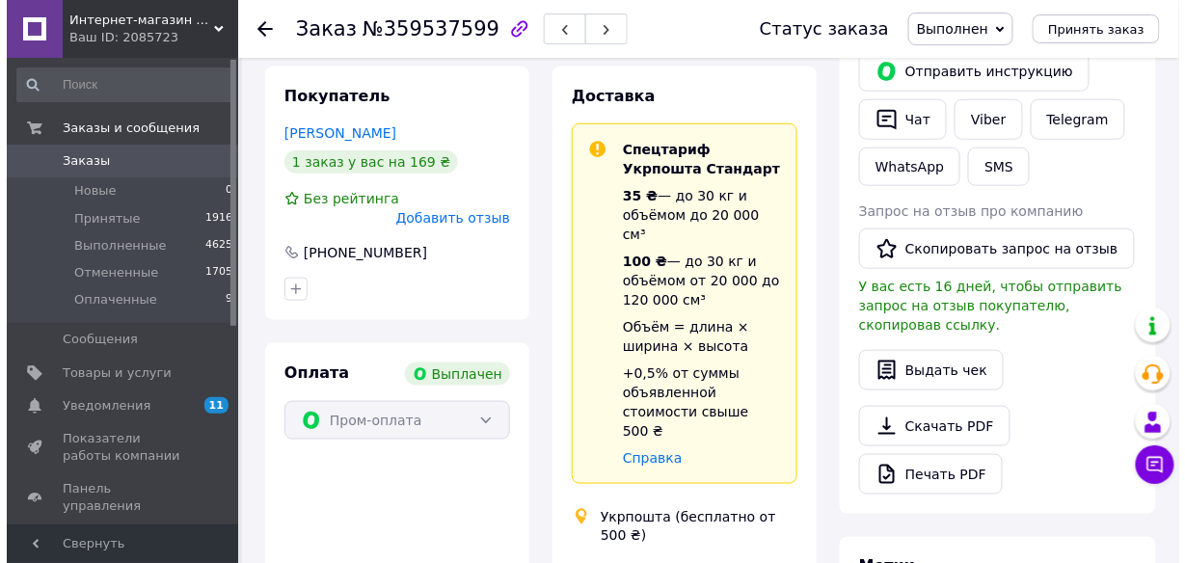
scroll to position [349, 0]
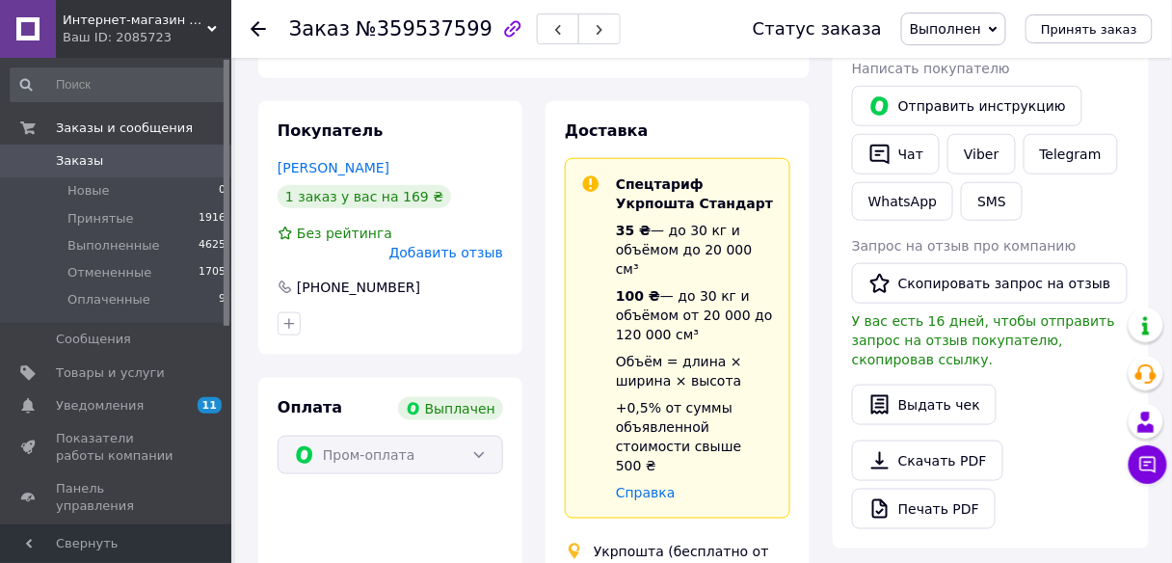
click at [472, 245] on span "Добавить отзыв" at bounding box center [446, 252] width 114 height 15
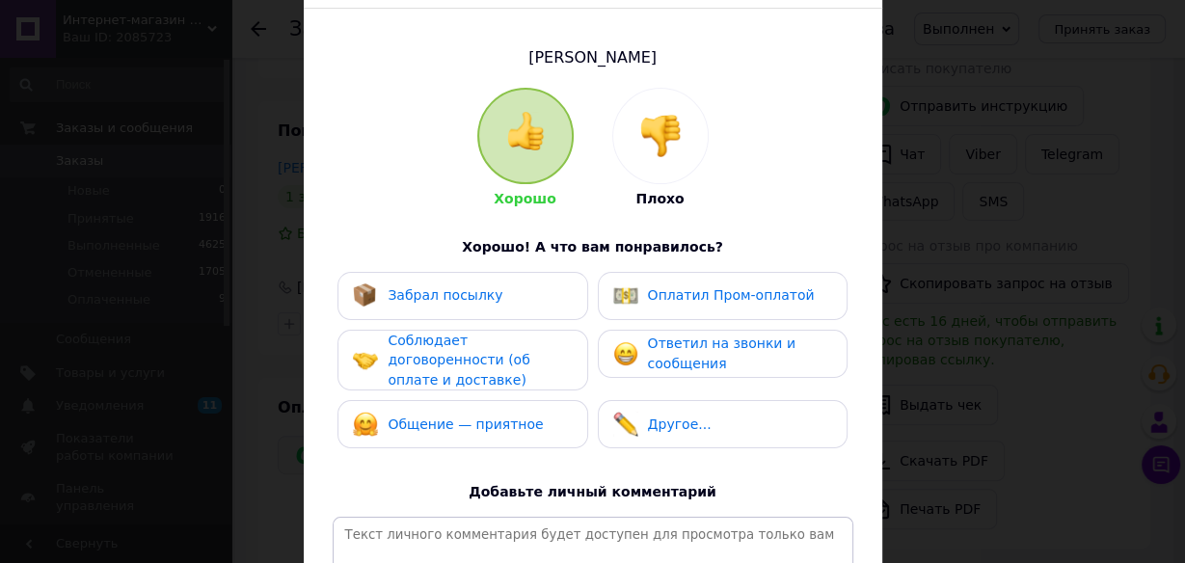
scroll to position [119, 0]
click at [976, 243] on div "× Оцените заказ покупателя Солдатова ирина Хорошо Плохо Хорошо! А что вам понра…" at bounding box center [592, 281] width 1185 height 563
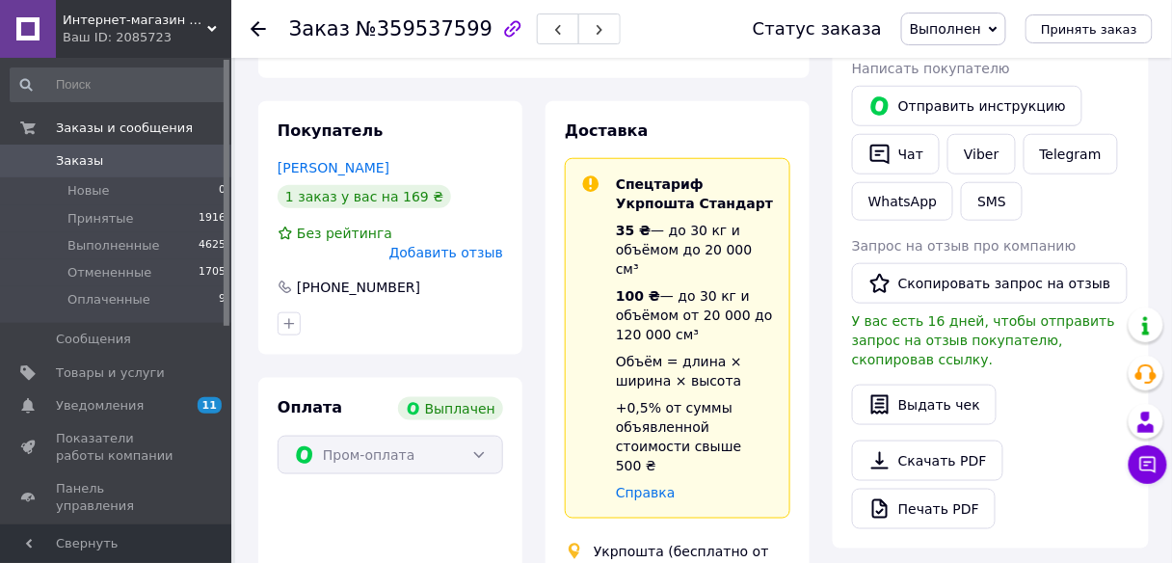
click at [451, 245] on span "Добавить отзыв" at bounding box center [446, 252] width 114 height 15
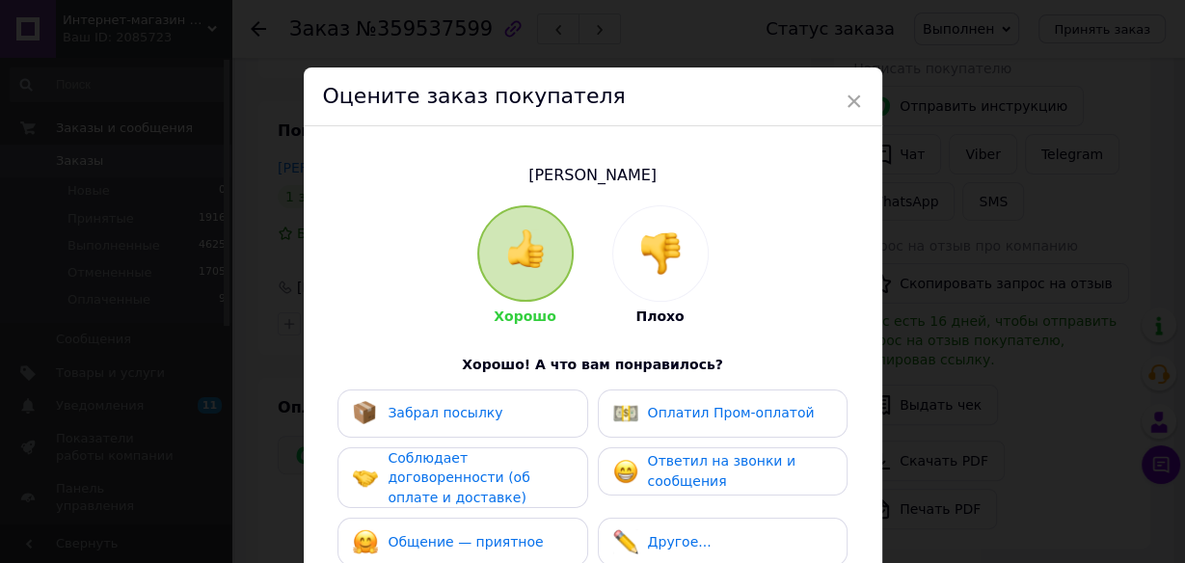
scroll to position [196, 0]
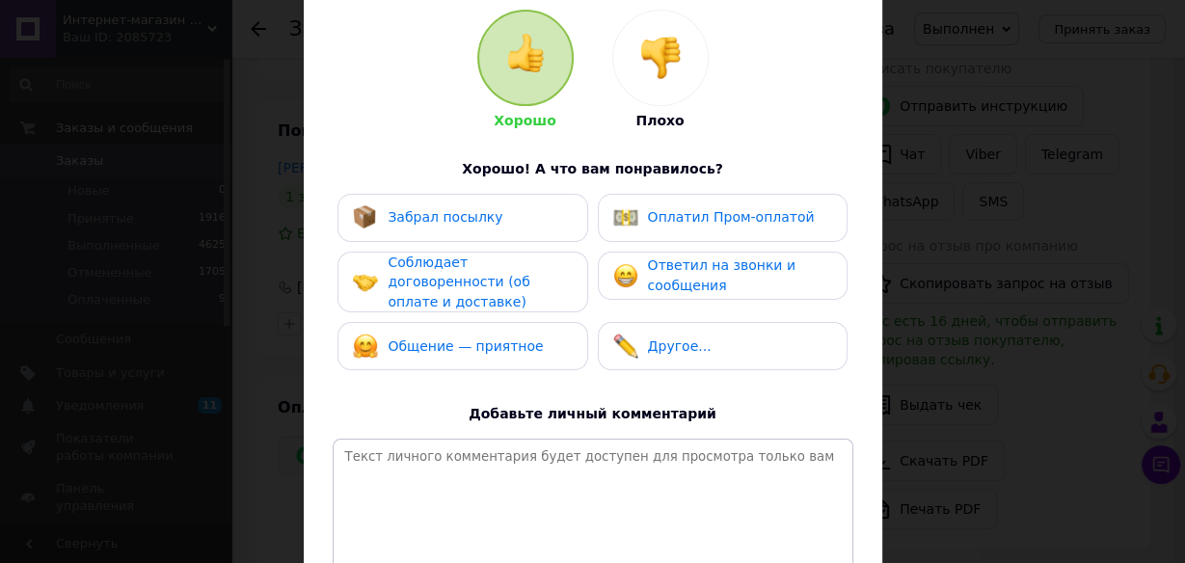
click at [508, 205] on div "Забрал посылку" at bounding box center [462, 217] width 219 height 25
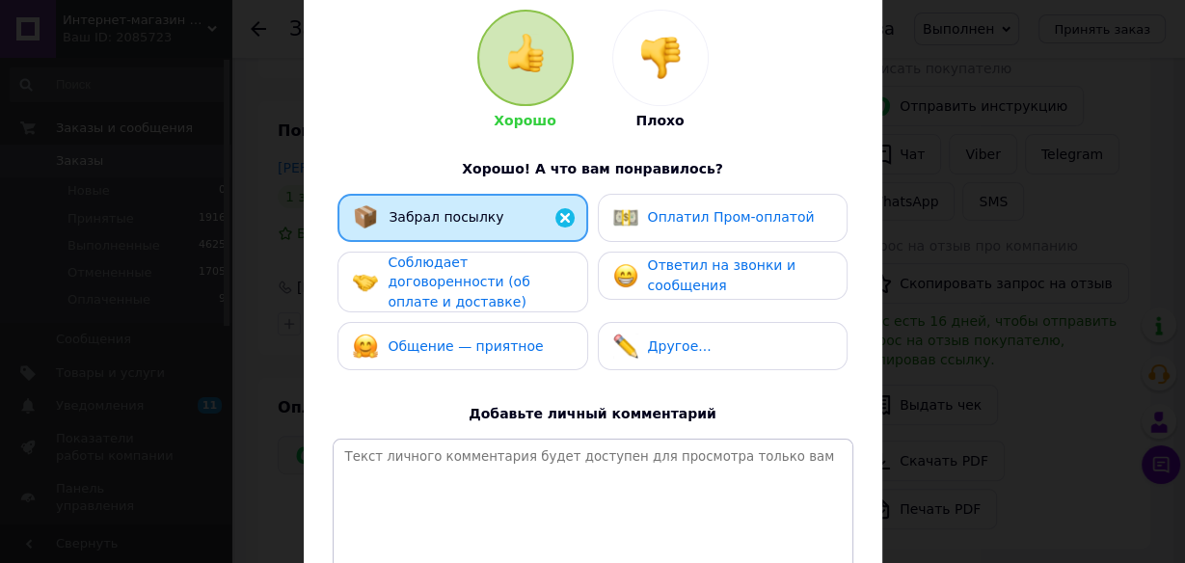
click at [525, 258] on span "Соблюдает договоренности (об оплате и доставке)" at bounding box center [458, 281] width 142 height 55
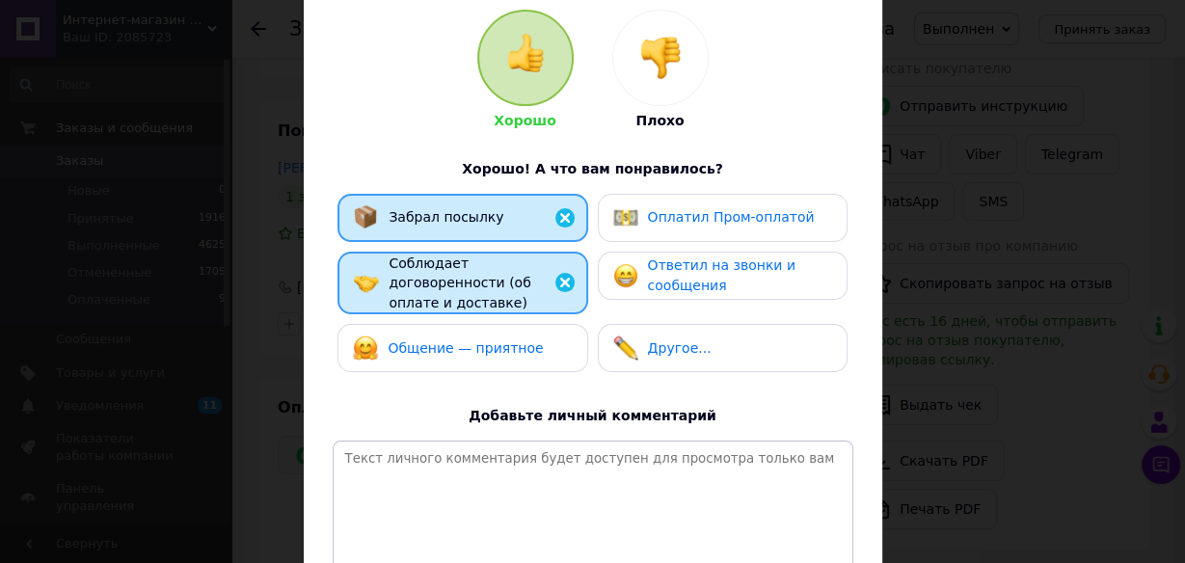
click at [661, 282] on span "Ответил на звонки и сообщения" at bounding box center [721, 275] width 147 height 36
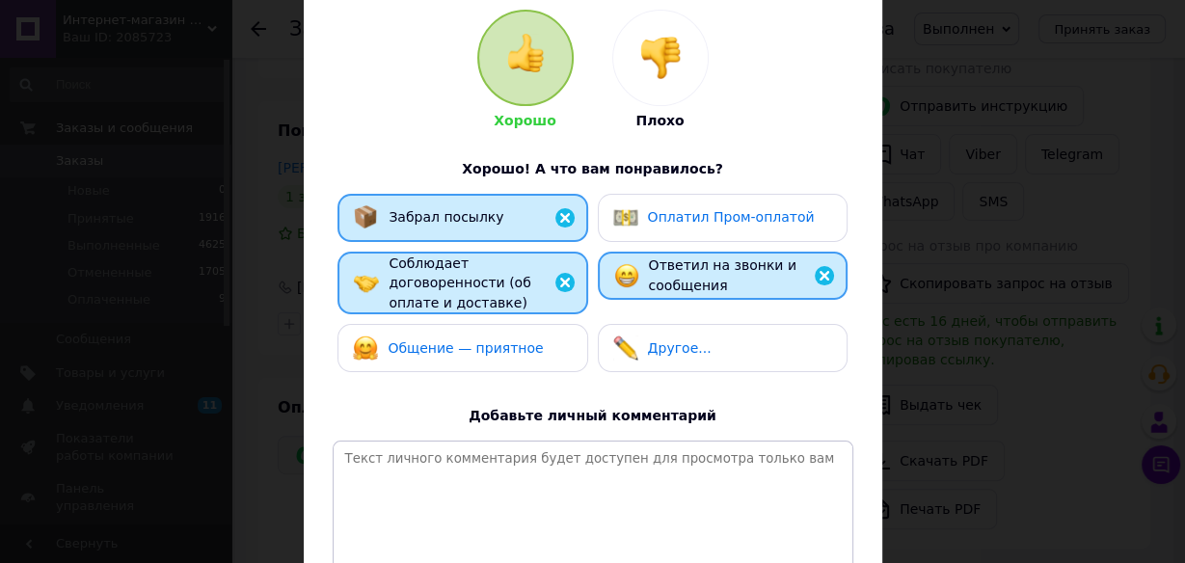
click at [502, 350] on div "Общение — приятное" at bounding box center [462, 348] width 250 height 48
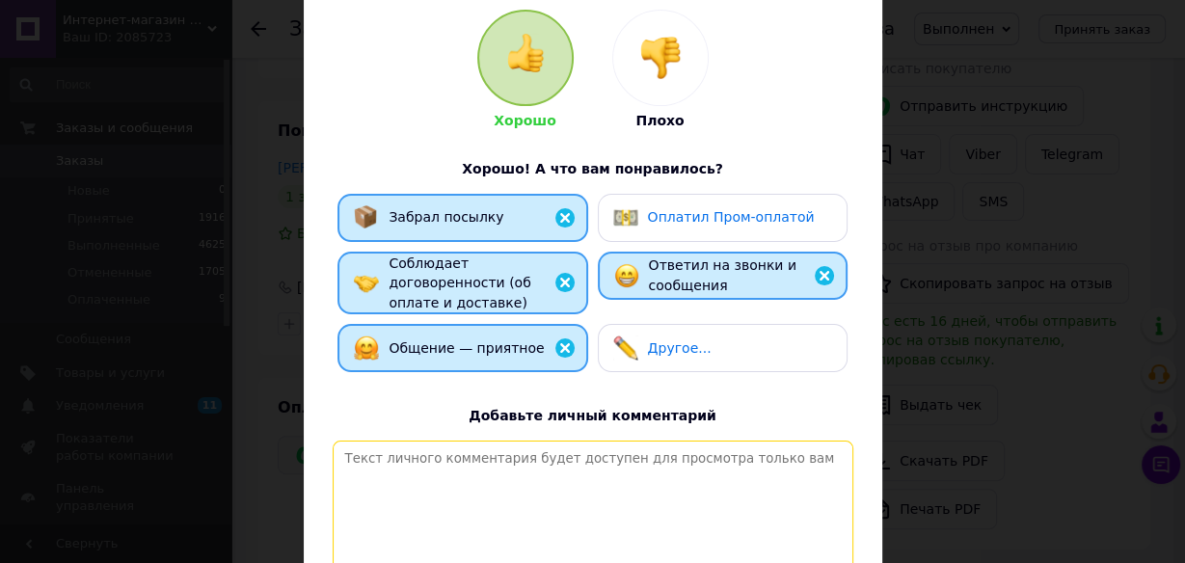
click at [562, 461] on textarea at bounding box center [593, 508] width 520 height 137
paste textarea "Вітаємо! Відповідальний покупець, своєчасна оплата замовлення післяплатою, дяку…"
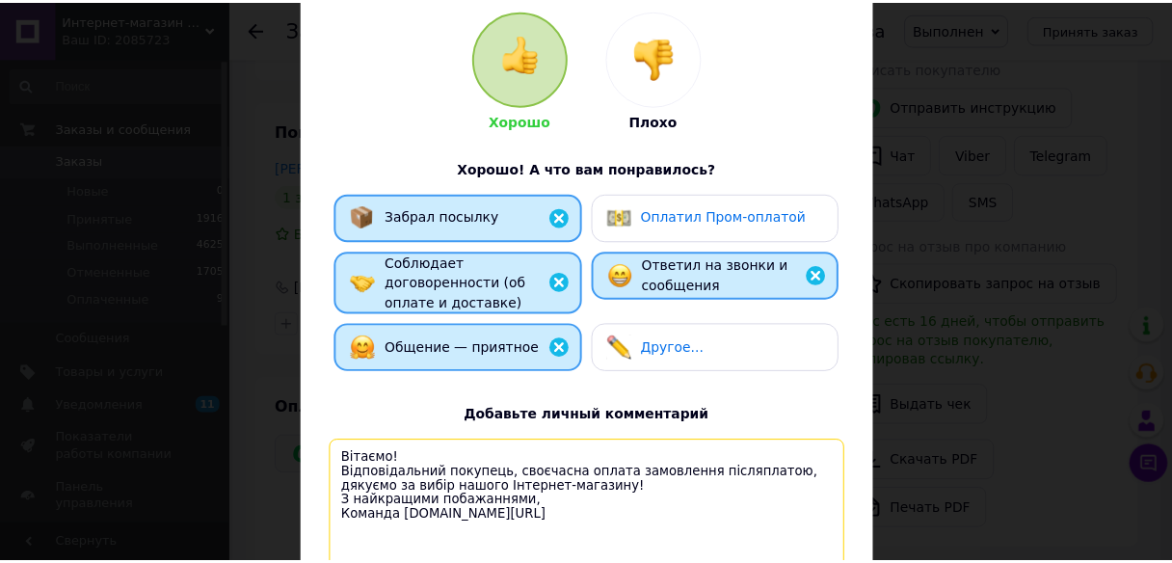
scroll to position [343, 0]
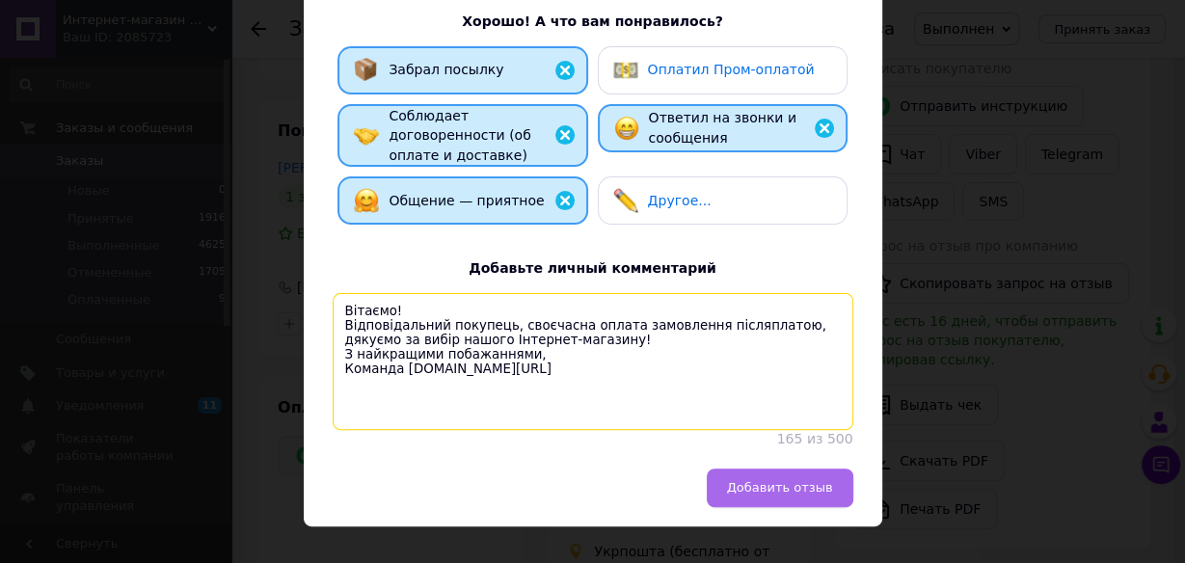
type textarea "Вітаємо! Відповідальний покупець, своєчасна оплата замовлення післяплатою, дяку…"
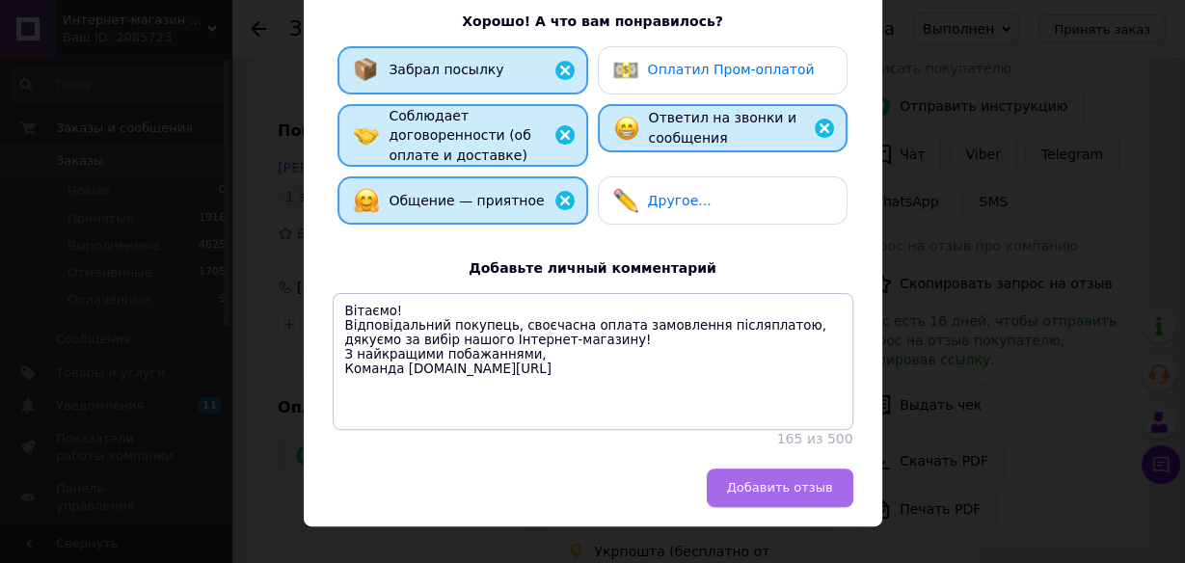
click at [791, 483] on span "Добавить отзыв" at bounding box center [780, 487] width 106 height 14
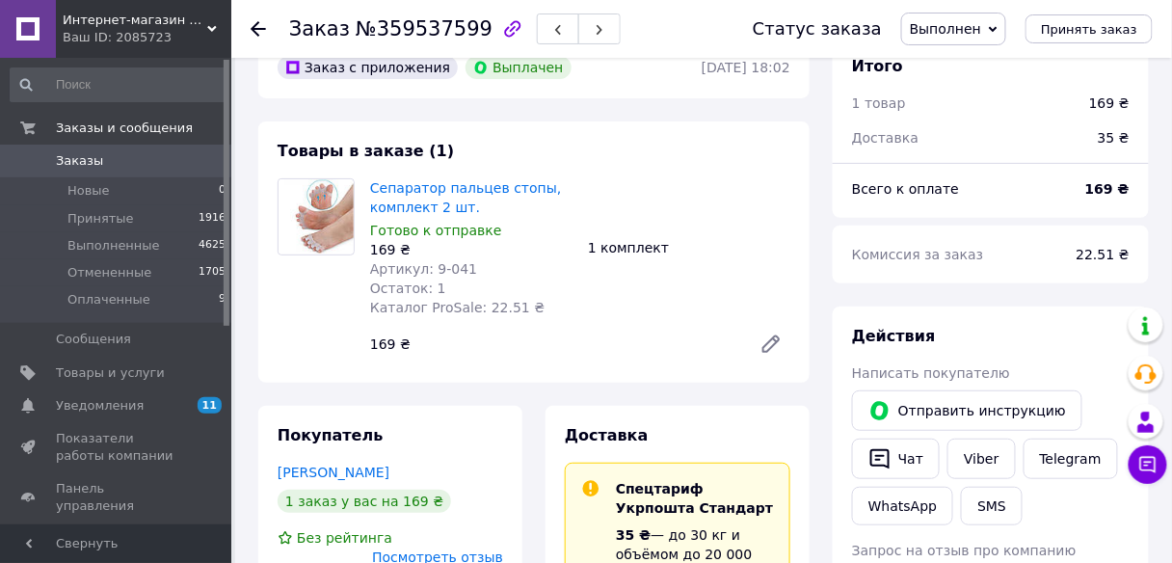
scroll to position [0, 0]
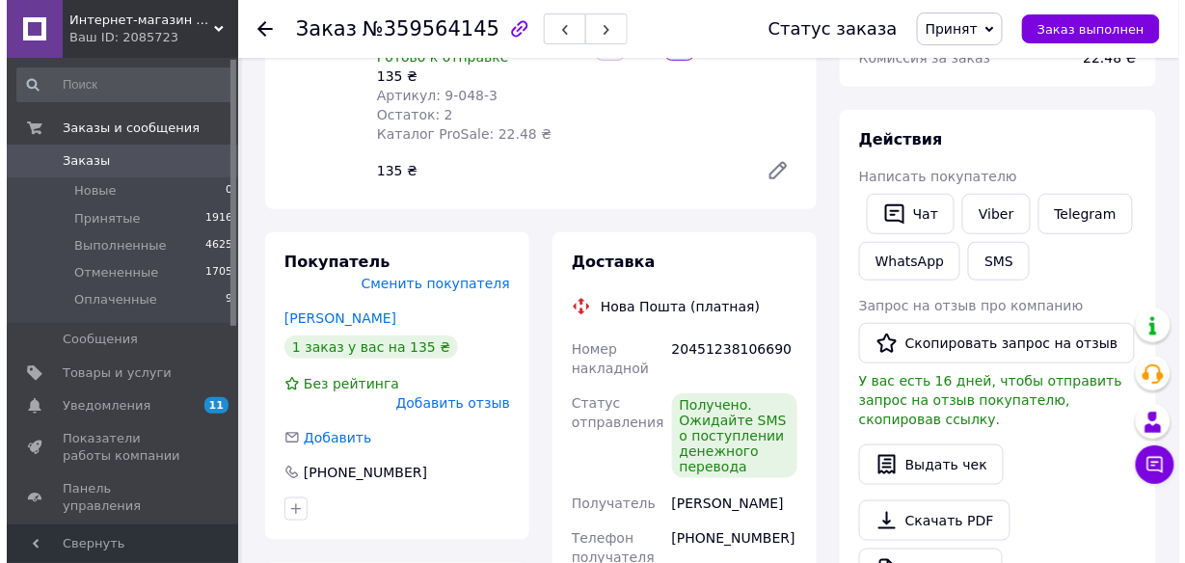
scroll to position [284, 0]
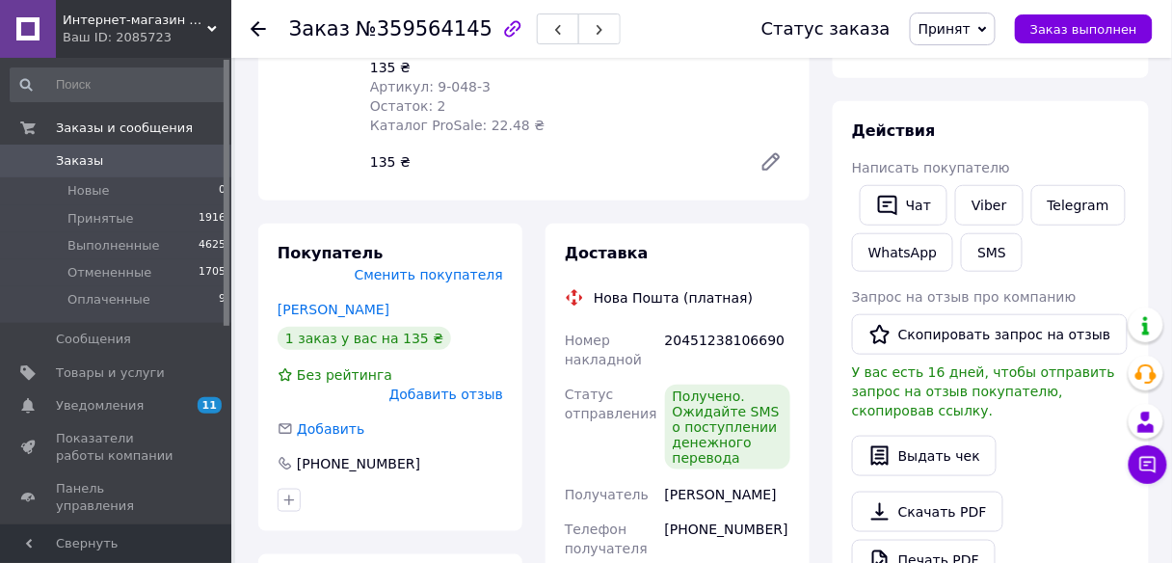
click at [970, 33] on span "Принят" at bounding box center [945, 28] width 52 height 15
click at [970, 64] on li "Выполнен" at bounding box center [962, 67] width 102 height 29
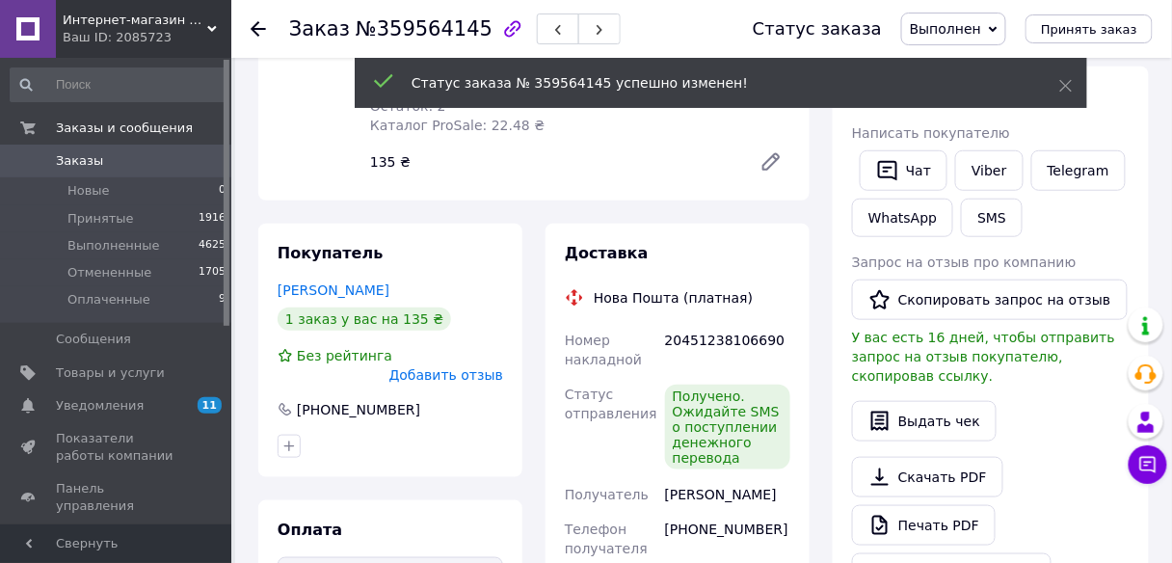
click at [468, 367] on span "Добавить отзыв" at bounding box center [446, 374] width 114 height 15
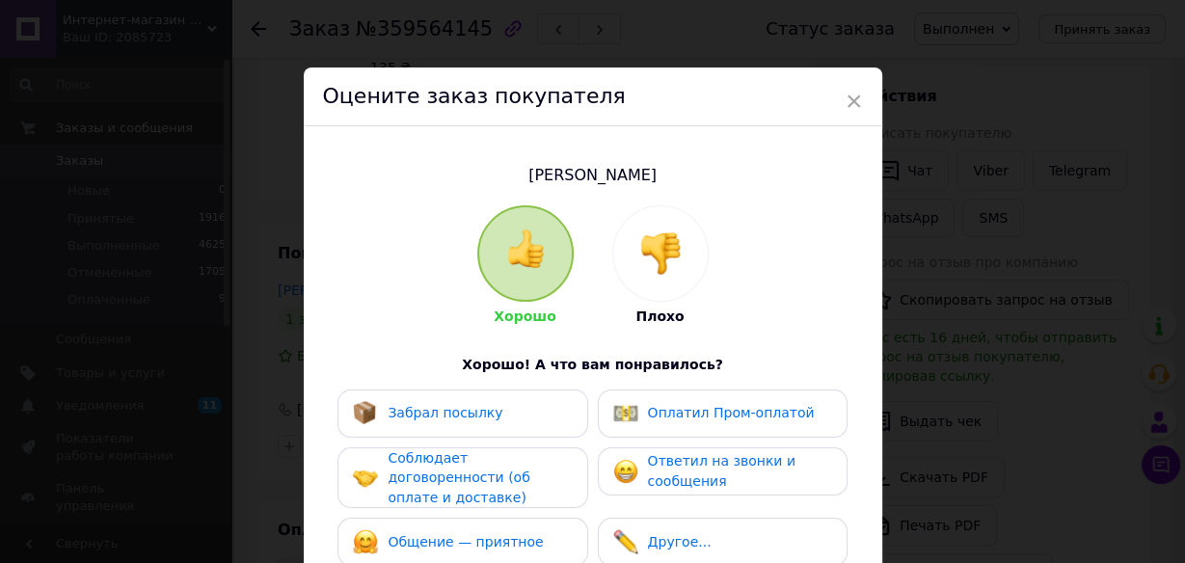
scroll to position [143, 0]
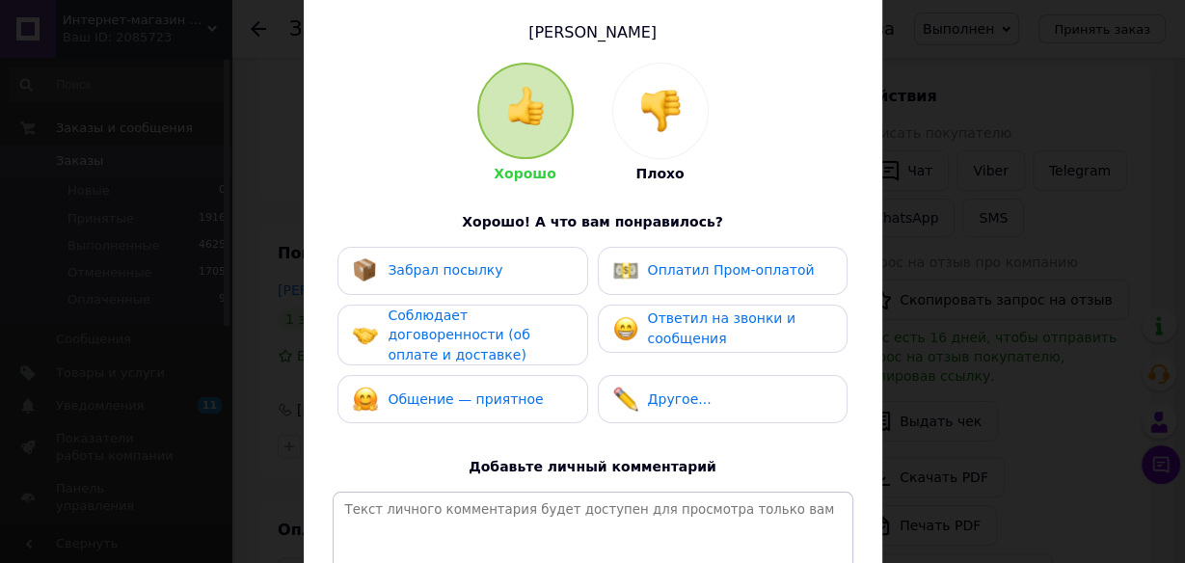
click at [515, 280] on div "Забрал посылку" at bounding box center [462, 270] width 219 height 25
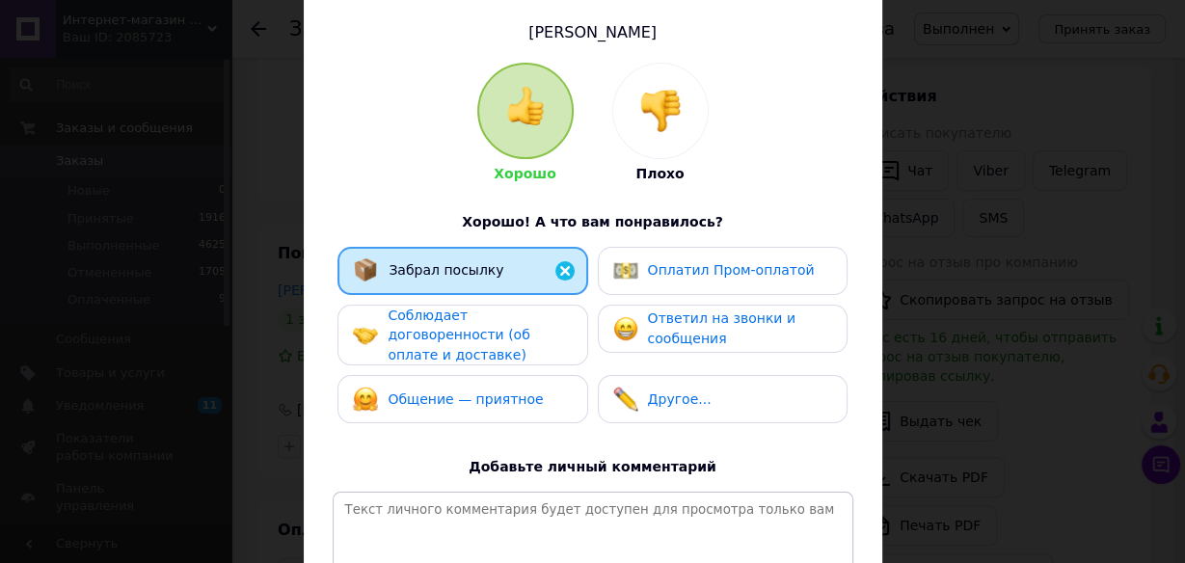
click at [526, 334] on div "Соблюдает договоренности (об оплате и доставке)" at bounding box center [478, 336] width 183 height 60
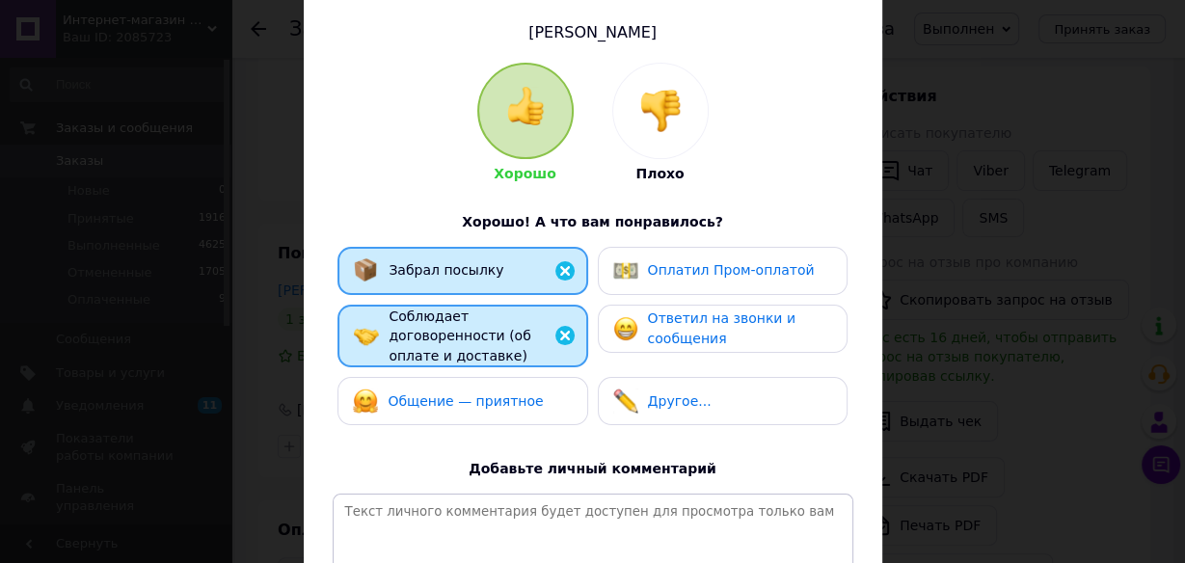
click at [704, 335] on span "Ответил на звонки и сообщения" at bounding box center [721, 328] width 147 height 36
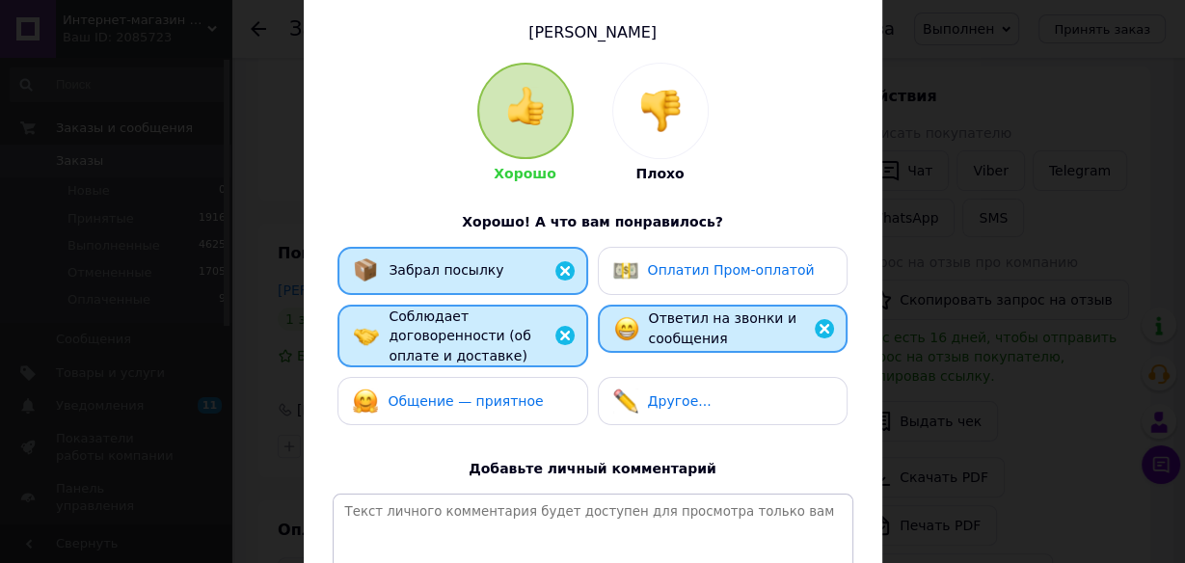
click at [485, 396] on div "Общение — приятное" at bounding box center [448, 400] width 190 height 25
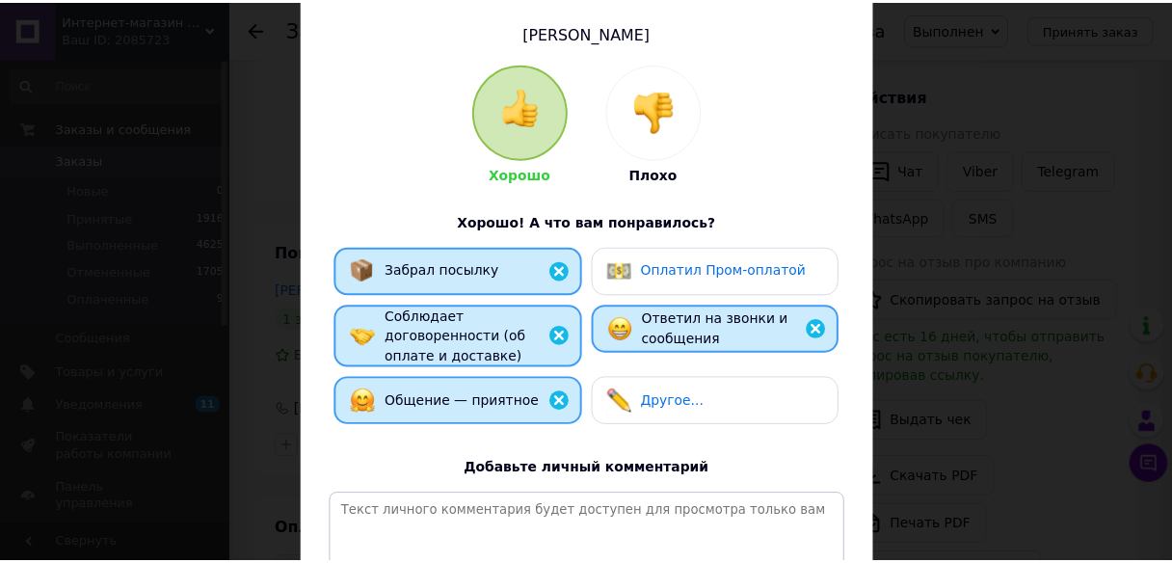
scroll to position [343, 0]
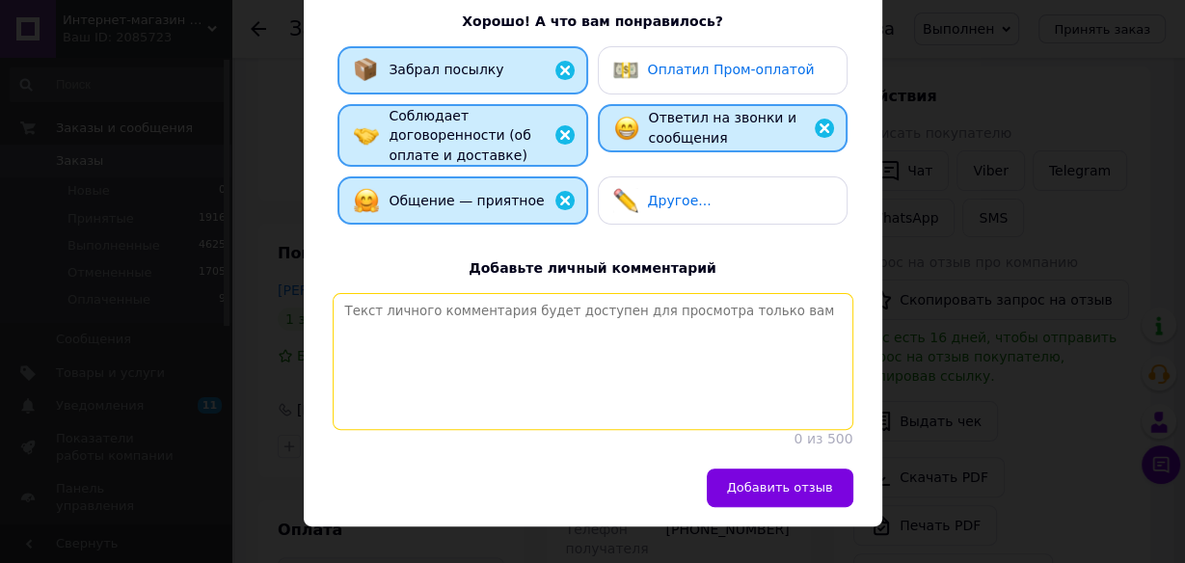
click at [392, 337] on textarea at bounding box center [593, 361] width 520 height 137
paste textarea "Вітаємо! Відповідальний покупець, своєчасна оплата замовлення післяплатою, дяку…"
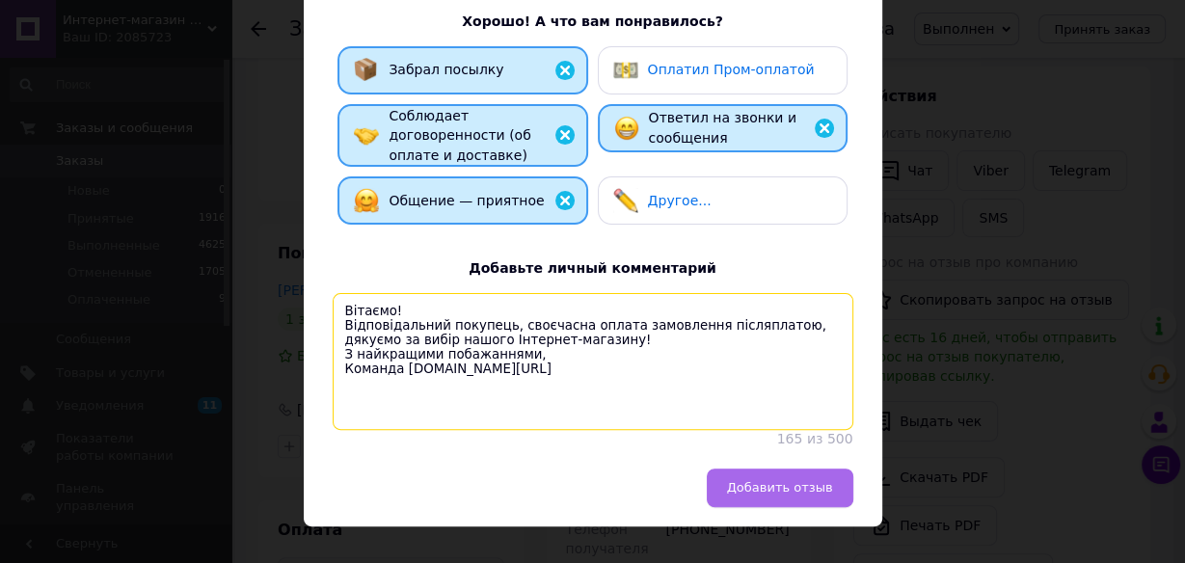
type textarea "Вітаємо! Відповідальний покупець, своєчасна оплата замовлення післяплатою, дяку…"
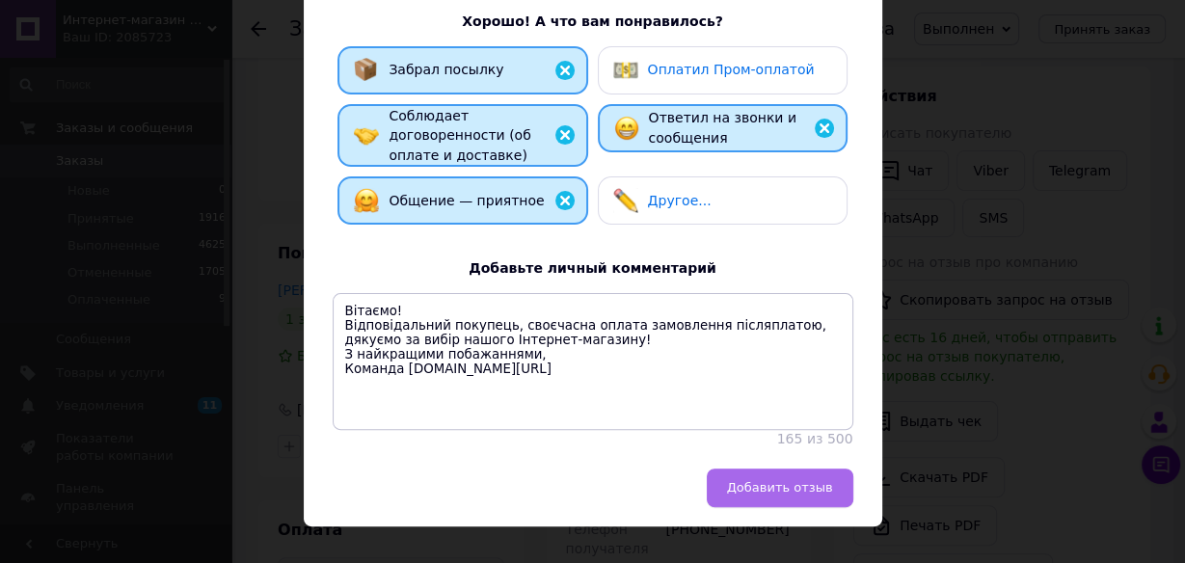
click at [822, 492] on span "Добавить отзыв" at bounding box center [780, 487] width 106 height 14
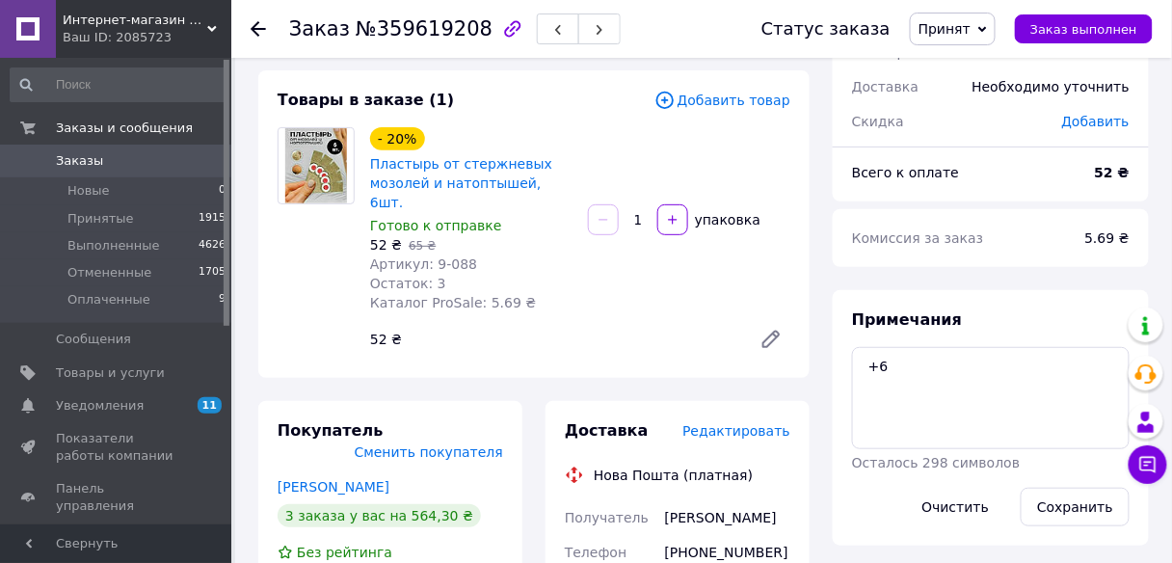
scroll to position [79, 0]
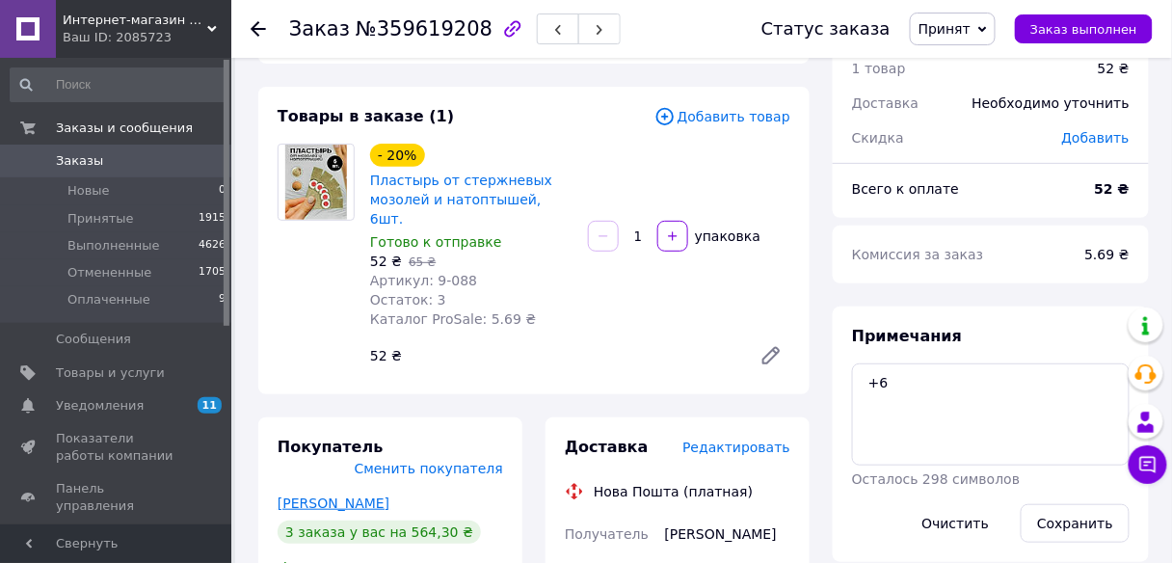
click at [346, 495] on link "[PERSON_NAME]" at bounding box center [334, 502] width 112 height 15
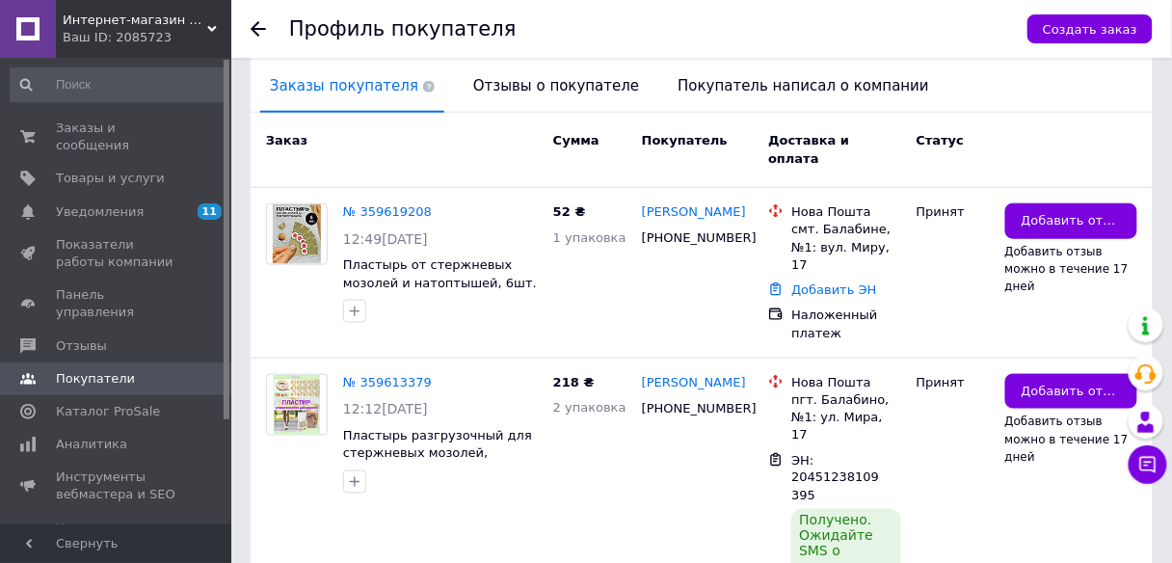
scroll to position [441, 0]
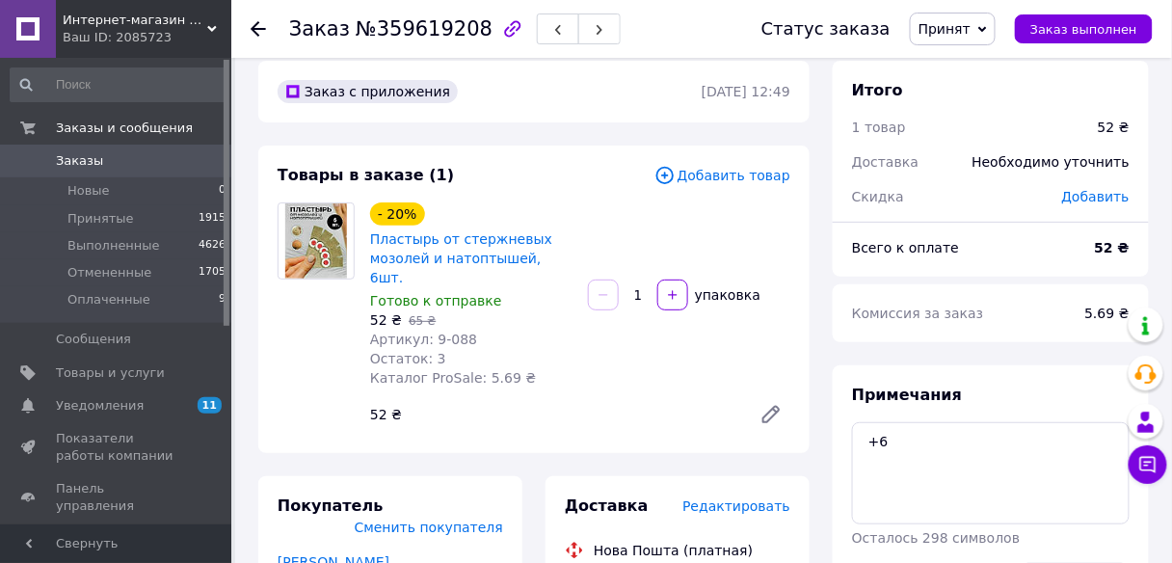
scroll to position [16, 0]
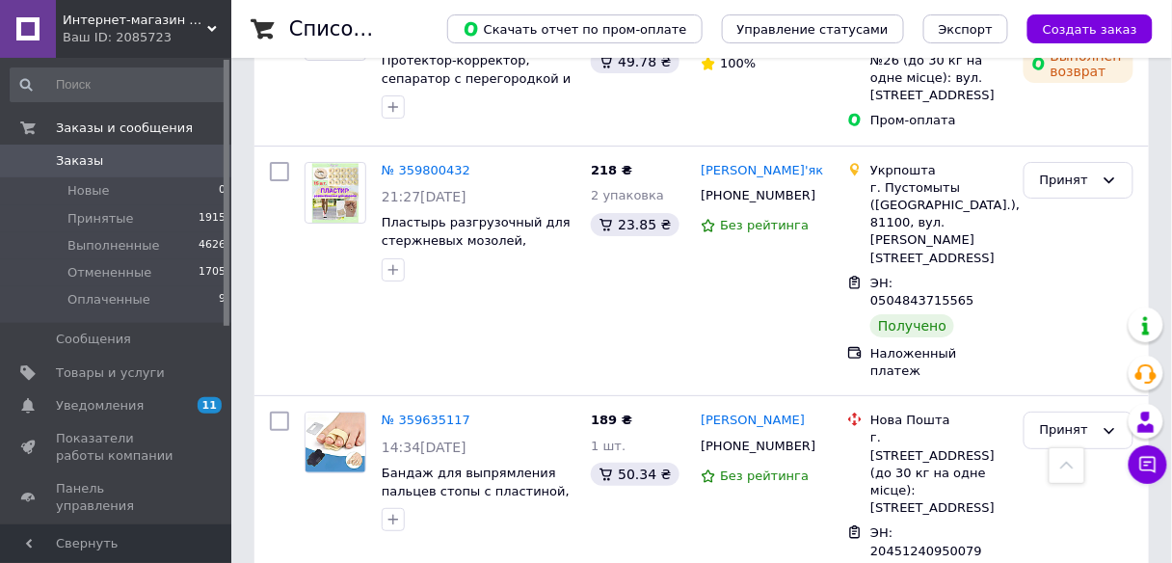
scroll to position [3547, 0]
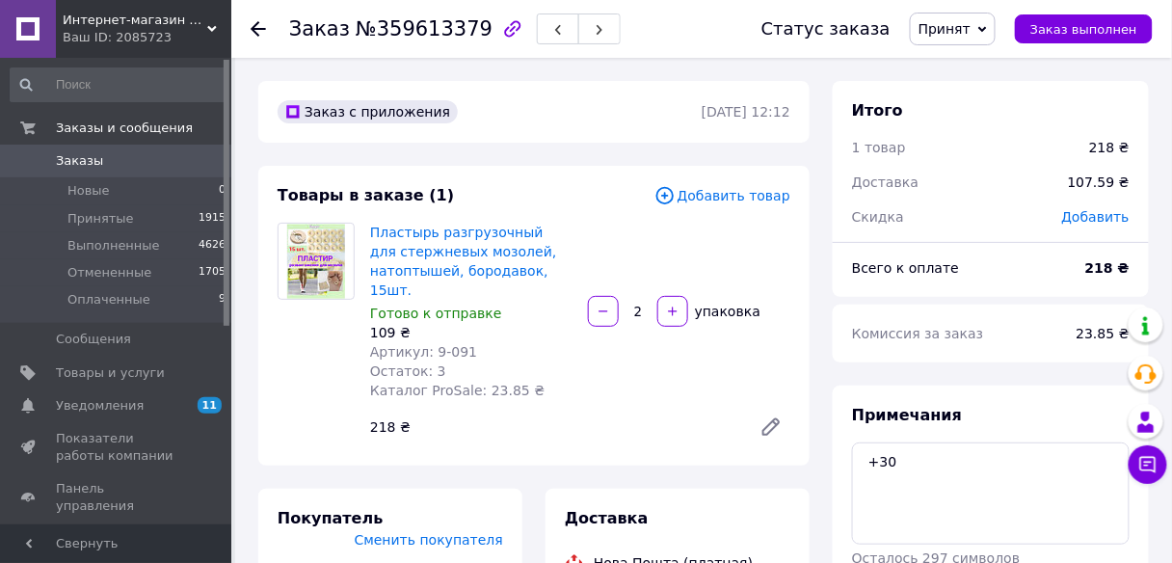
click at [971, 29] on span "Принят" at bounding box center [945, 28] width 52 height 15
click at [969, 67] on li "Выполнен" at bounding box center [962, 67] width 102 height 29
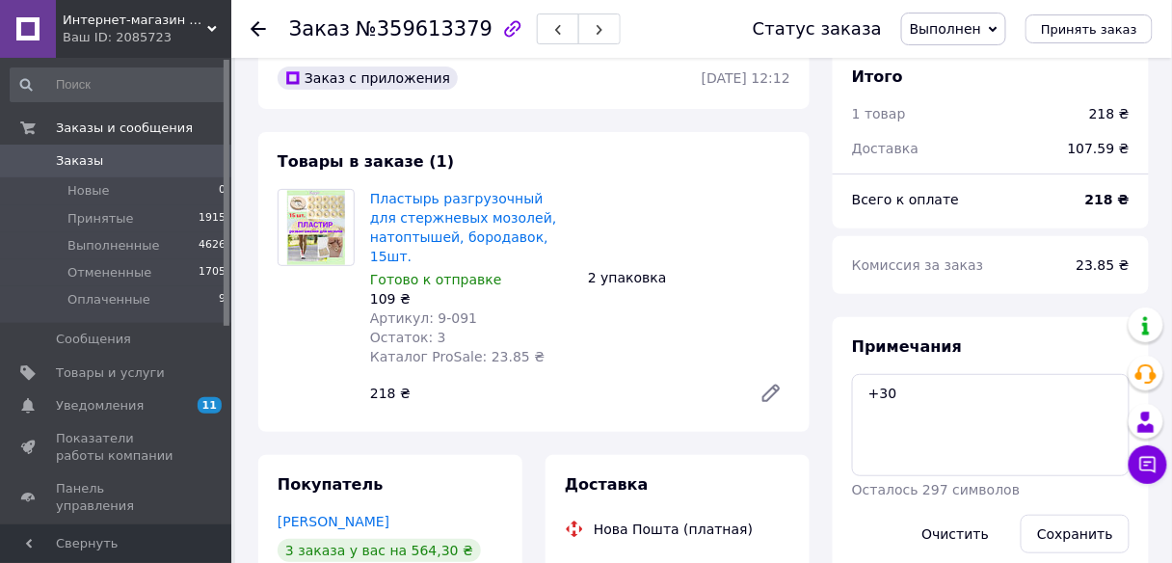
scroll to position [36, 0]
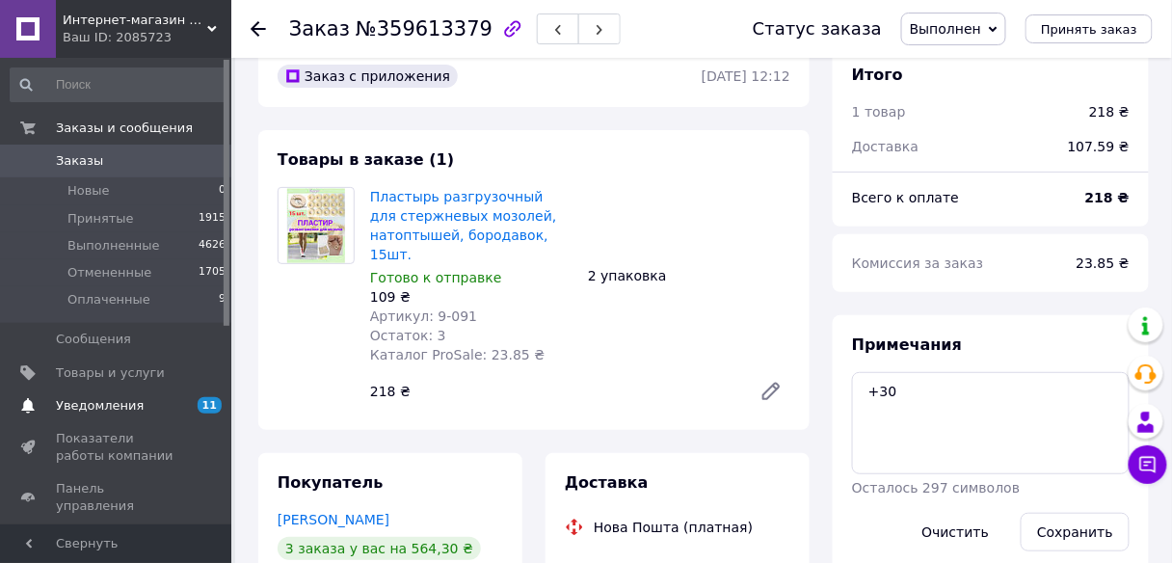
click at [118, 413] on span "Уведомления" at bounding box center [100, 405] width 88 height 17
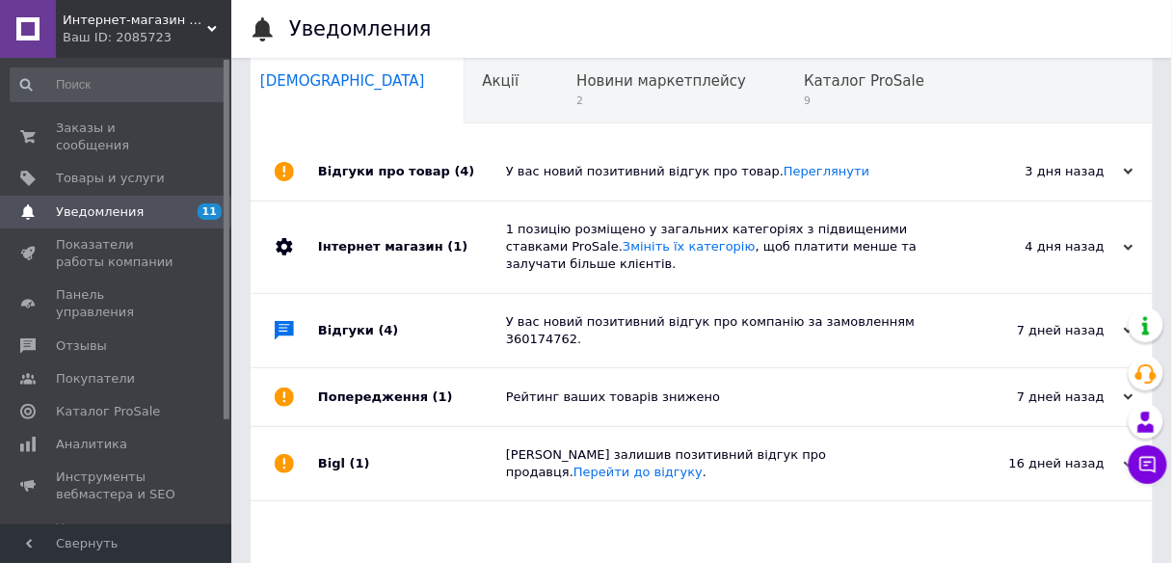
scroll to position [28, 0]
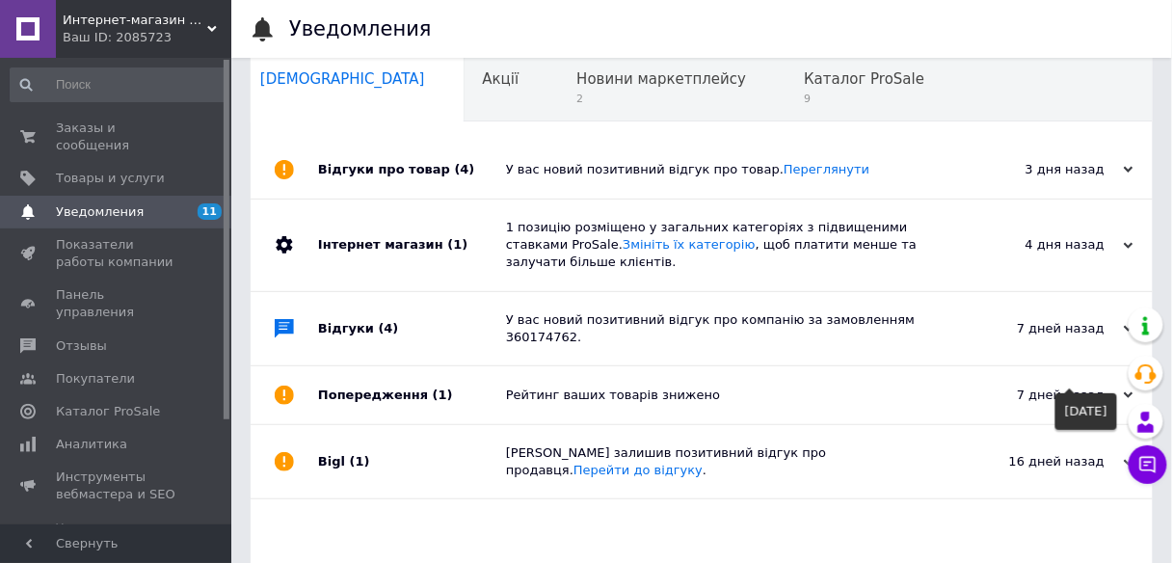
click at [1123, 387] on div "7 дней назад" at bounding box center [1037, 395] width 193 height 17
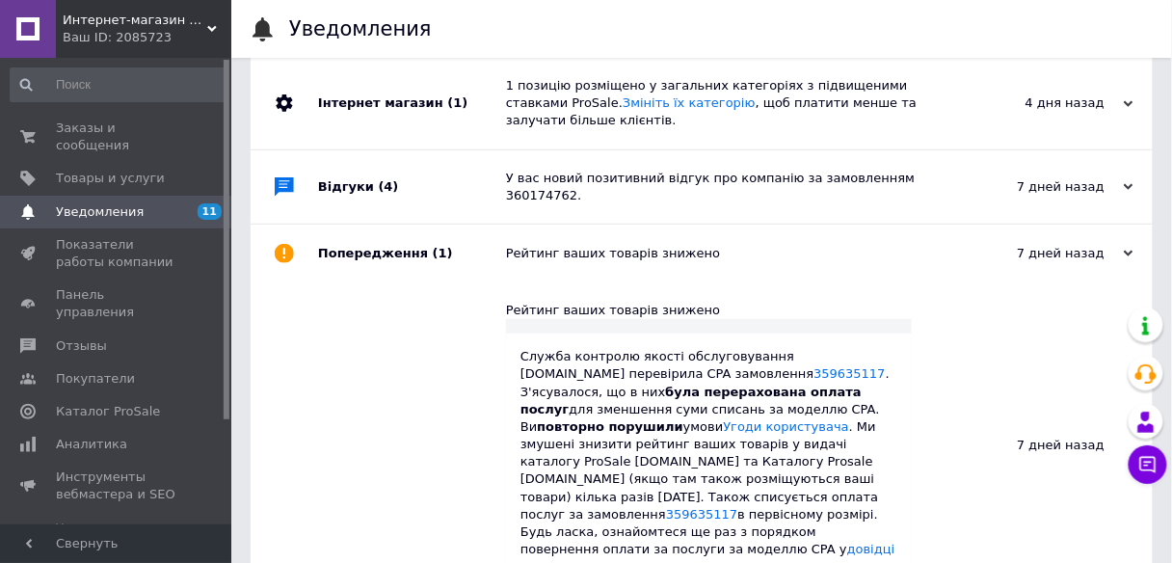
scroll to position [0, 0]
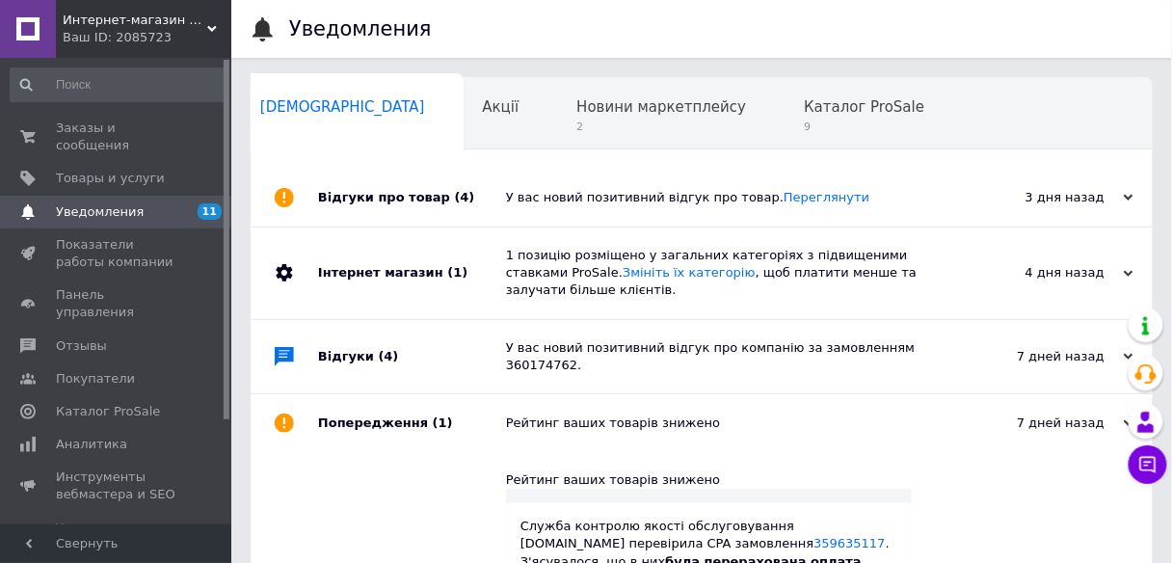
click at [117, 203] on span "Уведомления" at bounding box center [100, 211] width 88 height 17
click at [128, 143] on link "Заказы и сообщения 0 0" at bounding box center [118, 137] width 237 height 50
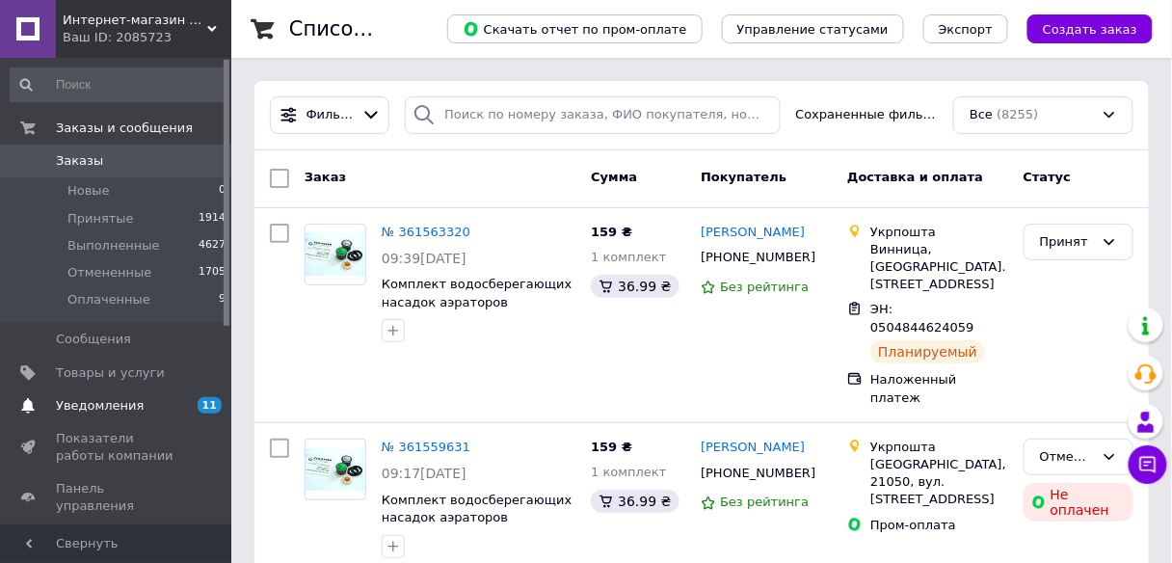
click at [159, 409] on span "Уведомления" at bounding box center [117, 405] width 122 height 17
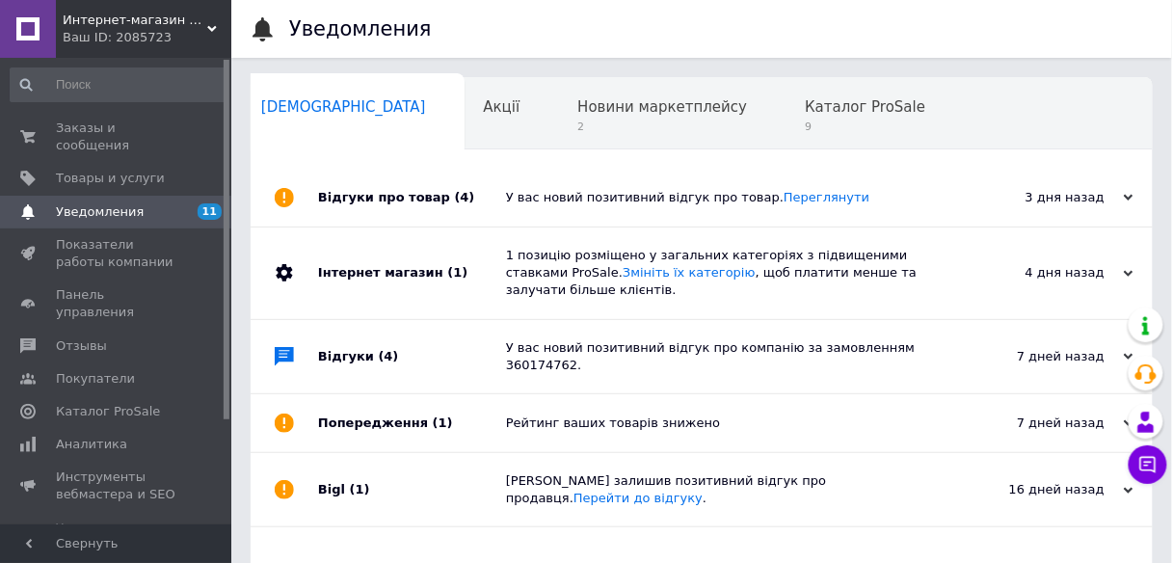
scroll to position [0, 10]
click at [145, 127] on span "Заказы и сообщения" at bounding box center [117, 137] width 122 height 35
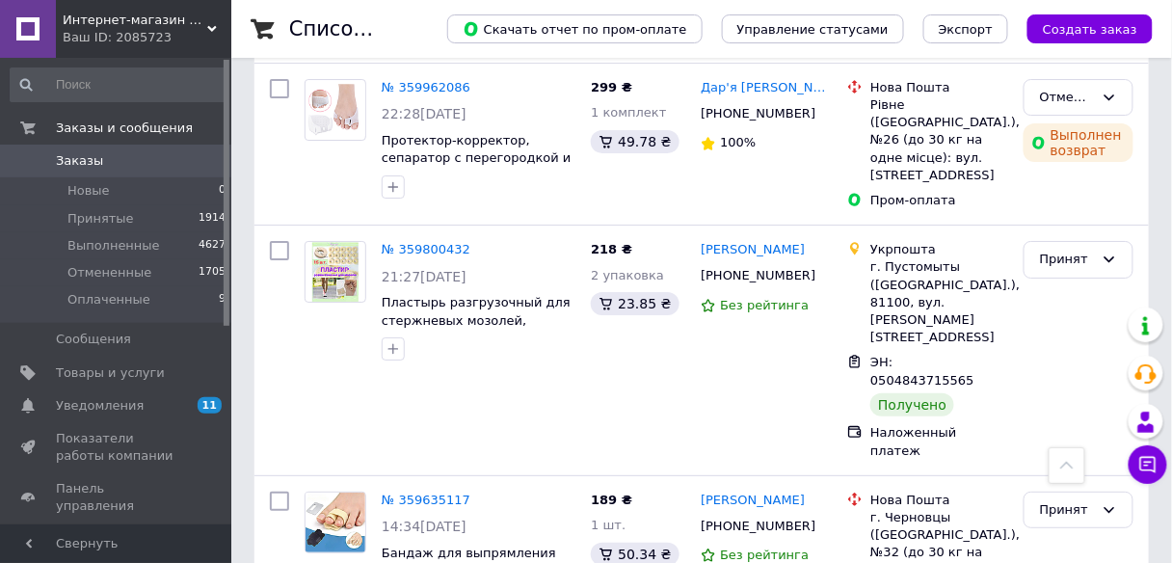
scroll to position [3529, 0]
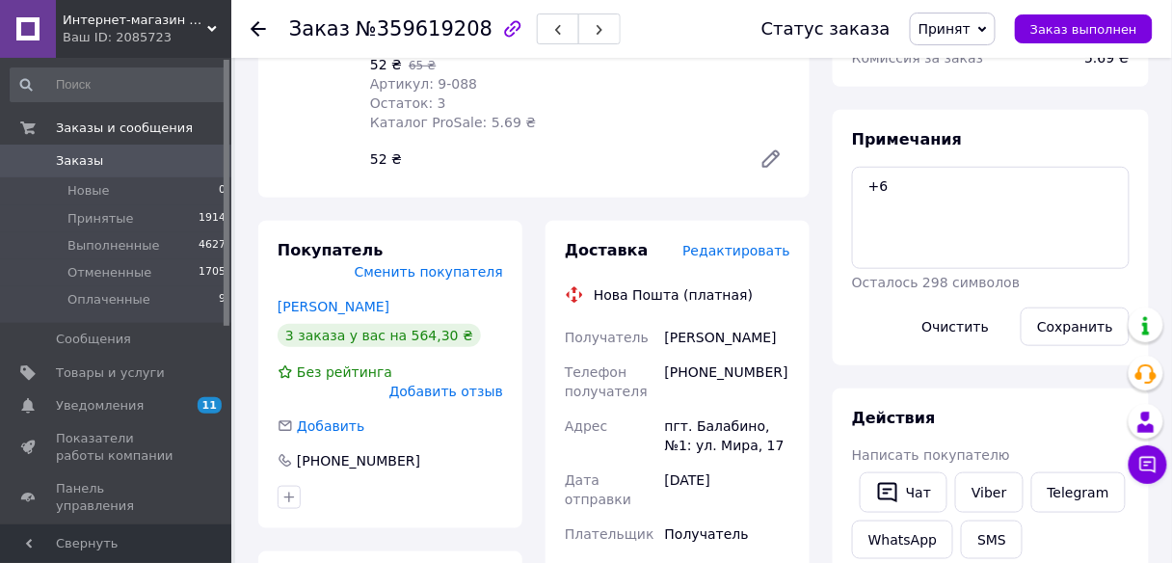
scroll to position [130, 0]
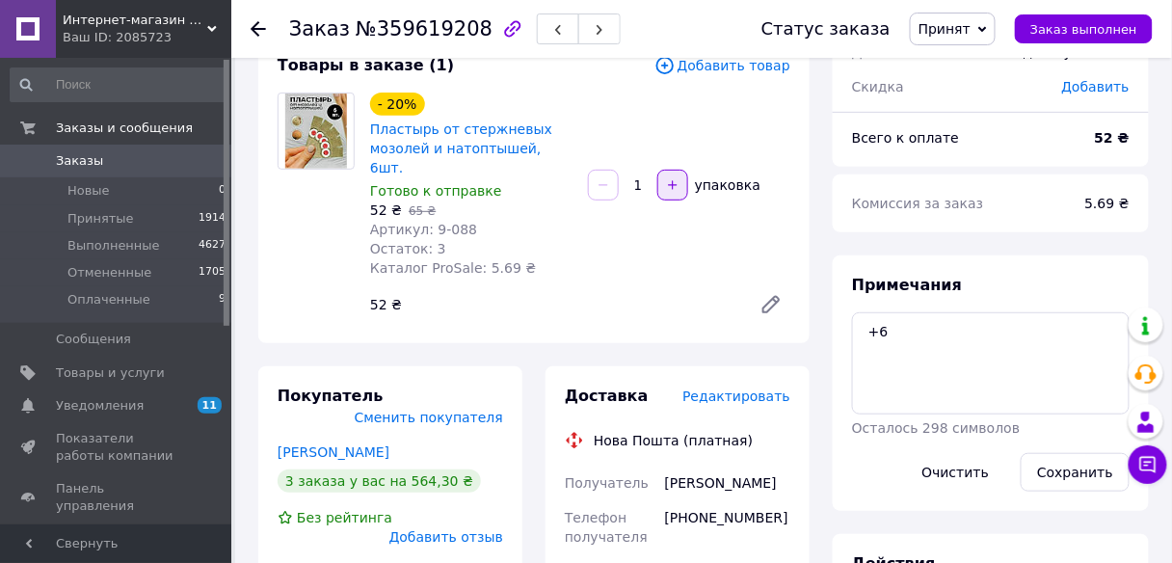
click at [680, 172] on button "button" at bounding box center [672, 185] width 31 height 31
type input "2"
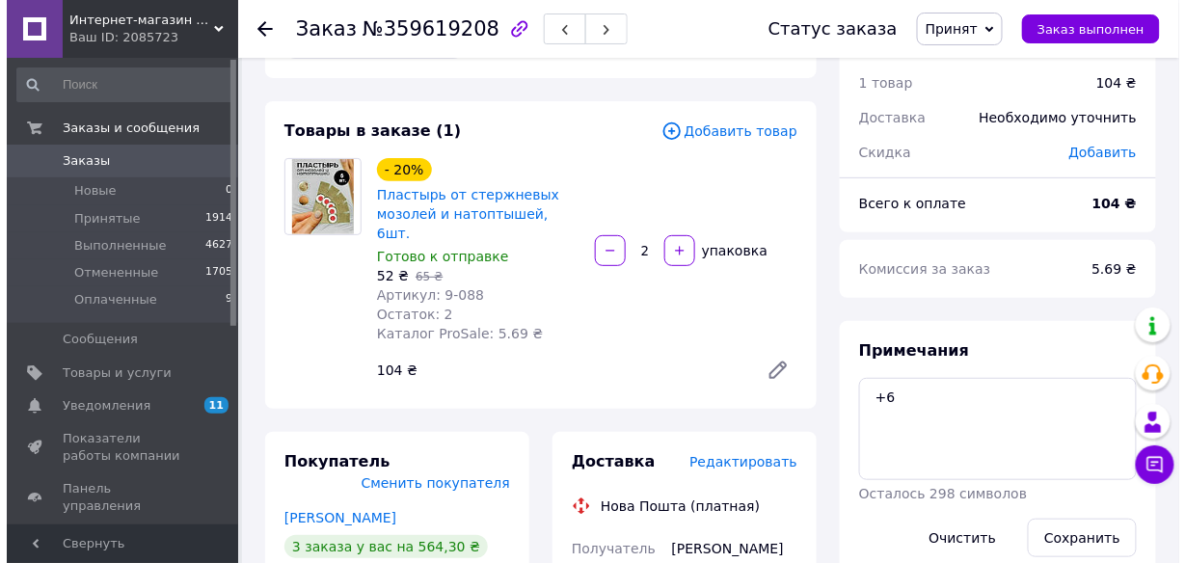
scroll to position [67, 0]
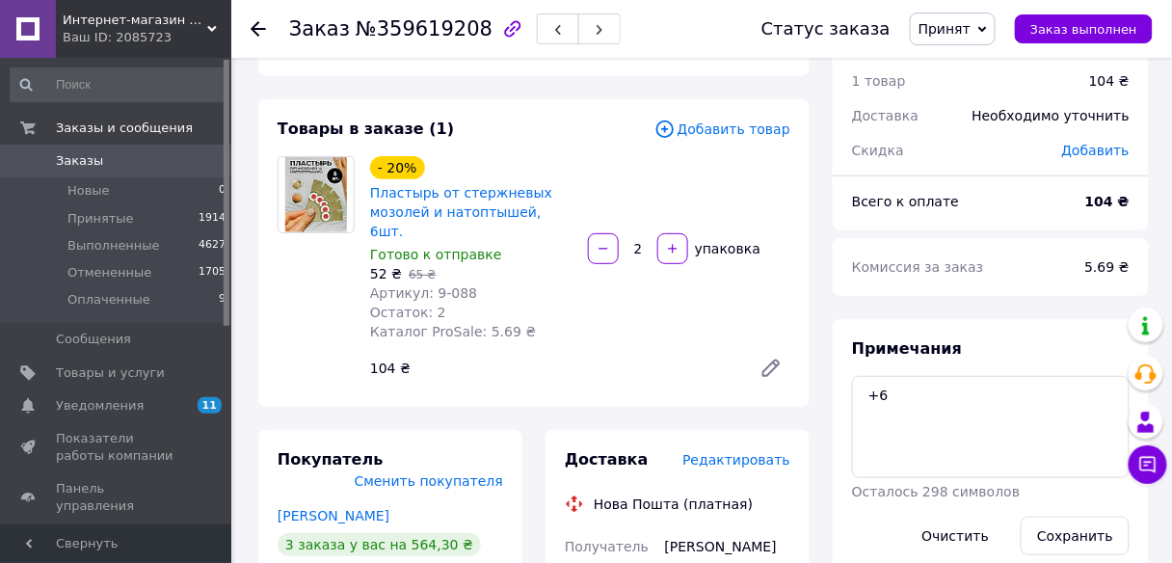
click at [761, 132] on span "Добавить товар" at bounding box center [722, 129] width 136 height 21
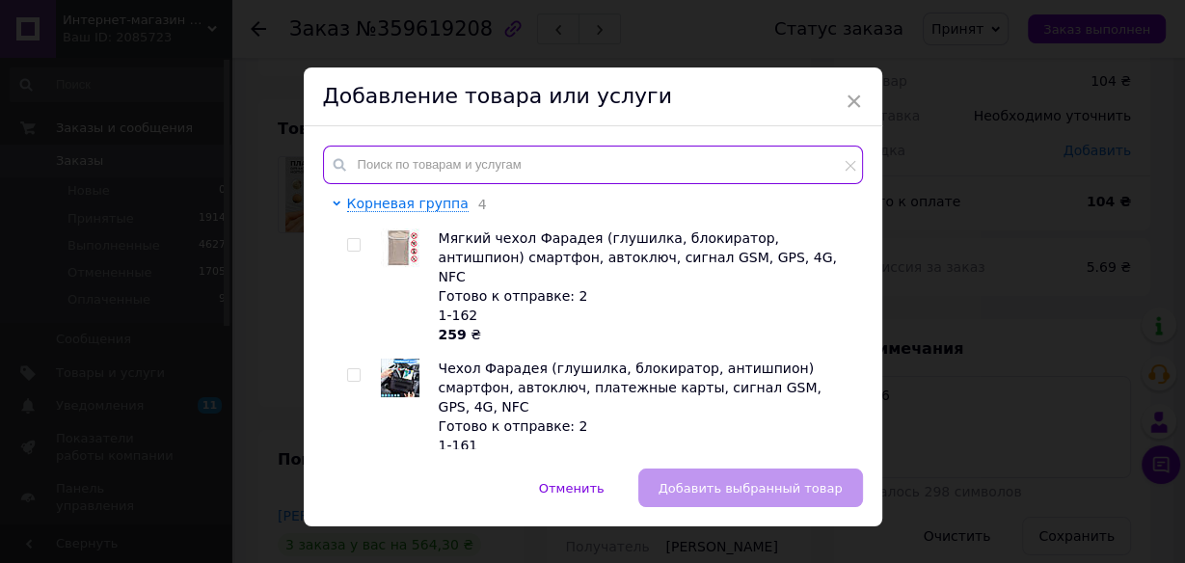
click at [534, 165] on input "text" at bounding box center [593, 165] width 540 height 39
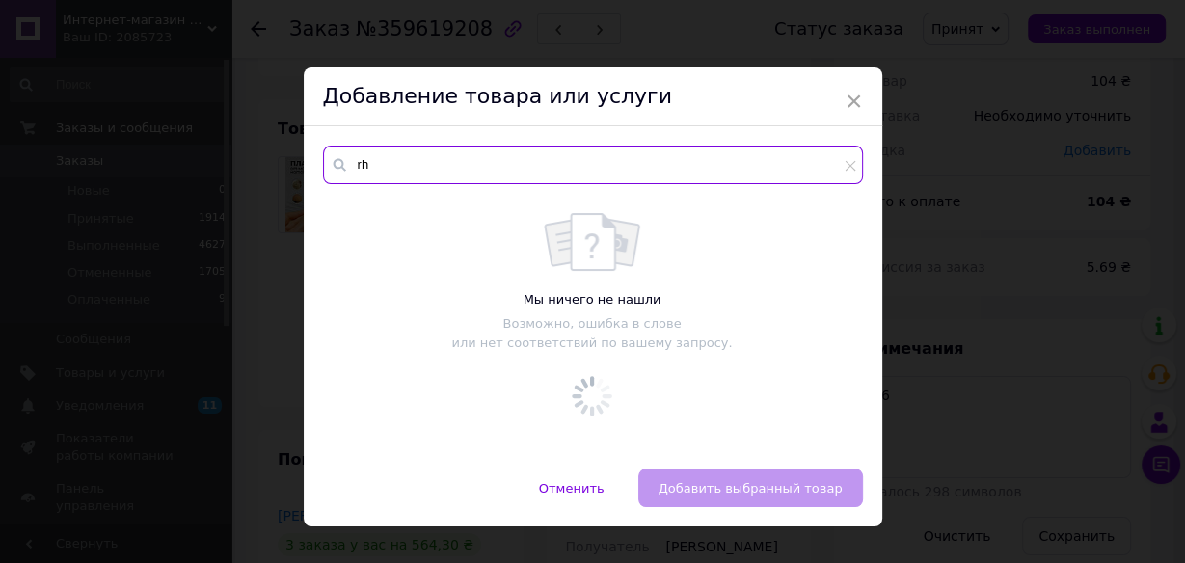
type input "r"
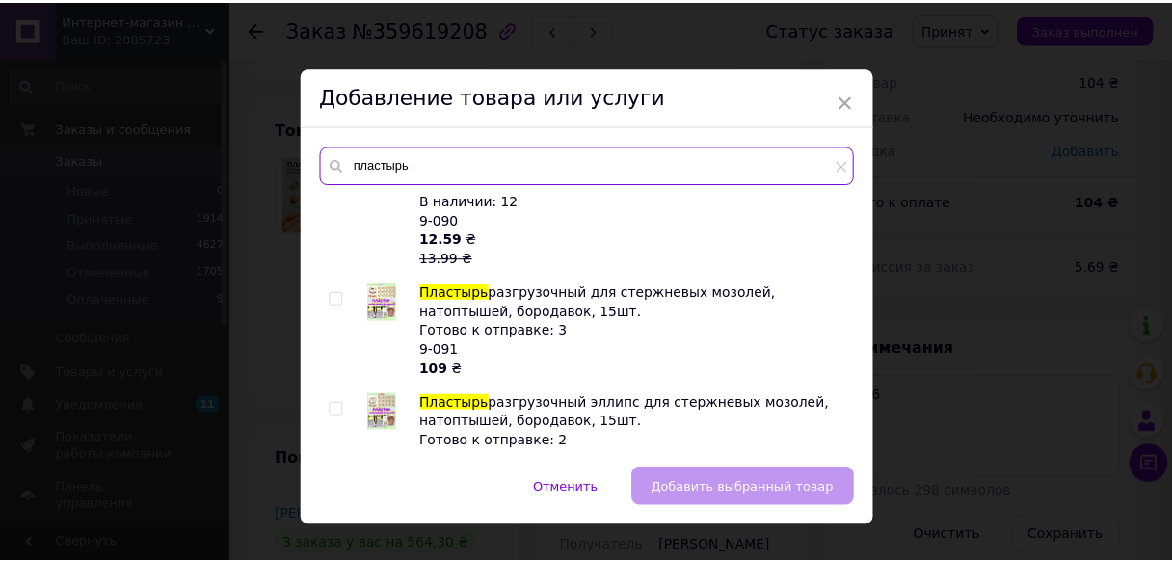
scroll to position [155, 0]
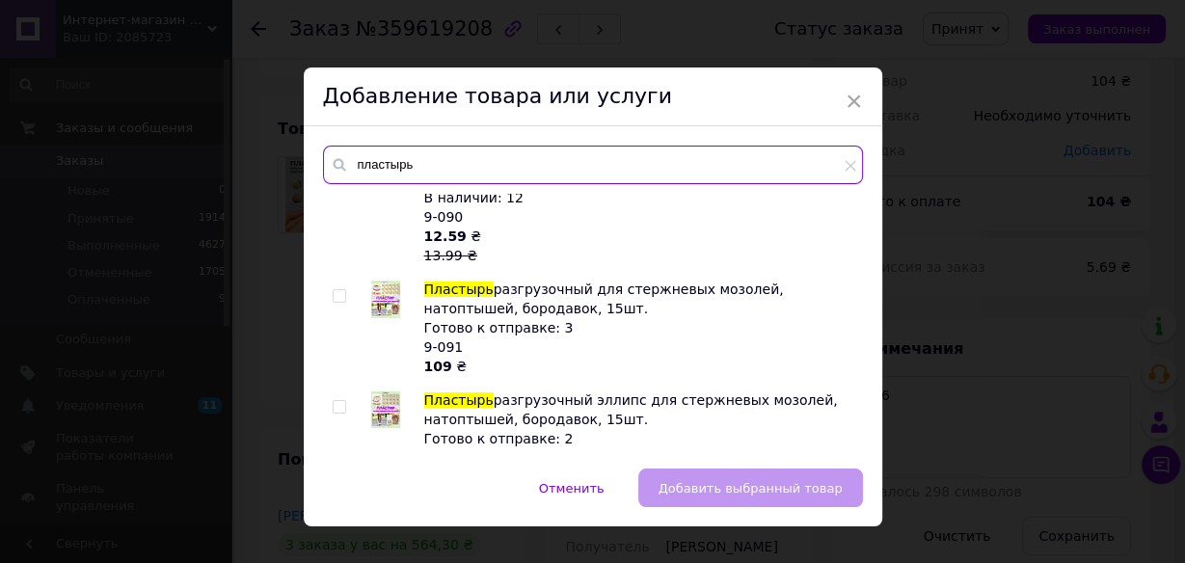
type input "пластырь"
click at [341, 289] on span at bounding box center [339, 295] width 13 height 13
click at [341, 290] on input "checkbox" at bounding box center [339, 296] width 13 height 13
checkbox input "true"
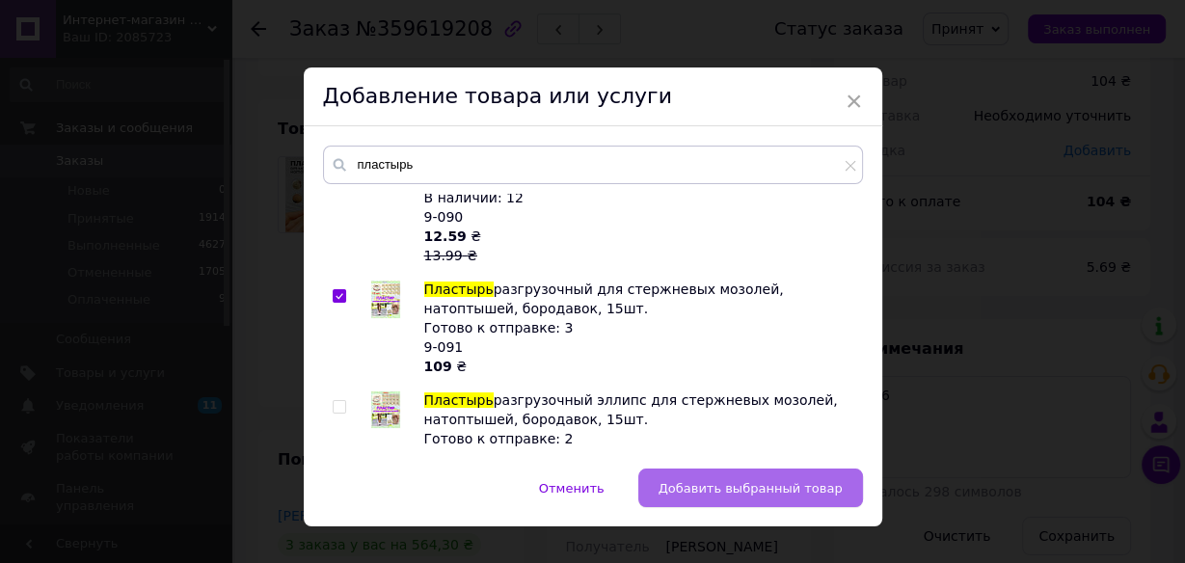
click at [747, 481] on span "Добавить выбранный товар" at bounding box center [750, 488] width 184 height 14
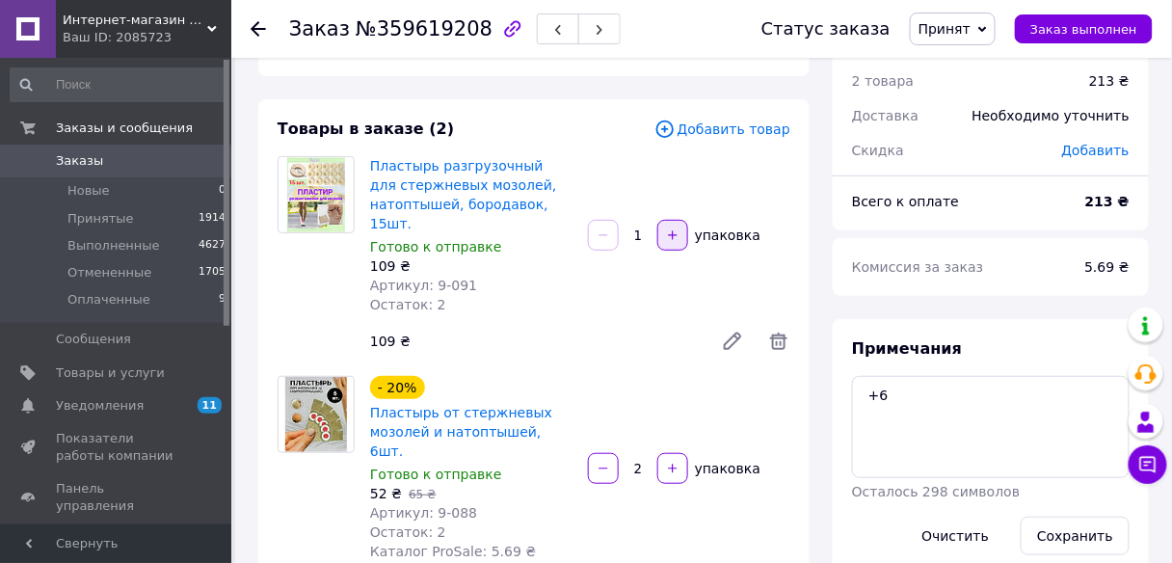
click at [674, 231] on icon "button" at bounding box center [672, 234] width 13 height 13
type input "2"
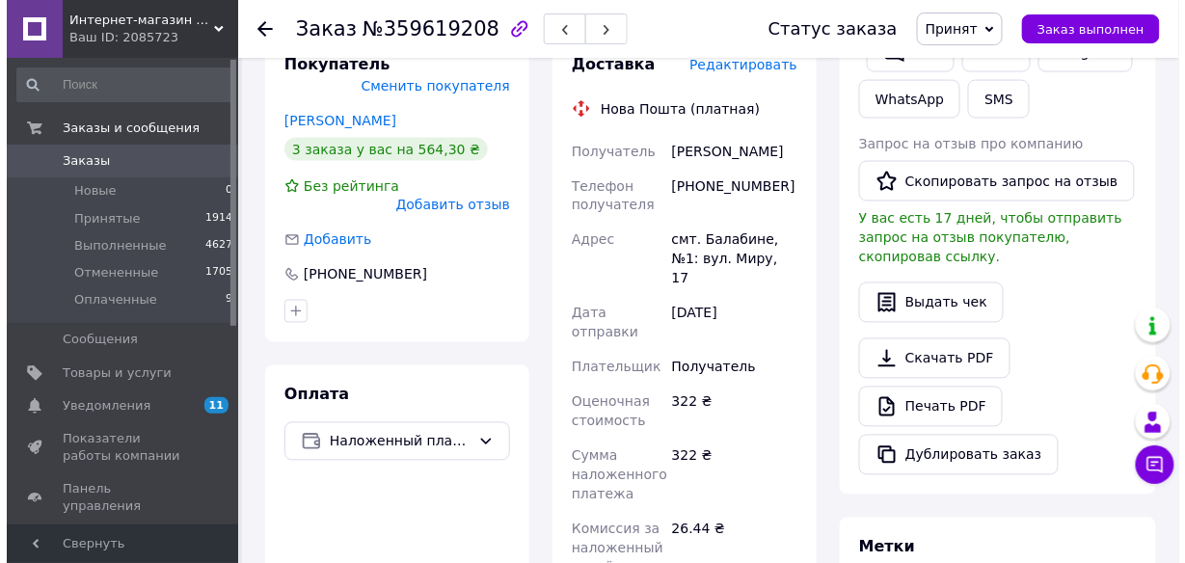
scroll to position [721, 0]
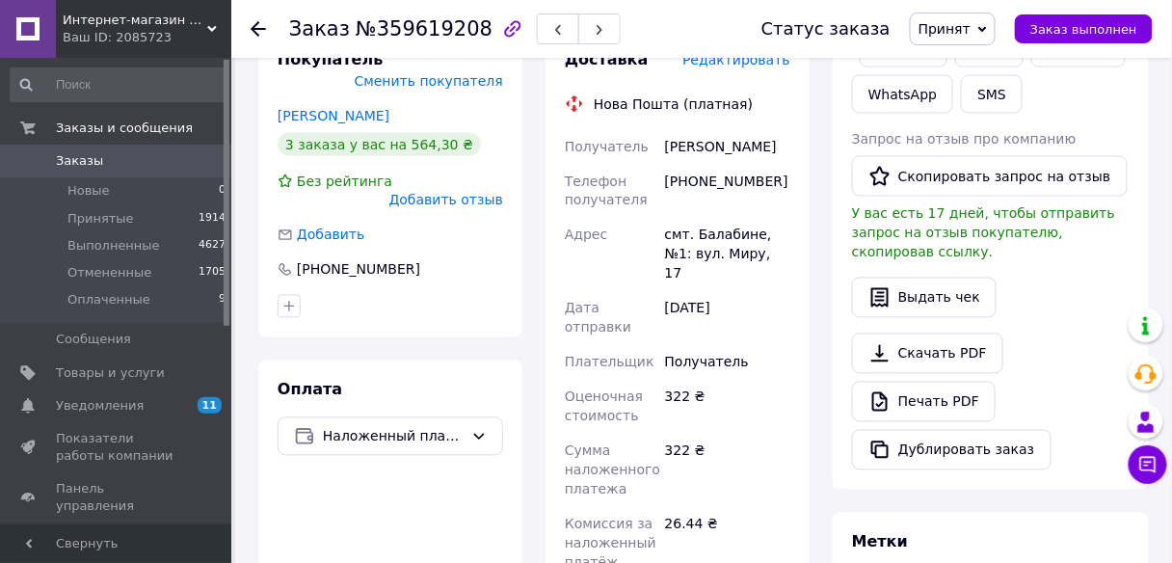
click at [459, 193] on span "Добавить отзыв" at bounding box center [446, 200] width 114 height 15
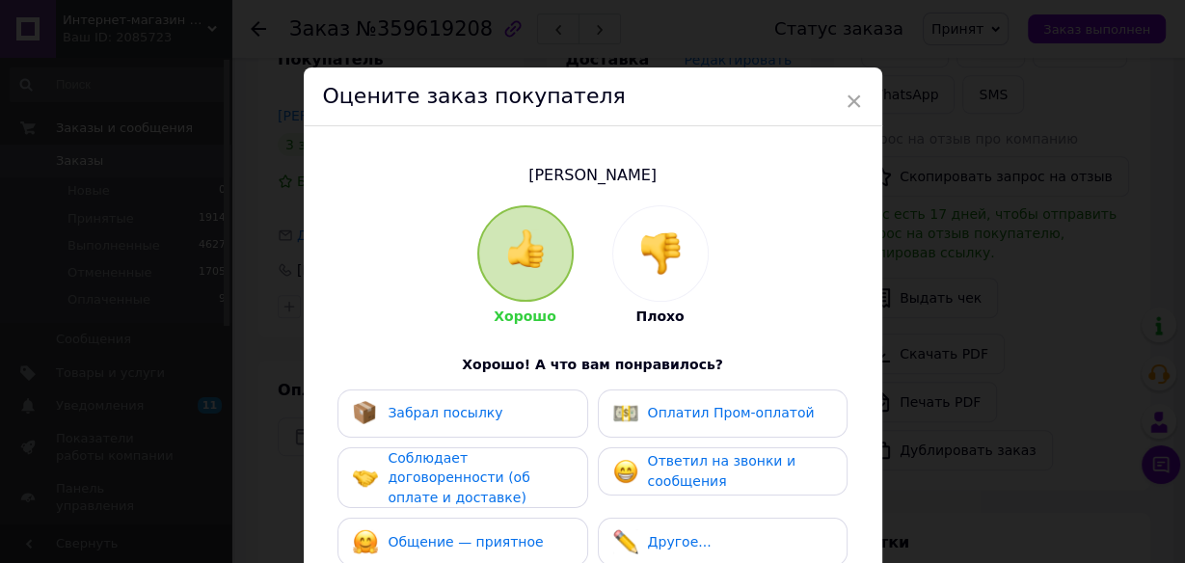
click at [543, 421] on div "Забрал посылку" at bounding box center [462, 413] width 219 height 25
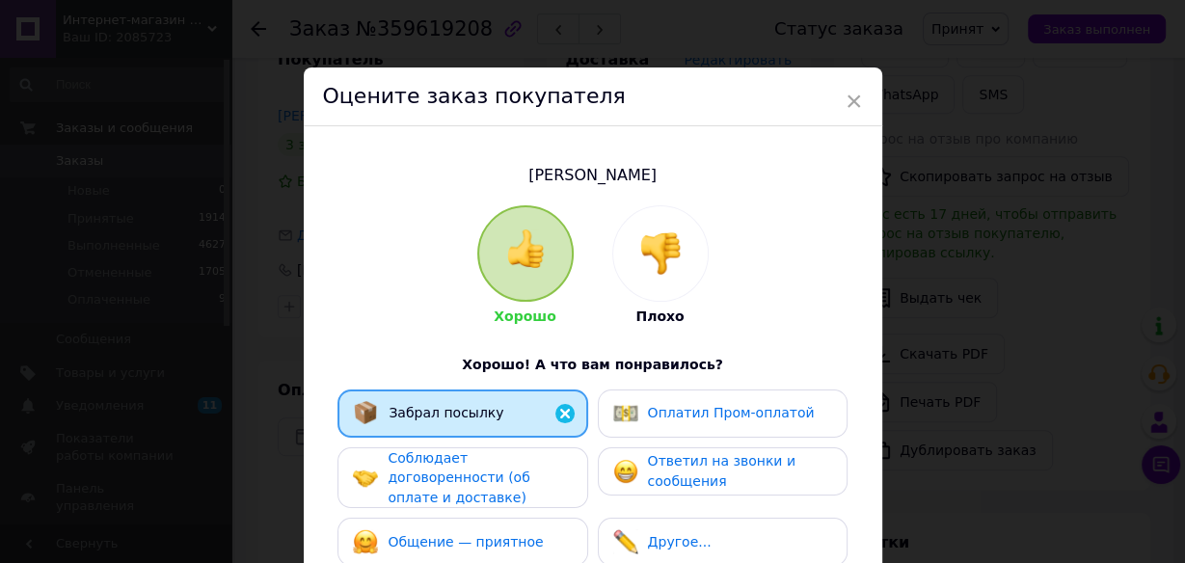
click at [628, 453] on div "Ответил на звонки и сообщения" at bounding box center [722, 471] width 218 height 40
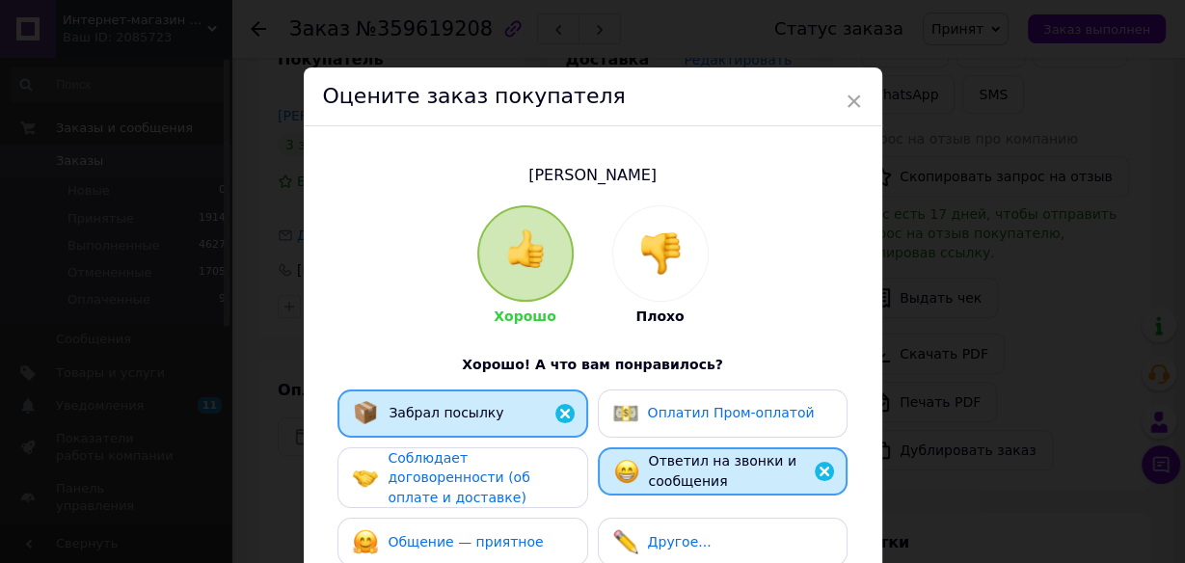
click at [527, 478] on div "Соблюдает договоренности (об оплате и доставке)" at bounding box center [478, 478] width 183 height 60
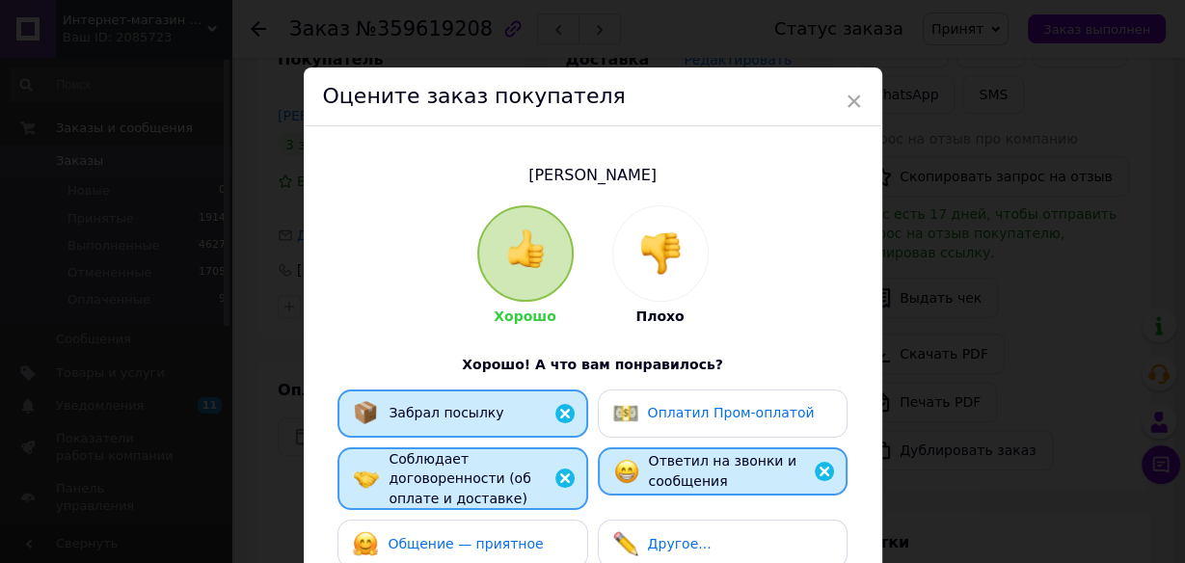
click at [541, 551] on div "Общение — приятное" at bounding box center [462, 544] width 250 height 48
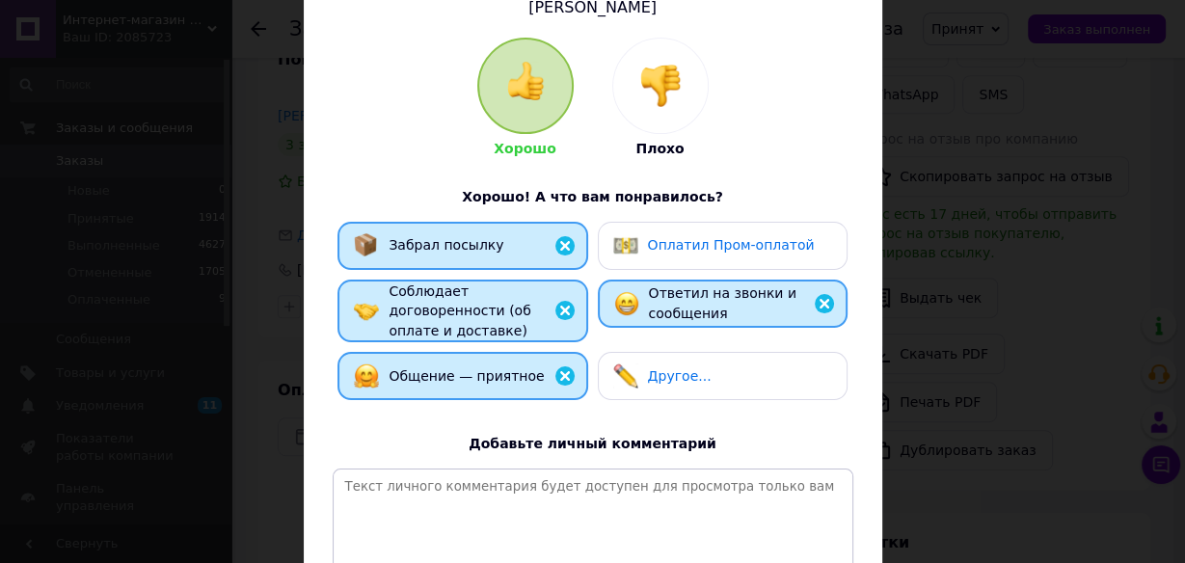
scroll to position [240, 0]
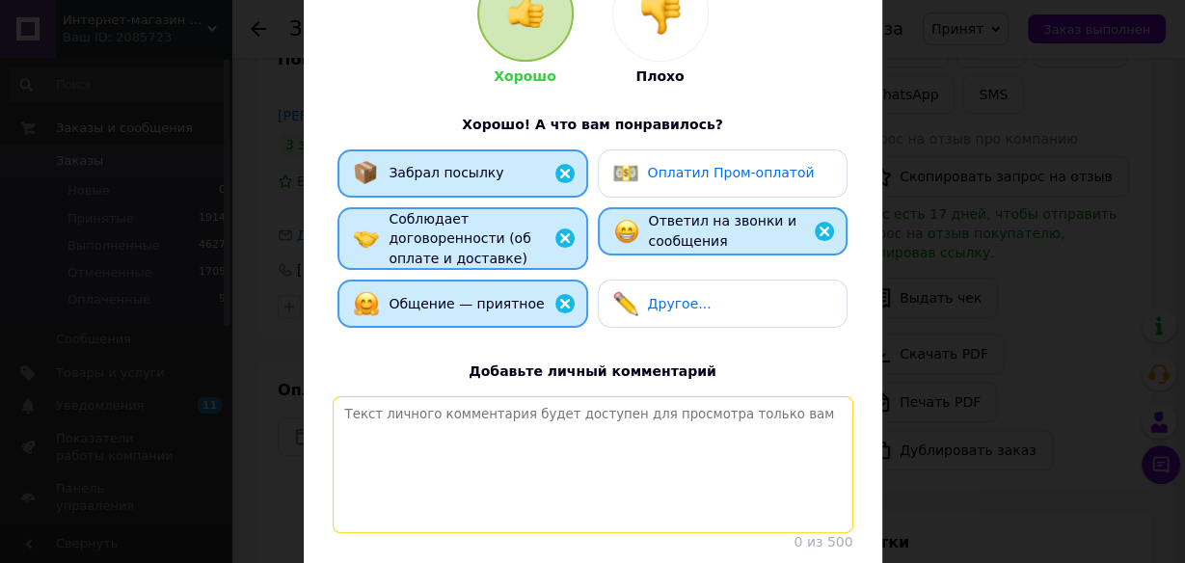
click at [731, 423] on textarea at bounding box center [593, 464] width 520 height 137
paste textarea "Вітаємо! Відповідальний покупець, своєчасна оплата замовлення післяплатою, дяку…"
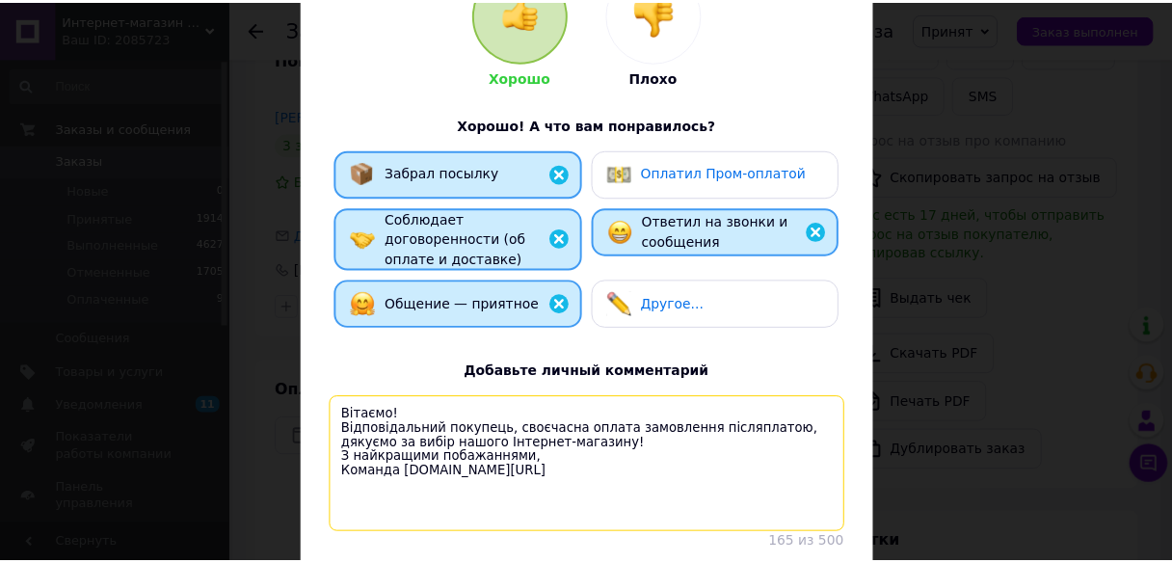
scroll to position [374, 0]
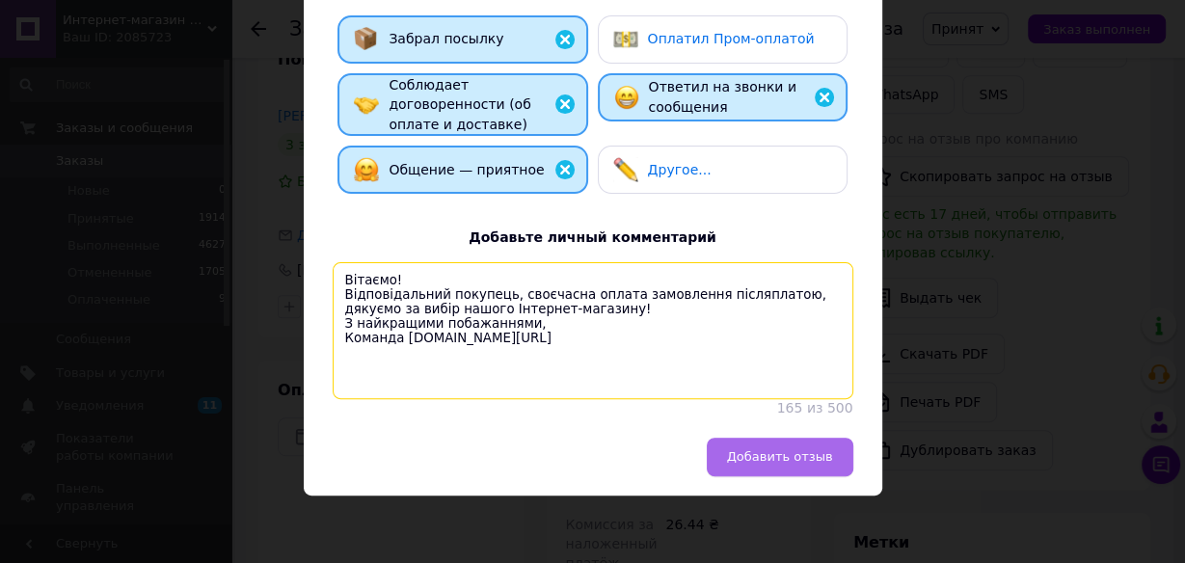
type textarea "Вітаємо! Відповідальний покупець, своєчасна оплата замовлення післяплатою, дяку…"
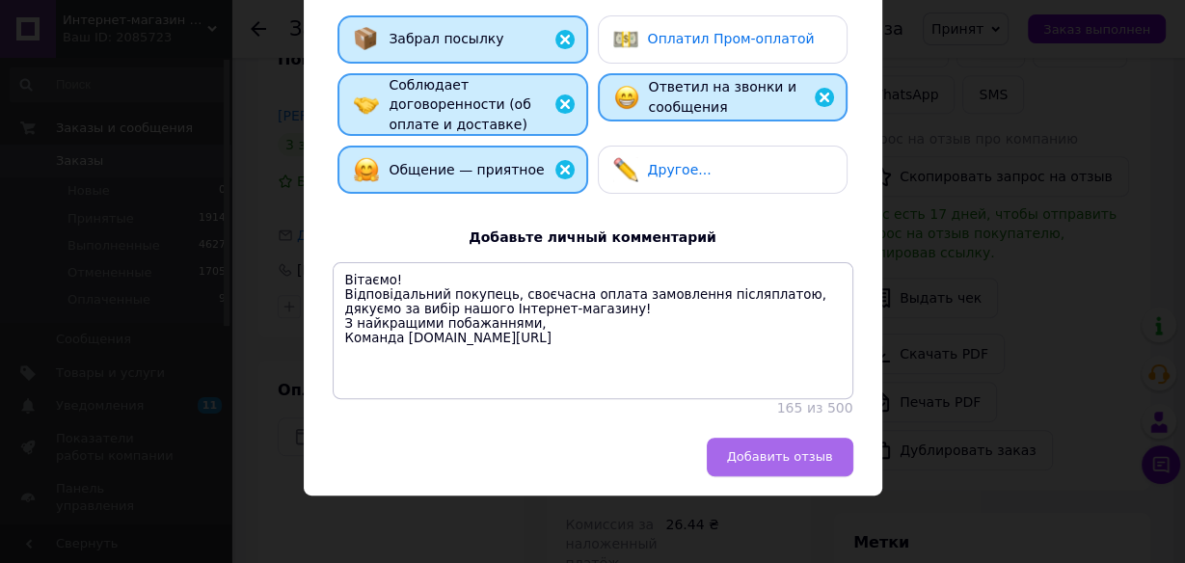
click at [793, 460] on span "Добавить отзыв" at bounding box center [780, 456] width 106 height 14
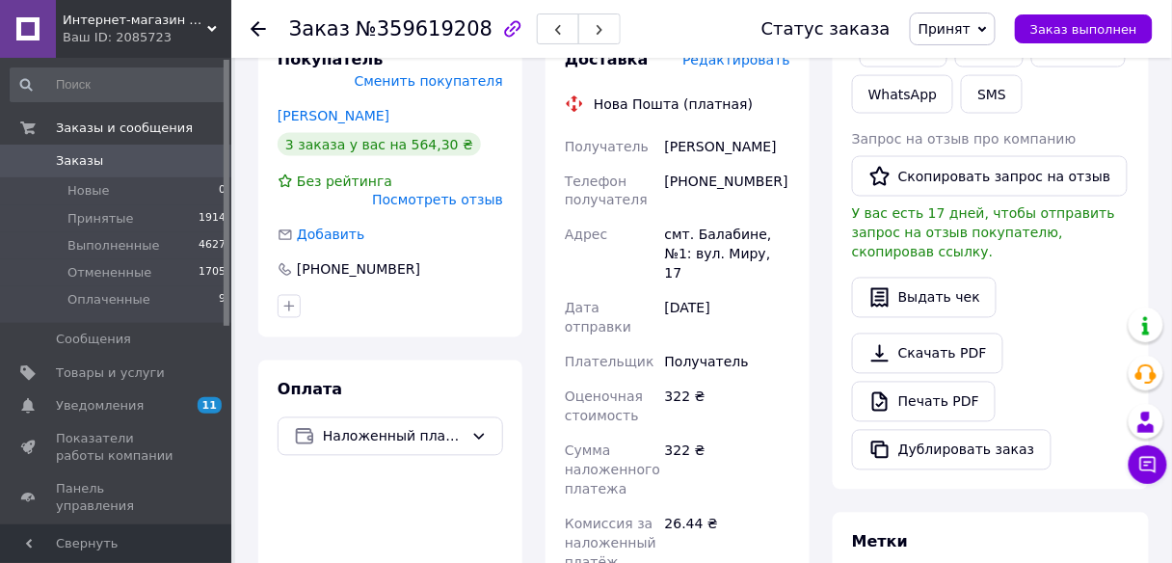
click at [996, 37] on span "Принят" at bounding box center [953, 29] width 86 height 33
click at [983, 68] on li "Выполнен" at bounding box center [962, 67] width 102 height 29
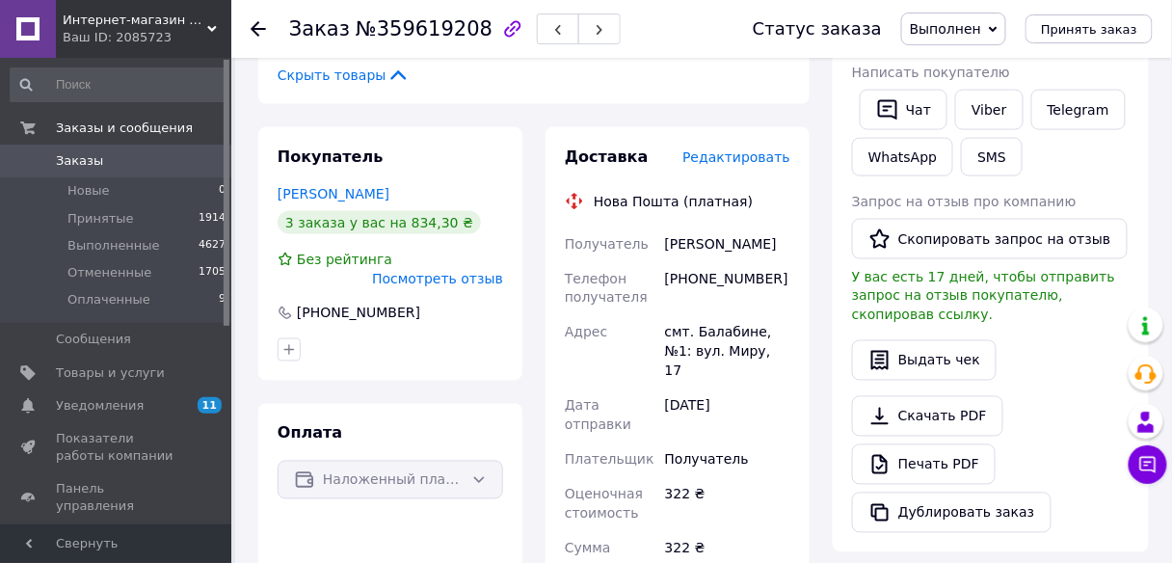
scroll to position [634, 0]
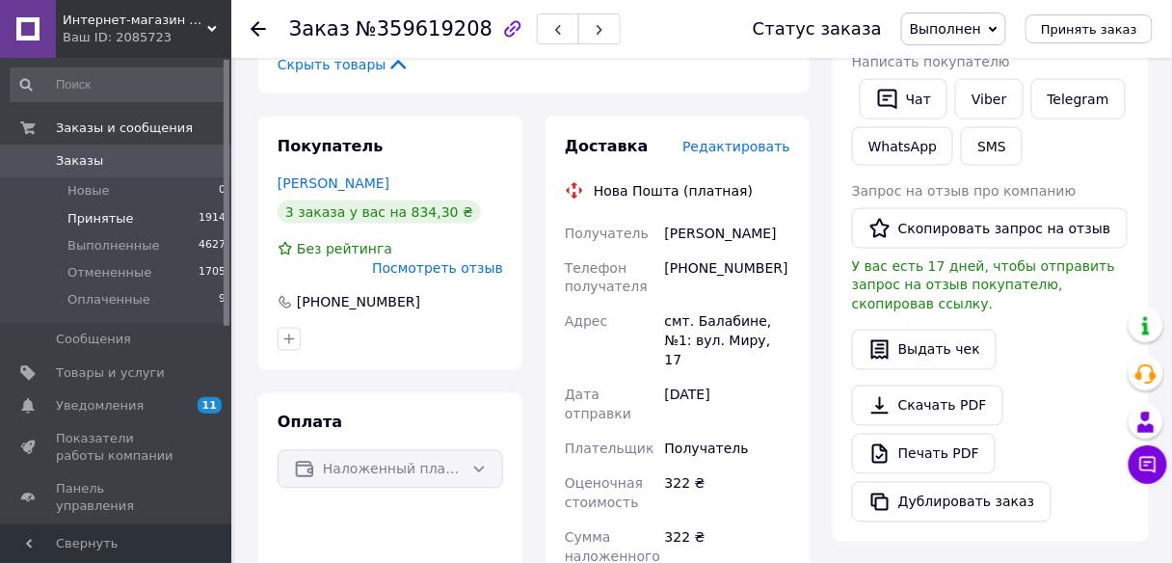
click at [125, 225] on li "Принятые 1914" at bounding box center [118, 218] width 237 height 27
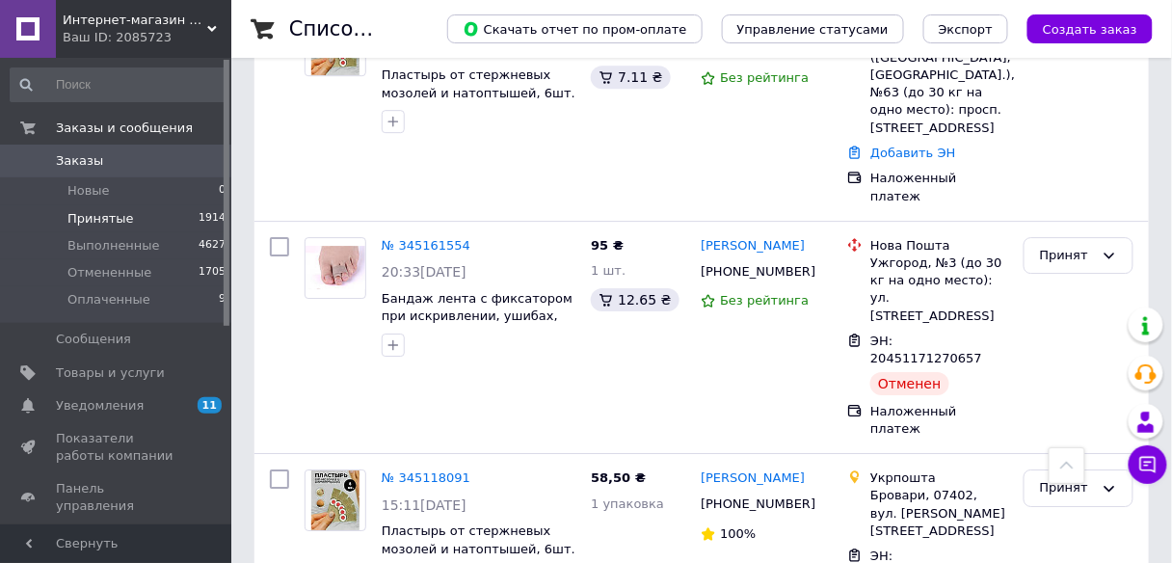
scroll to position [3235, 0]
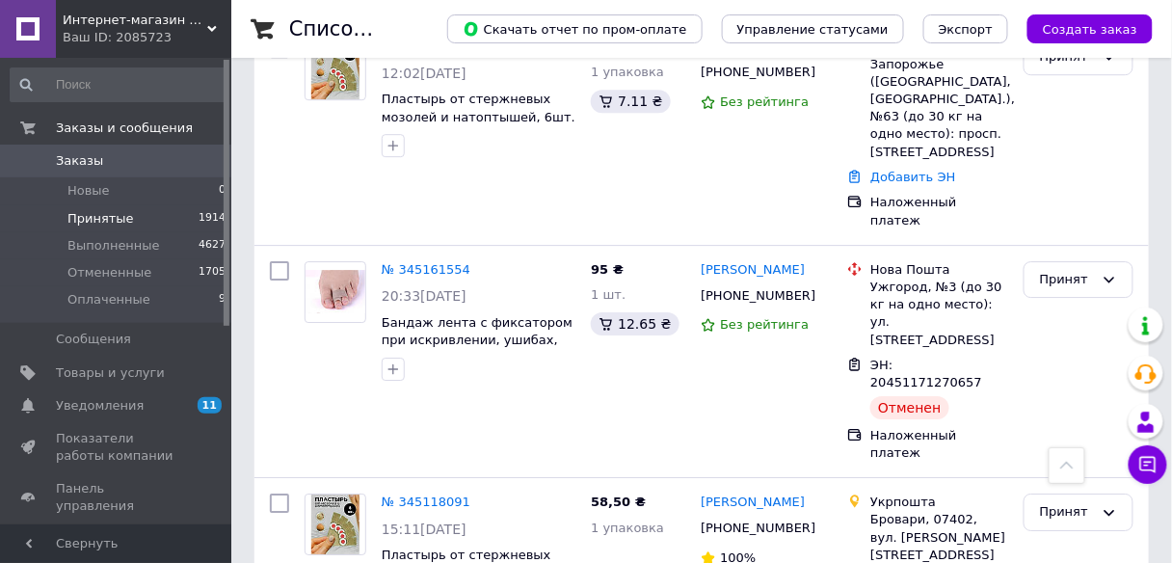
click at [88, 216] on span "Принятые" at bounding box center [100, 218] width 67 height 17
click at [102, 240] on span "Выполненные" at bounding box center [113, 245] width 93 height 17
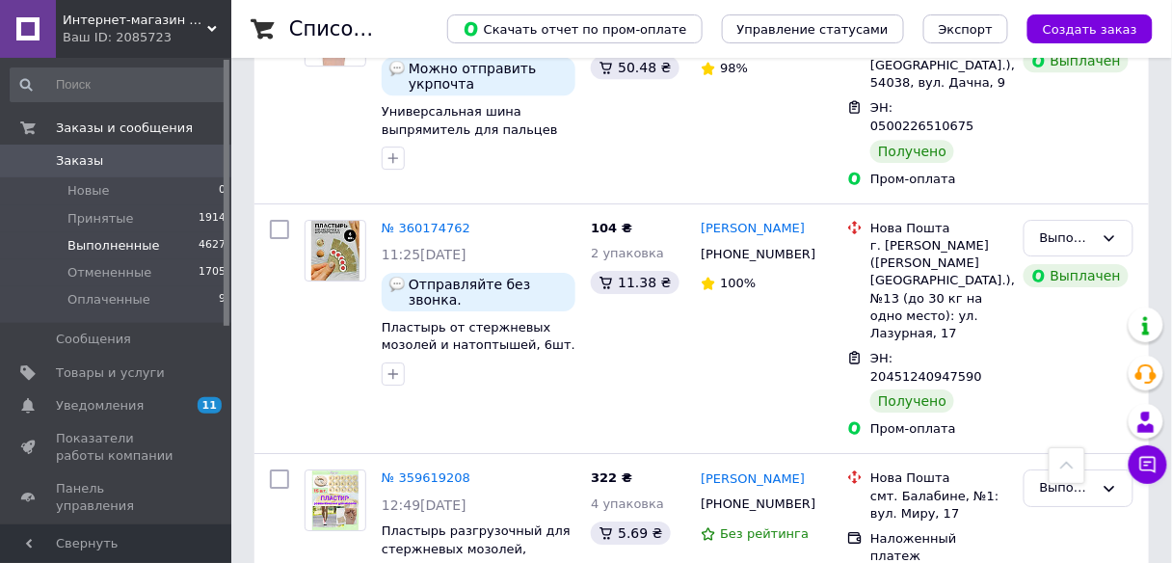
scroll to position [1485, 0]
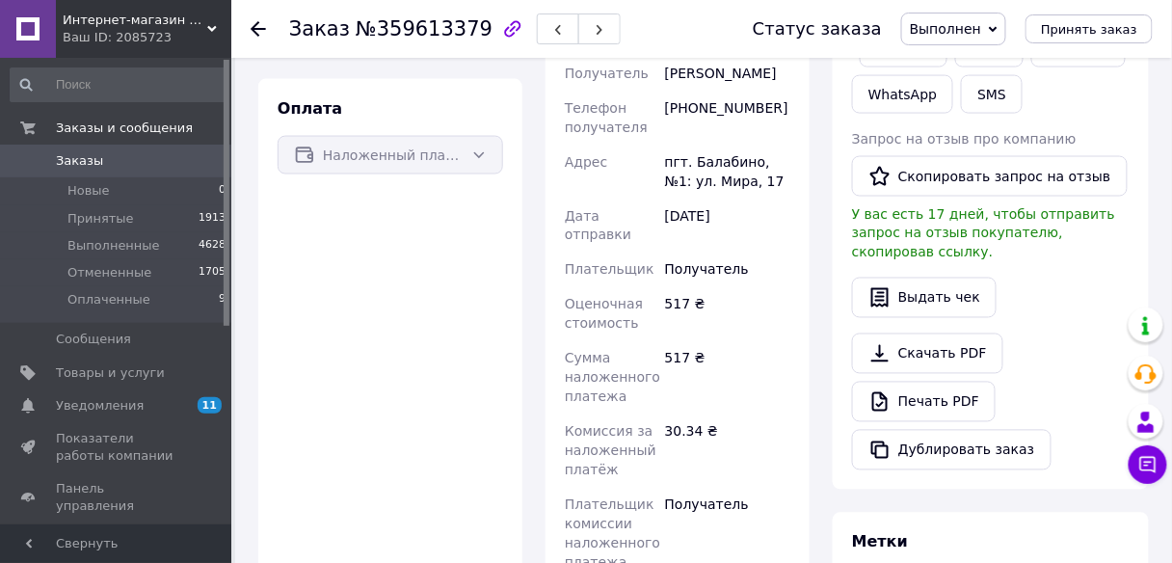
scroll to position [681, 0]
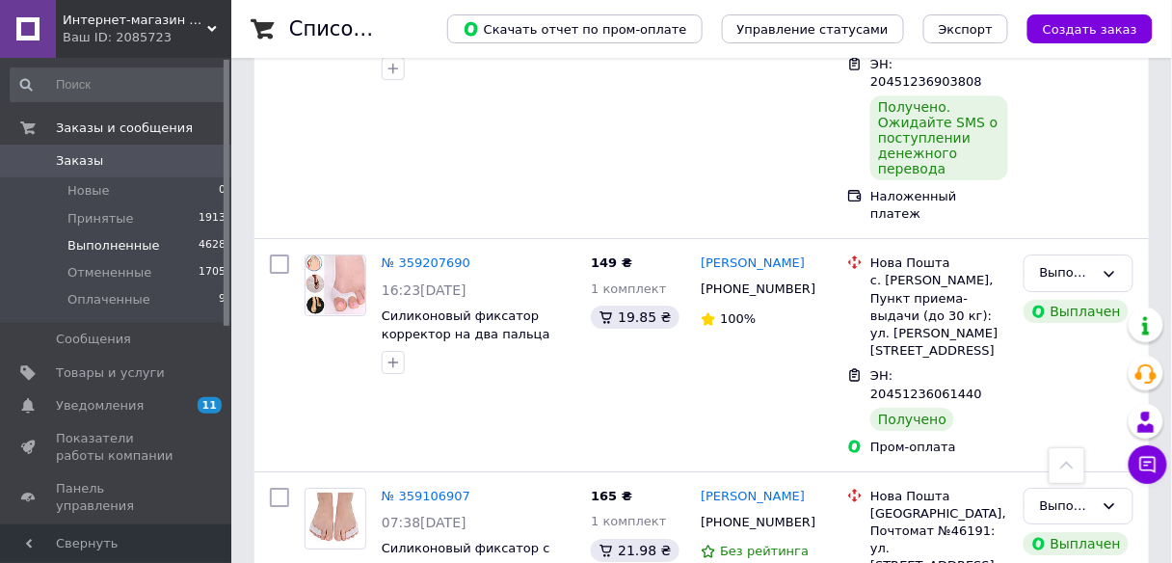
scroll to position [3308, 0]
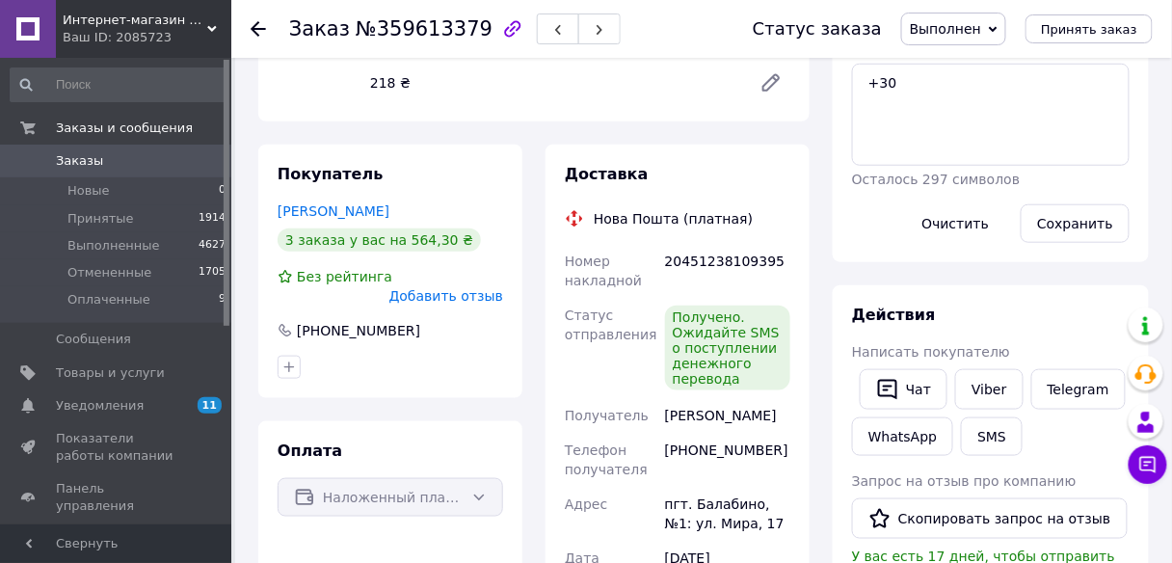
scroll to position [88, 0]
